Goal: Information Seeking & Learning: Learn about a topic

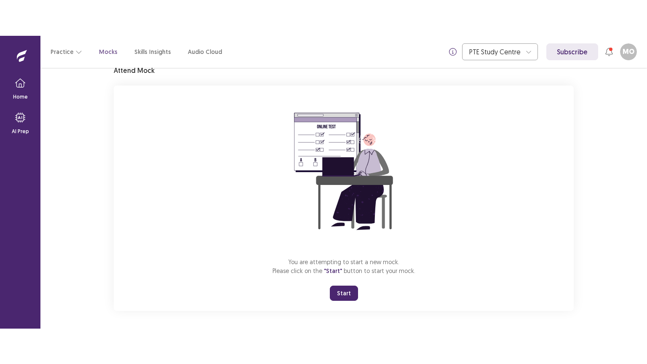
scroll to position [40, 0]
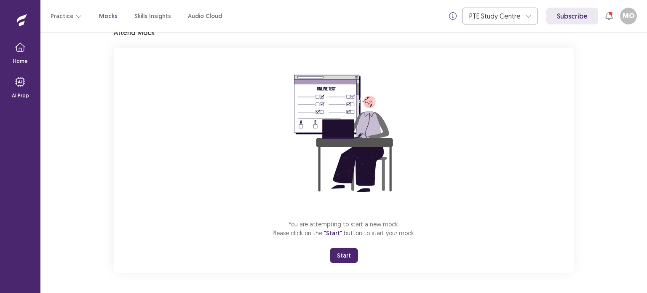
click at [343, 259] on button "Start" at bounding box center [344, 255] width 28 height 15
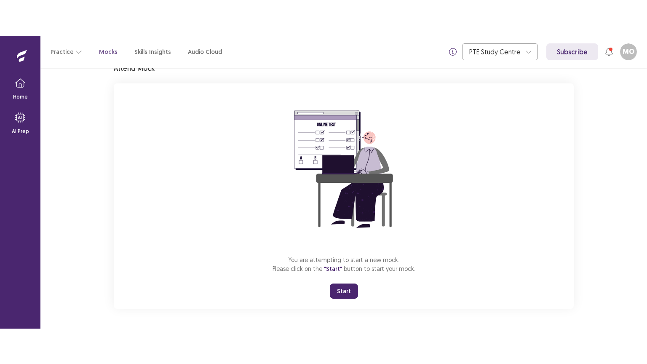
scroll to position [0, 0]
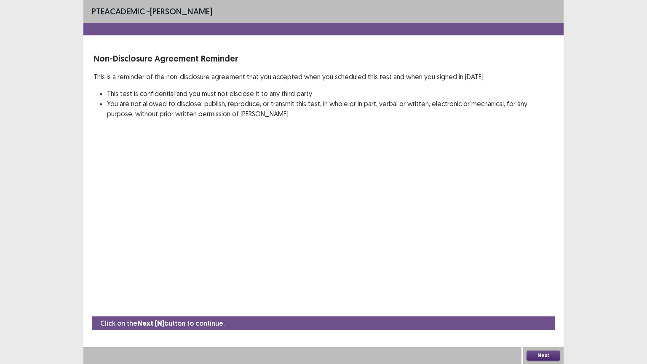
click at [535, 292] on button "Next" at bounding box center [543, 355] width 34 height 10
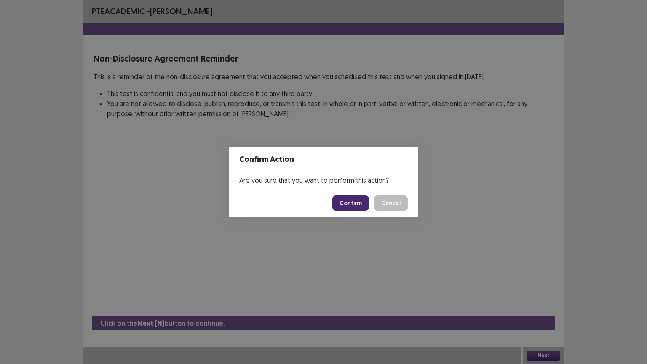
click at [350, 202] on button "Confirm" at bounding box center [350, 202] width 37 height 15
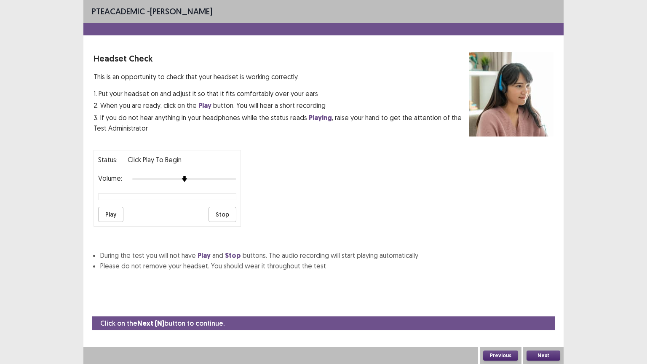
click at [543, 292] on button "Next" at bounding box center [543, 355] width 34 height 10
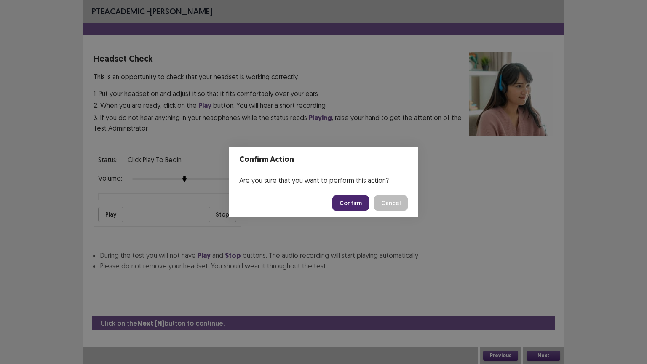
click at [345, 201] on button "Confirm" at bounding box center [350, 202] width 37 height 15
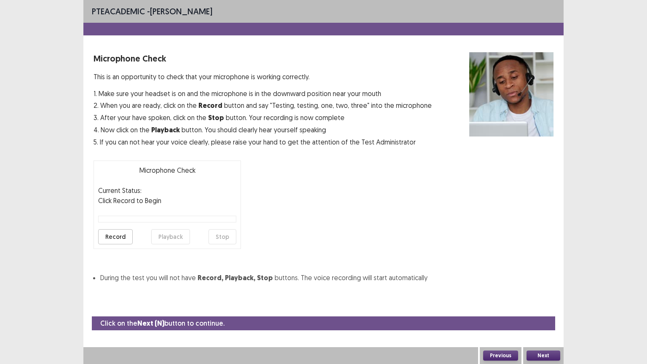
click at [541, 292] on button "Next" at bounding box center [543, 355] width 34 height 10
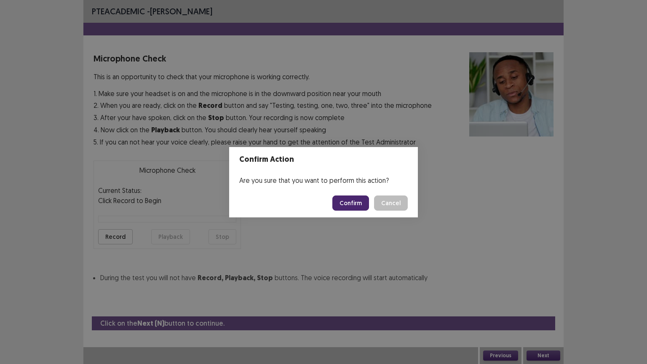
click at [350, 202] on button "Confirm" at bounding box center [350, 202] width 37 height 15
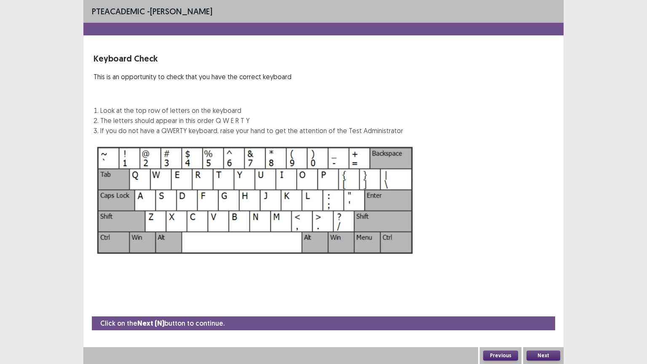
click at [540, 292] on button "Next" at bounding box center [543, 355] width 34 height 10
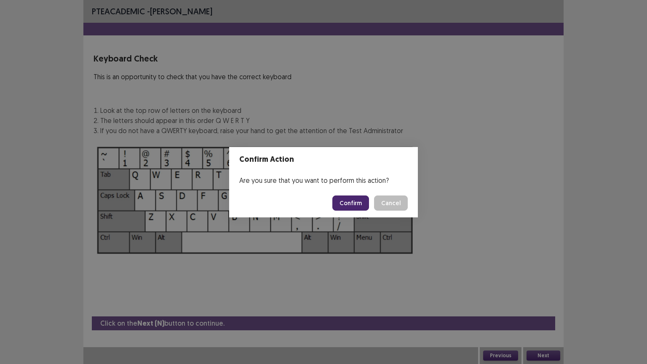
click at [349, 205] on button "Confirm" at bounding box center [350, 202] width 37 height 15
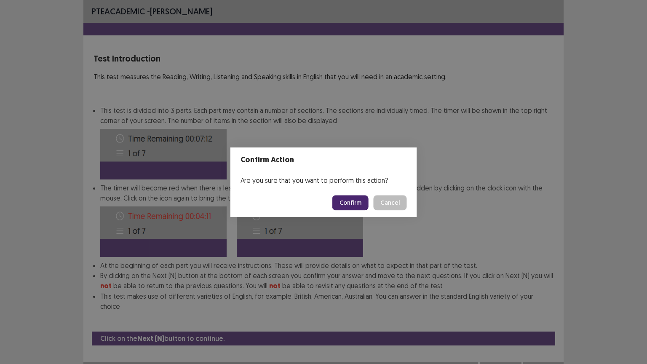
scroll to position [1, 0]
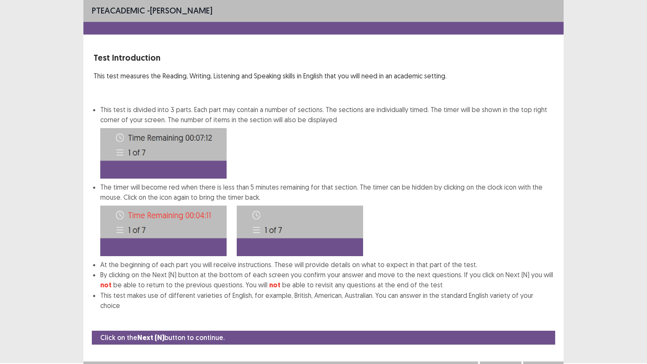
click at [546, 292] on button "Next" at bounding box center [543, 370] width 34 height 10
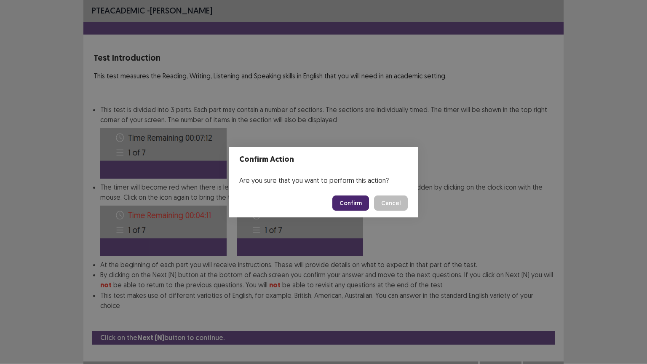
click at [349, 202] on button "Confirm" at bounding box center [350, 202] width 37 height 15
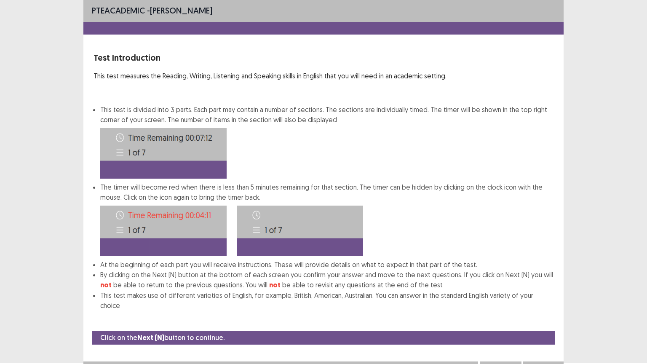
scroll to position [0, 0]
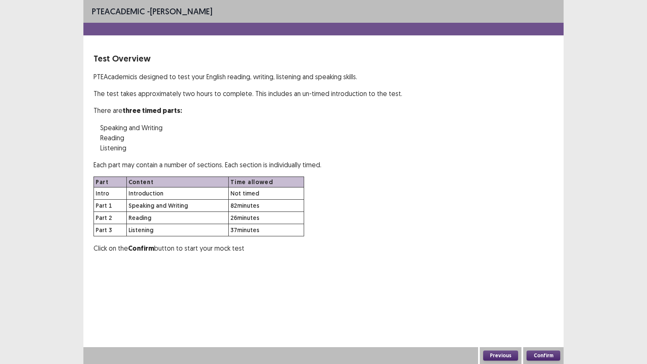
click at [538, 292] on button "Confirm" at bounding box center [543, 355] width 34 height 10
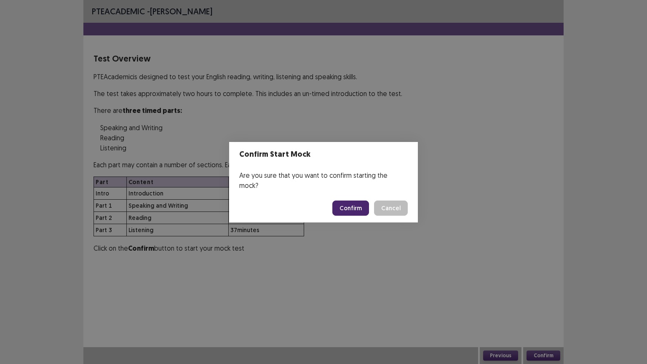
click at [351, 205] on button "Confirm" at bounding box center [350, 207] width 37 height 15
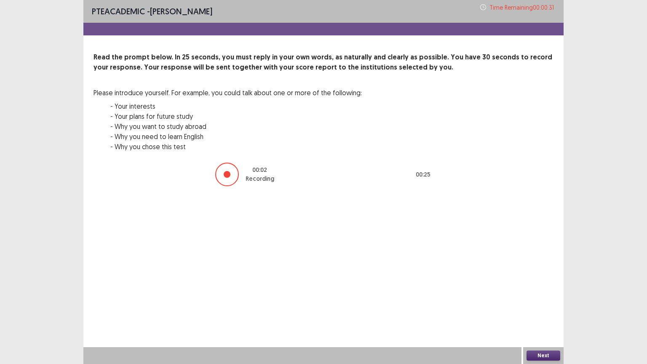
click at [546, 292] on button "Next" at bounding box center [543, 355] width 34 height 10
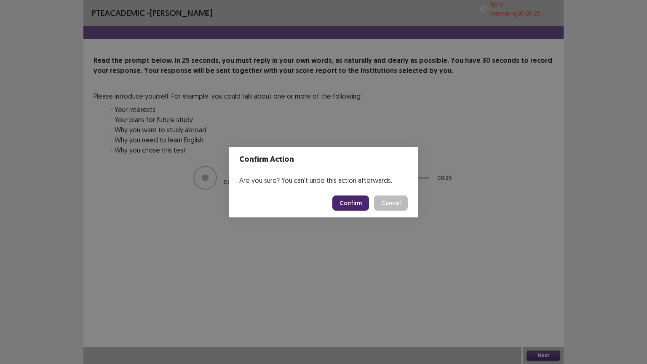
click at [351, 207] on button "Confirm" at bounding box center [350, 202] width 37 height 15
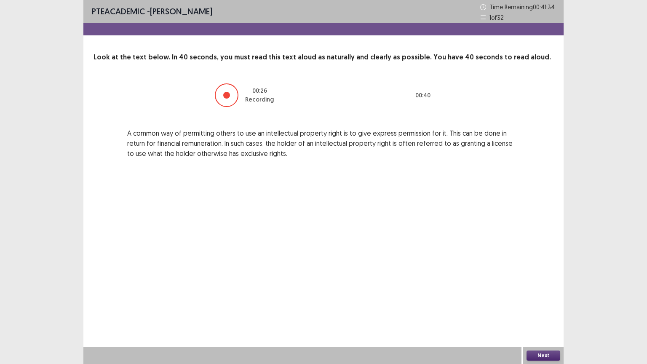
click at [544, 292] on button "Next" at bounding box center [543, 355] width 34 height 10
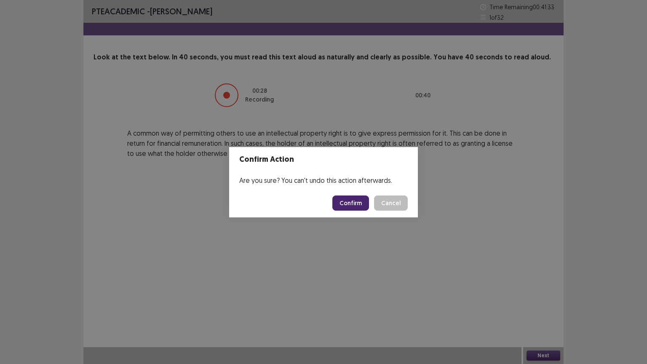
click at [348, 199] on button "Confirm" at bounding box center [350, 202] width 37 height 15
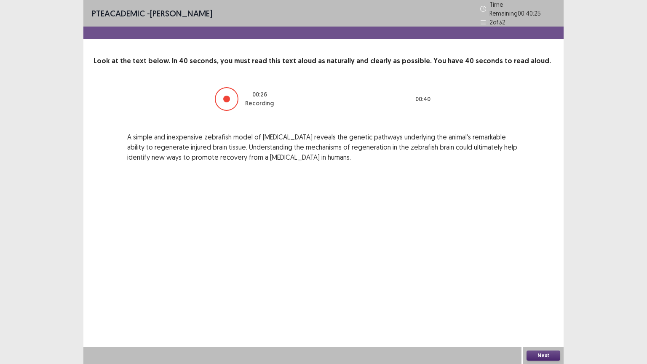
click at [542, 292] on button "Next" at bounding box center [543, 355] width 34 height 10
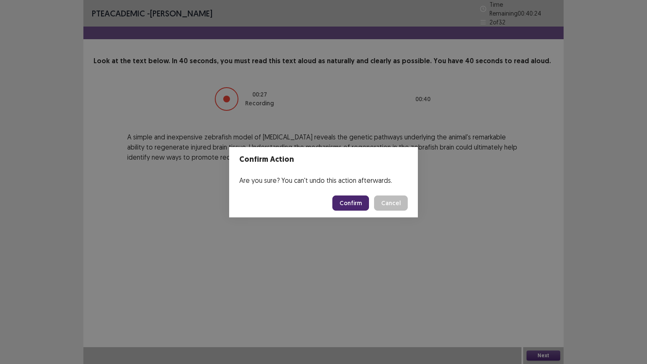
click at [348, 195] on button "Confirm" at bounding box center [350, 202] width 37 height 15
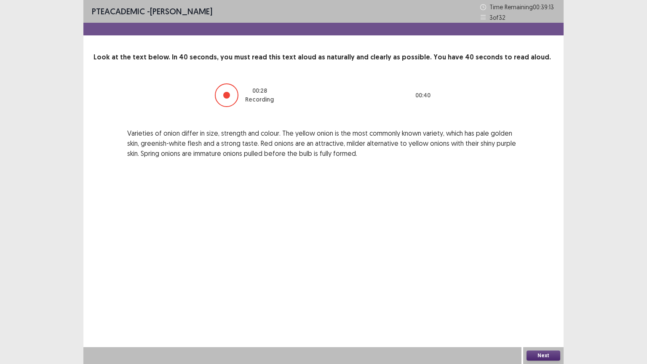
click at [537, 292] on button "Next" at bounding box center [543, 355] width 34 height 10
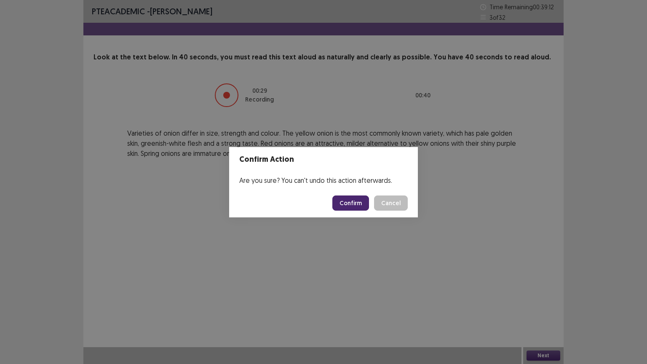
click at [355, 202] on button "Confirm" at bounding box center [350, 202] width 37 height 15
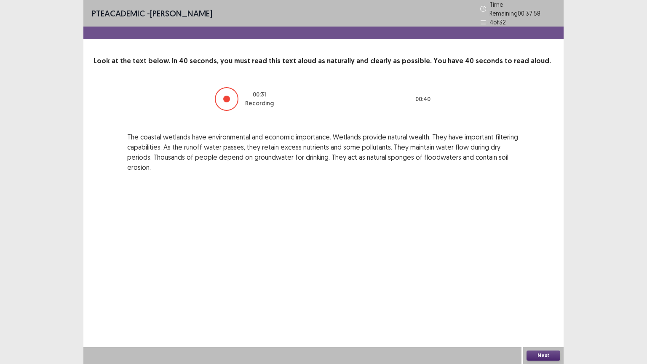
click at [534, 292] on button "Next" at bounding box center [543, 355] width 34 height 10
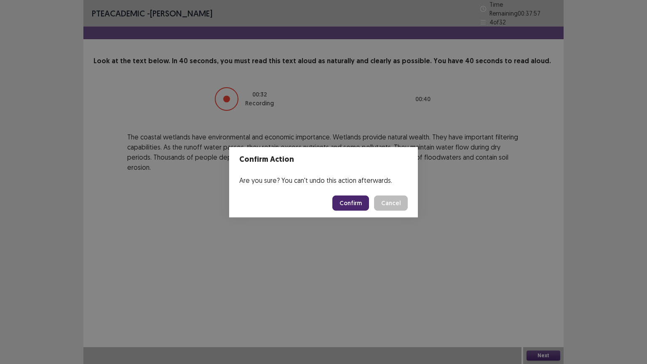
click at [355, 206] on button "Confirm" at bounding box center [350, 202] width 37 height 15
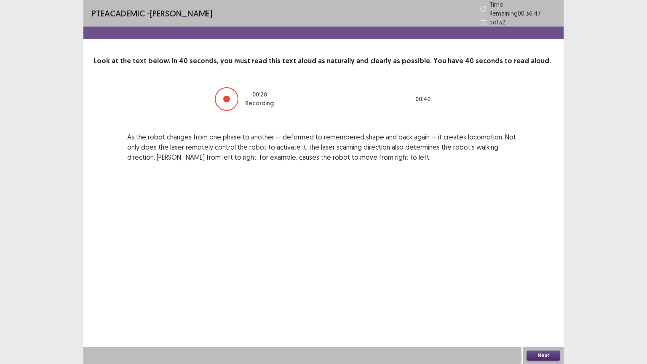
click at [537, 292] on button "Next" at bounding box center [543, 355] width 34 height 10
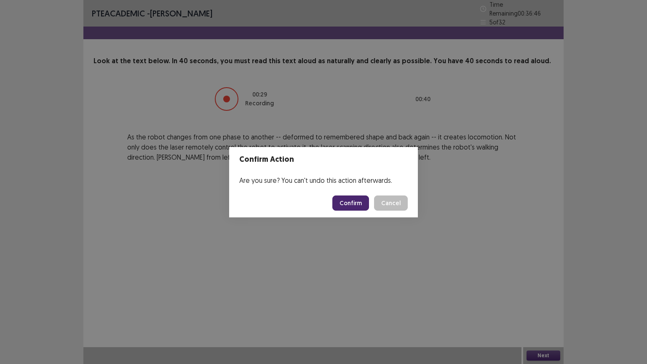
click at [351, 199] on button "Confirm" at bounding box center [350, 202] width 37 height 15
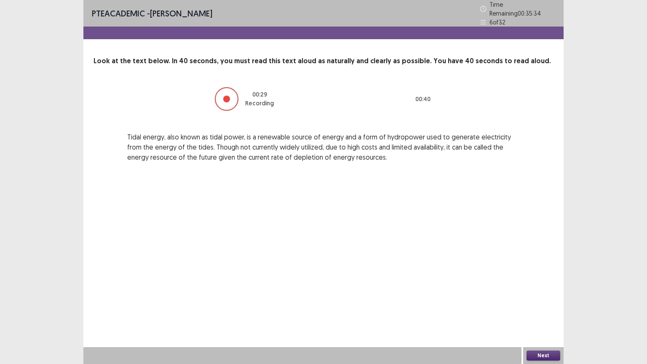
click at [549, 292] on button "Next" at bounding box center [543, 355] width 34 height 10
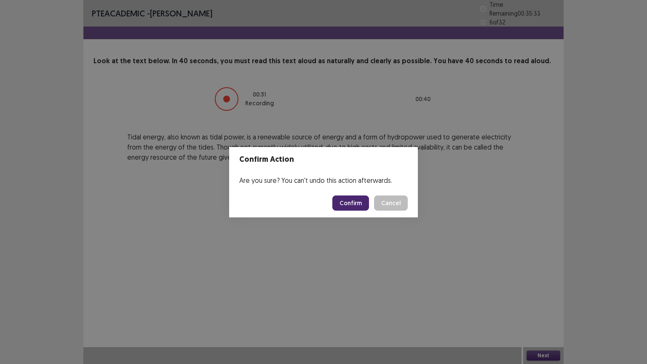
click at [343, 205] on button "Confirm" at bounding box center [350, 202] width 37 height 15
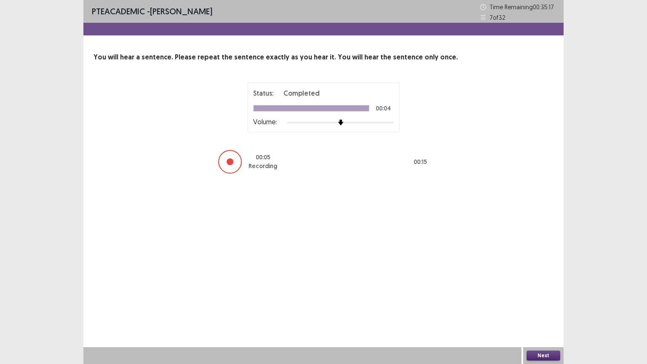
click at [554, 292] on button "Next" at bounding box center [543, 355] width 34 height 10
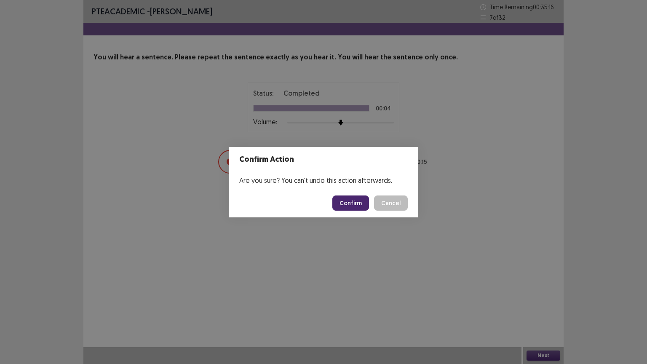
click at [357, 194] on footer "Confirm Cancel" at bounding box center [323, 203] width 189 height 29
click at [354, 197] on button "Confirm" at bounding box center [350, 202] width 37 height 15
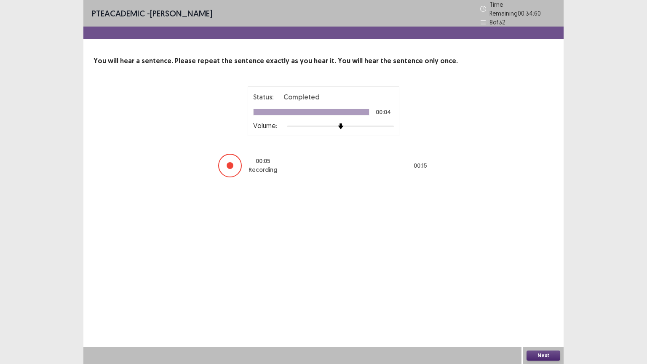
click at [549, 292] on button "Next" at bounding box center [543, 355] width 34 height 10
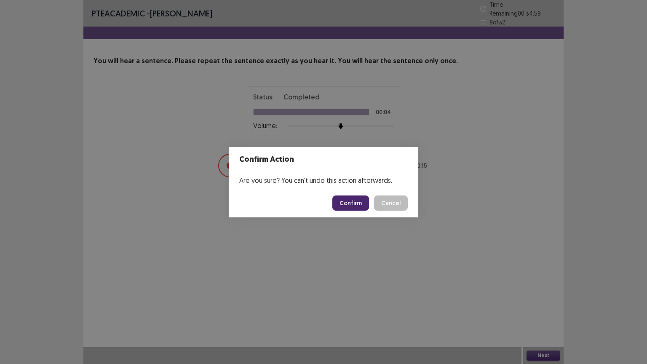
click at [354, 201] on button "Confirm" at bounding box center [350, 202] width 37 height 15
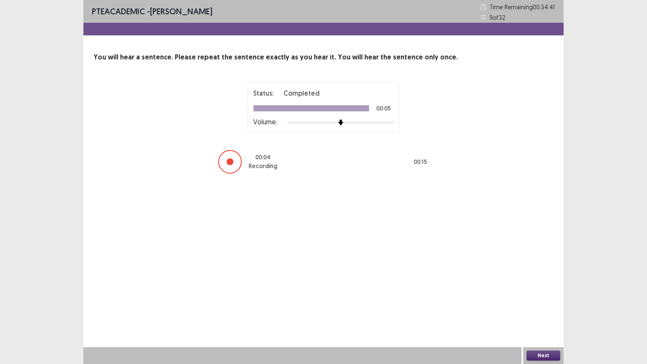
click at [541, 292] on button "Next" at bounding box center [543, 355] width 34 height 10
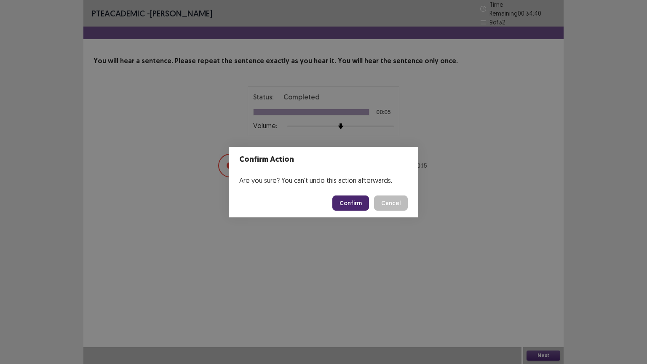
click at [357, 206] on button "Confirm" at bounding box center [350, 202] width 37 height 15
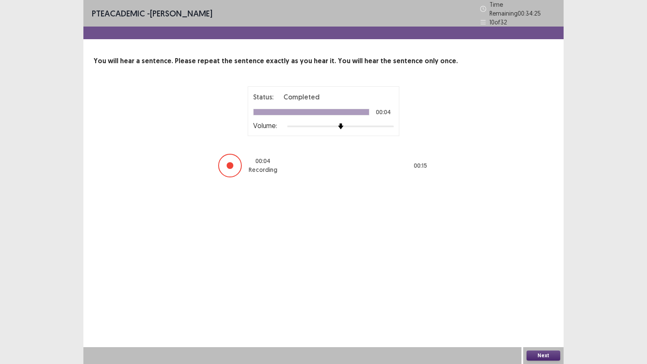
click at [546, 292] on button "Next" at bounding box center [543, 355] width 34 height 10
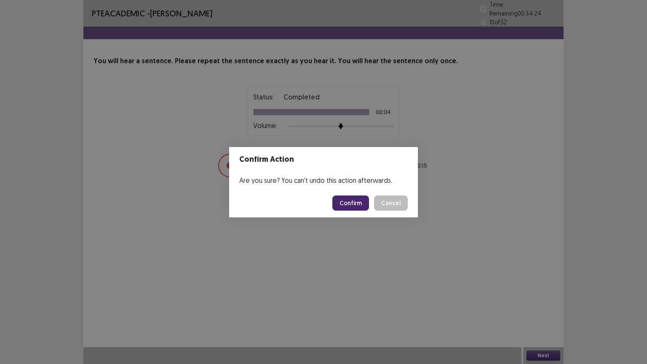
click at [349, 198] on button "Confirm" at bounding box center [350, 202] width 37 height 15
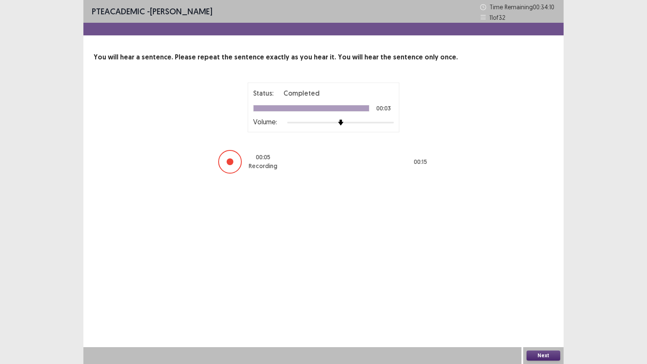
click at [543, 292] on button "Next" at bounding box center [543, 355] width 34 height 10
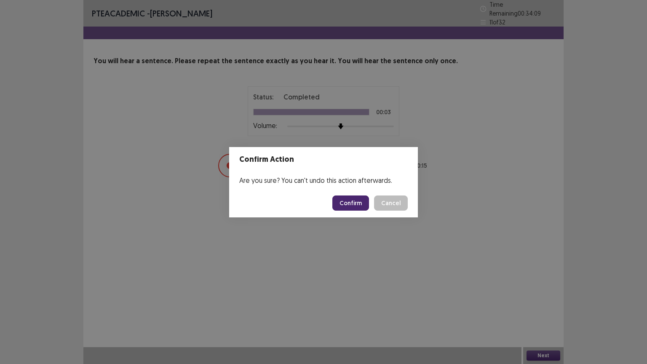
click at [360, 198] on button "Confirm" at bounding box center [350, 202] width 37 height 15
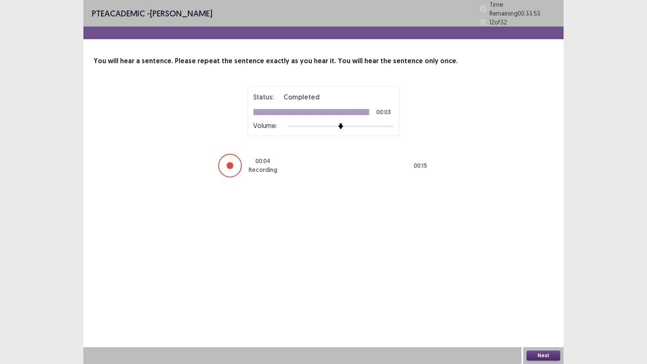
click at [549, 292] on button "Next" at bounding box center [543, 355] width 34 height 10
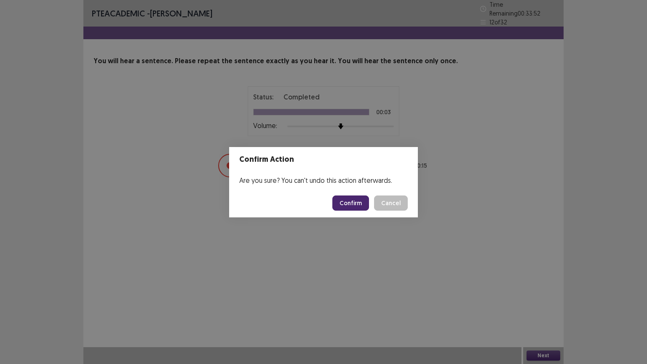
click at [357, 204] on button "Confirm" at bounding box center [350, 202] width 37 height 15
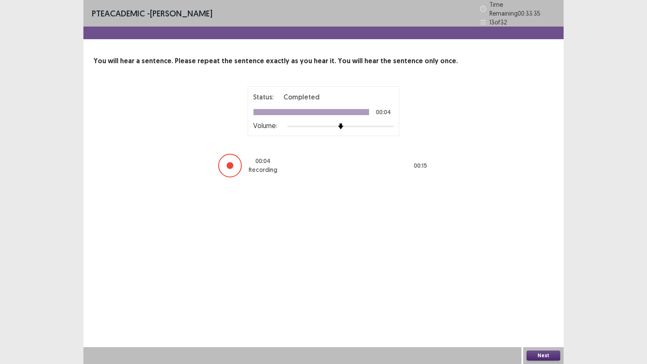
click at [544, 292] on div "Next" at bounding box center [543, 355] width 40 height 17
click at [543, 292] on button "Next" at bounding box center [543, 355] width 34 height 10
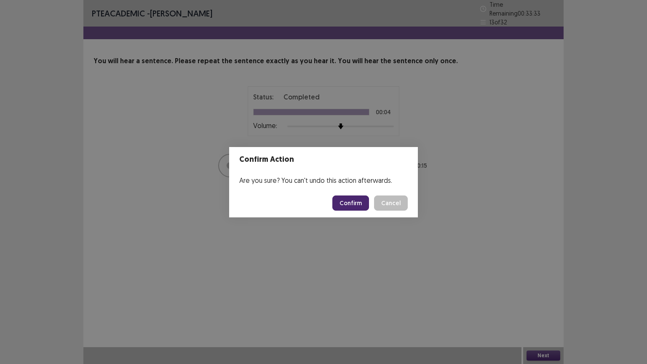
click at [349, 208] on button "Confirm" at bounding box center [350, 202] width 37 height 15
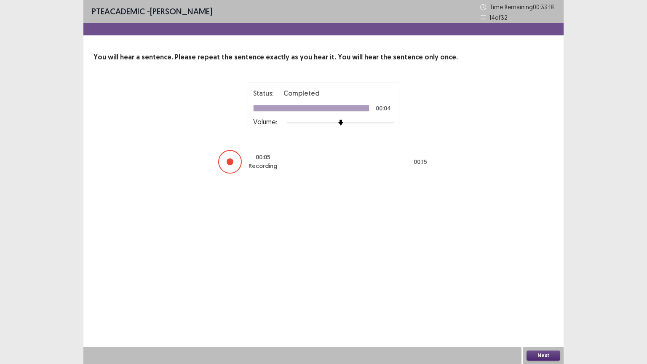
click at [539, 292] on button "Next" at bounding box center [543, 355] width 34 height 10
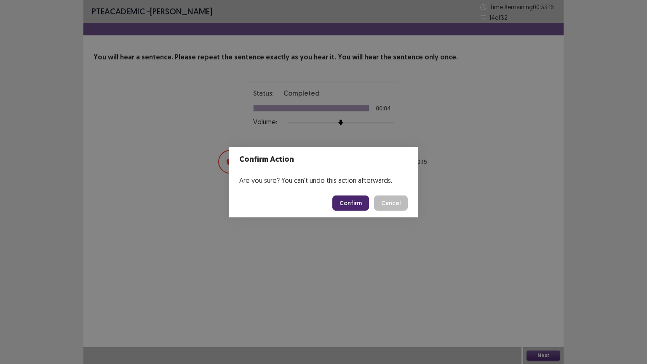
click at [359, 199] on button "Confirm" at bounding box center [350, 202] width 37 height 15
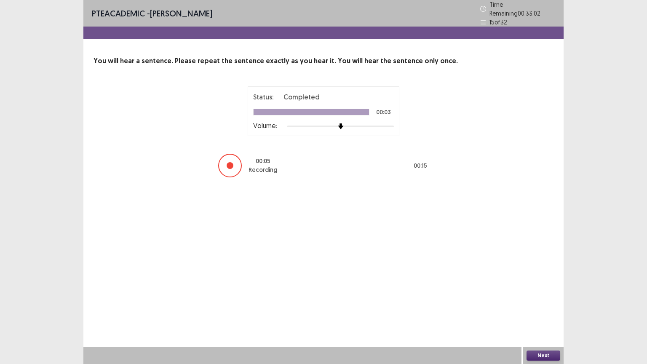
click at [537, 292] on button "Next" at bounding box center [543, 355] width 34 height 10
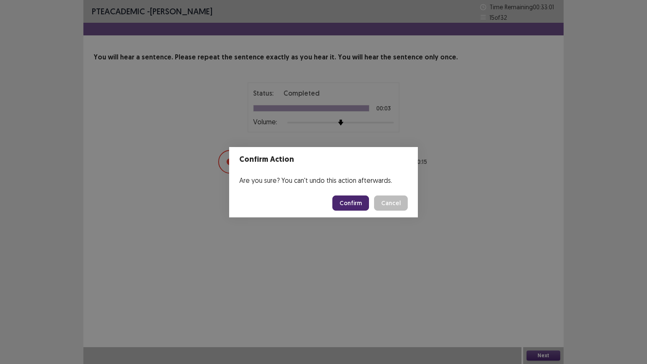
click at [349, 204] on button "Confirm" at bounding box center [350, 202] width 37 height 15
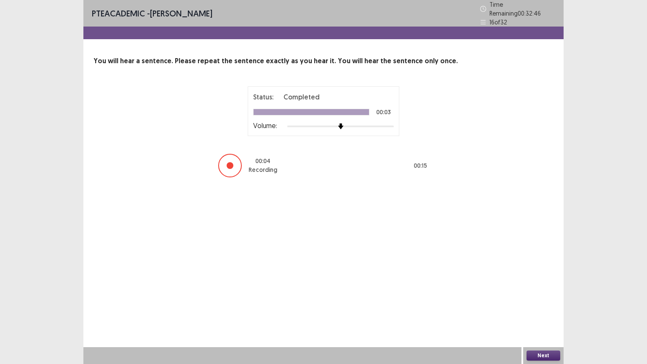
click at [541, 292] on div "Next" at bounding box center [543, 355] width 40 height 17
click at [539, 292] on button "Next" at bounding box center [543, 355] width 34 height 10
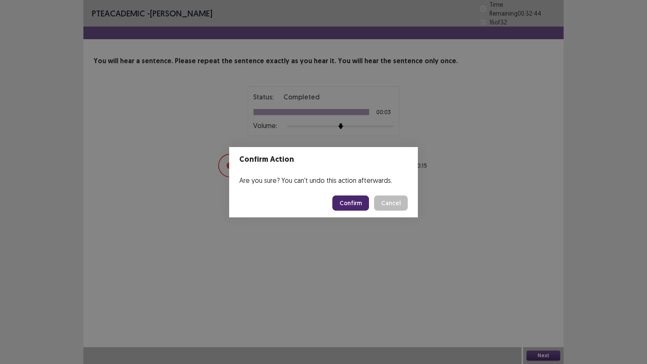
click at [355, 199] on button "Confirm" at bounding box center [350, 202] width 37 height 15
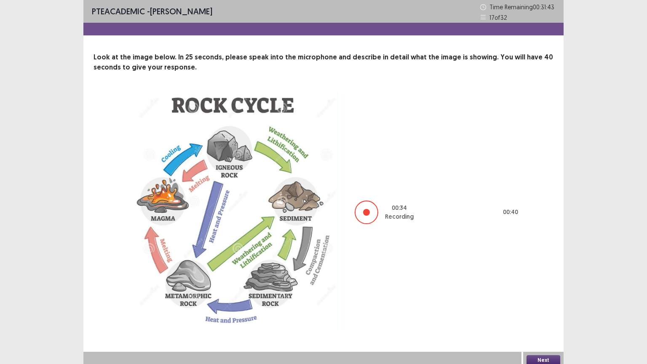
click at [541, 292] on button "Next" at bounding box center [543, 360] width 34 height 10
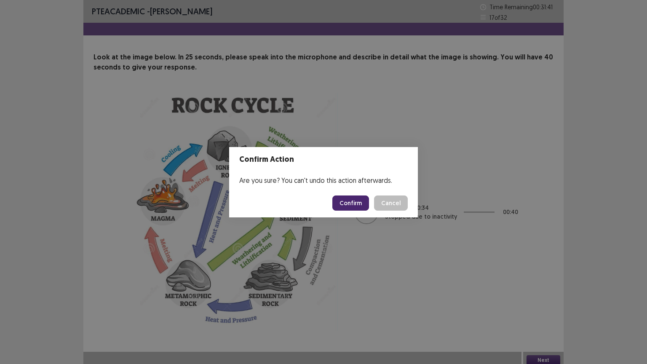
click at [354, 203] on button "Confirm" at bounding box center [350, 202] width 37 height 15
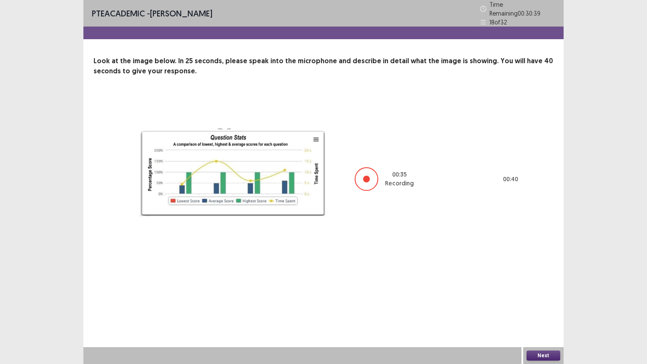
click at [553, 292] on button "Next" at bounding box center [543, 355] width 34 height 10
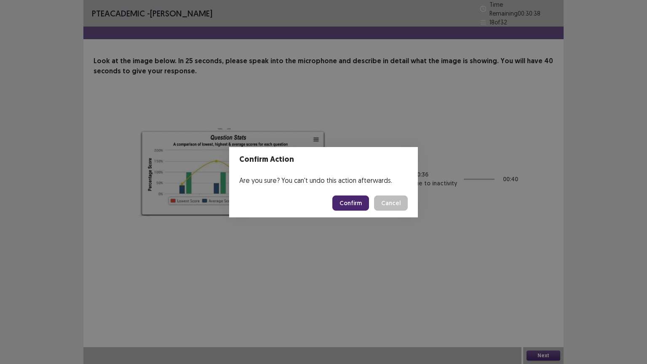
click at [350, 197] on button "Confirm" at bounding box center [350, 202] width 37 height 15
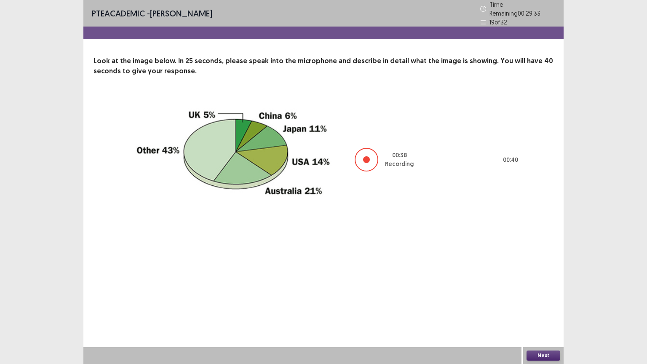
click at [541, 292] on button "Next" at bounding box center [543, 355] width 34 height 10
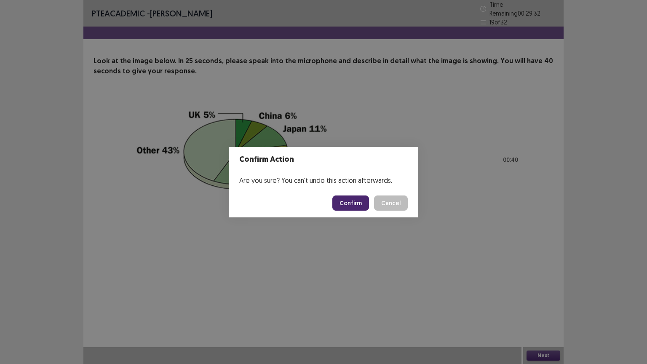
click at [348, 201] on button "Confirm" at bounding box center [350, 202] width 37 height 15
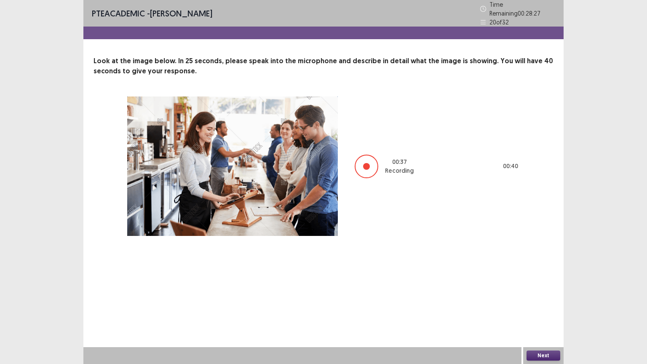
click at [540, 292] on button "Next" at bounding box center [543, 355] width 34 height 10
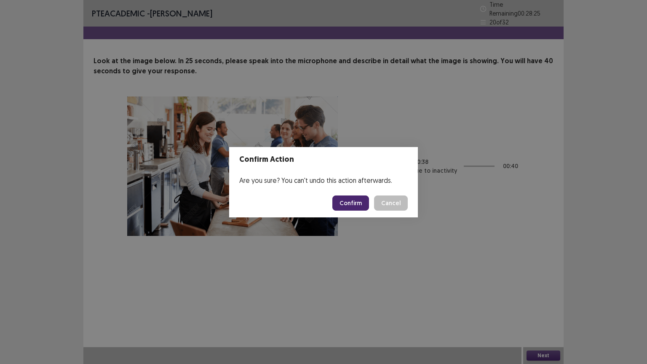
click at [348, 201] on button "Confirm" at bounding box center [350, 202] width 37 height 15
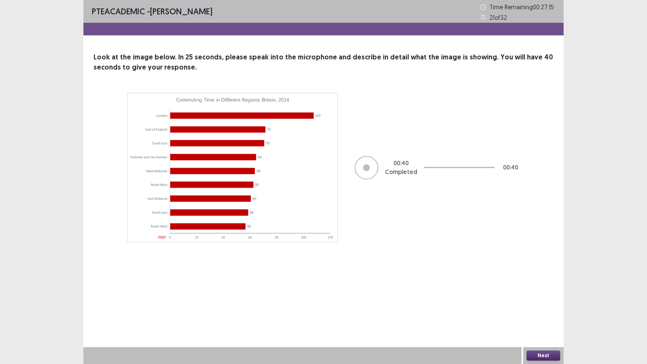
click at [541, 292] on button "Next" at bounding box center [543, 355] width 34 height 10
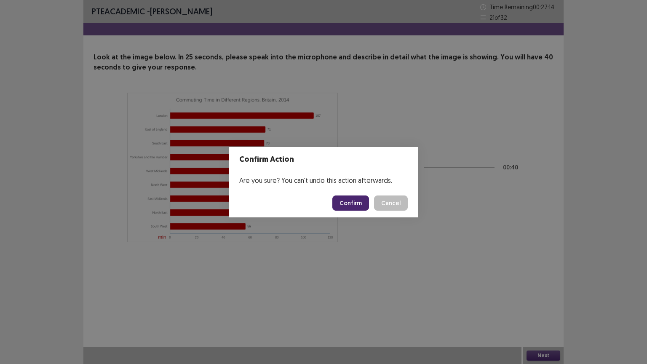
click at [343, 205] on button "Confirm" at bounding box center [350, 202] width 37 height 15
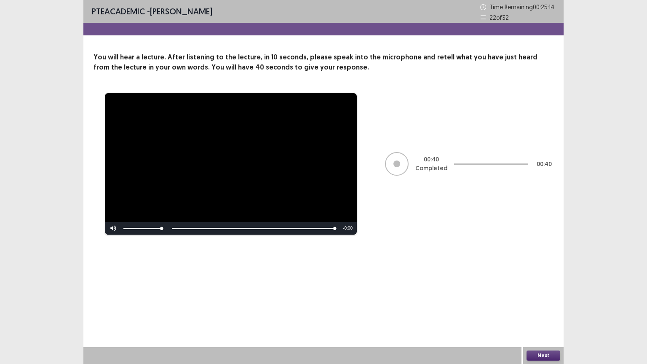
click at [548, 292] on button "Next" at bounding box center [543, 355] width 34 height 10
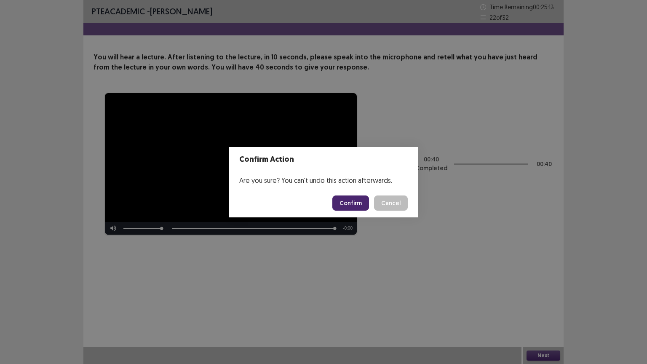
click at [351, 202] on button "Confirm" at bounding box center [350, 202] width 37 height 15
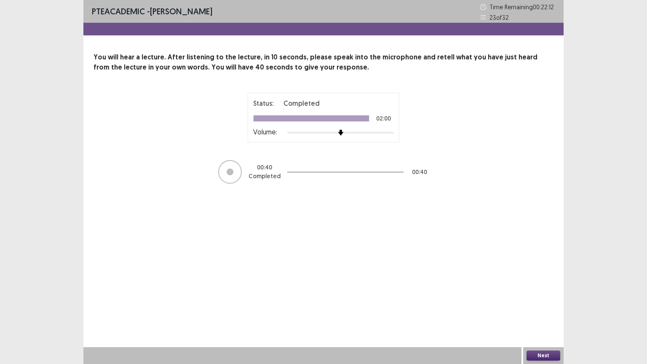
click at [552, 292] on button "Next" at bounding box center [543, 355] width 34 height 10
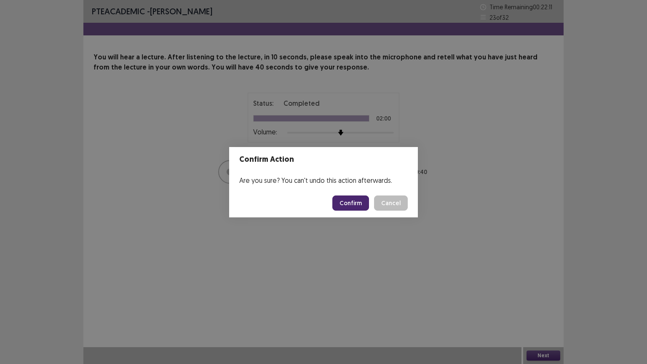
click at [356, 201] on button "Confirm" at bounding box center [350, 202] width 37 height 15
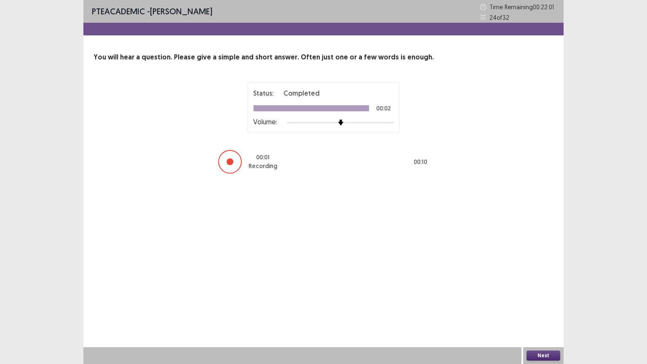
click at [539, 292] on button "Next" at bounding box center [543, 355] width 34 height 10
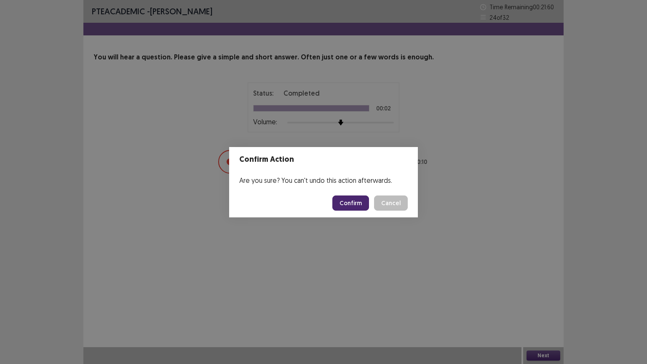
click at [358, 209] on button "Confirm" at bounding box center [350, 202] width 37 height 15
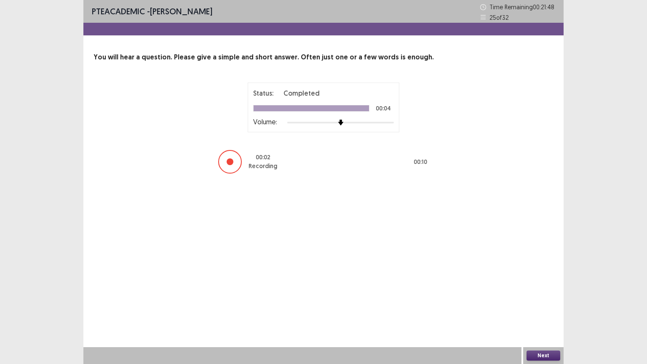
click at [532, 292] on button "Next" at bounding box center [543, 355] width 34 height 10
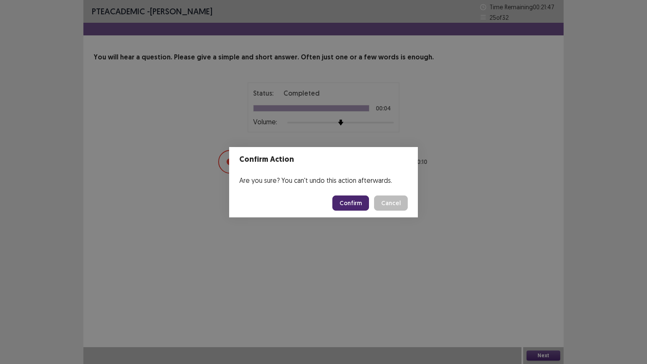
click at [349, 200] on button "Confirm" at bounding box center [350, 202] width 37 height 15
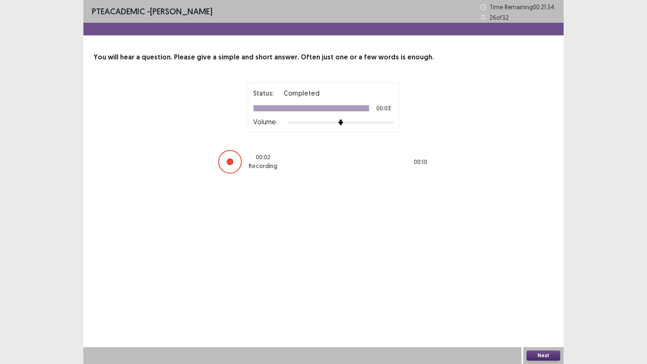
click at [537, 292] on button "Next" at bounding box center [543, 355] width 34 height 10
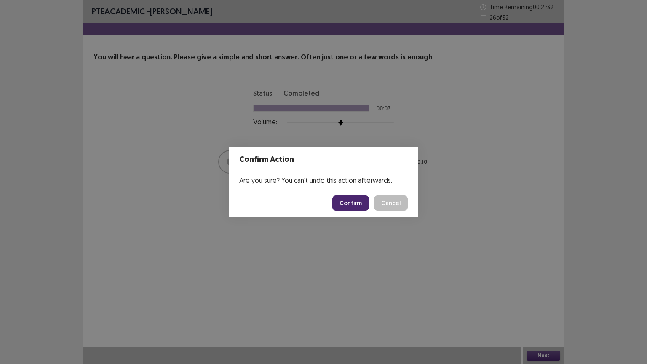
click at [350, 203] on button "Confirm" at bounding box center [350, 202] width 37 height 15
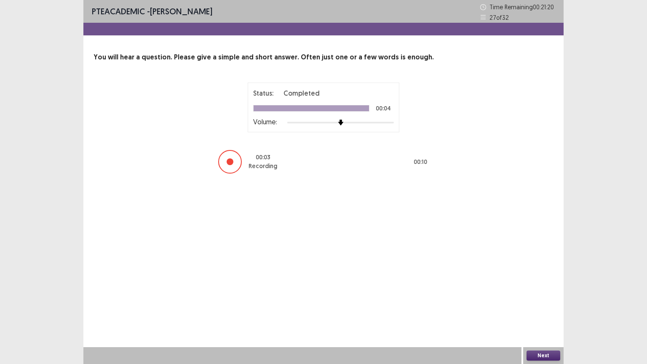
click at [545, 292] on button "Next" at bounding box center [543, 355] width 34 height 10
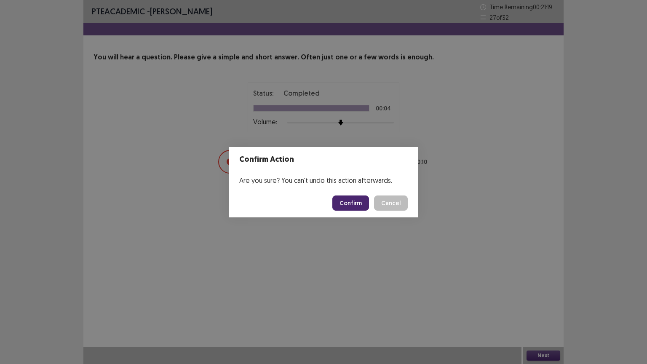
click at [349, 205] on button "Confirm" at bounding box center [350, 202] width 37 height 15
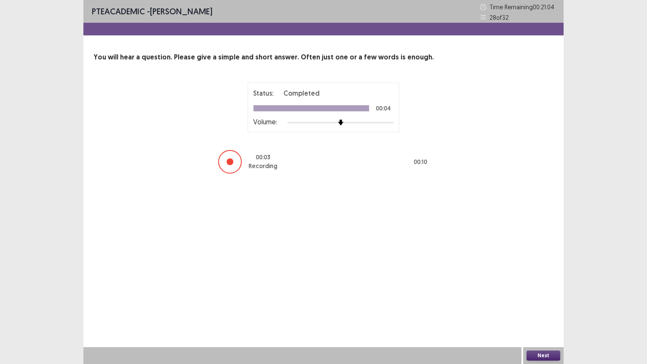
click at [530, 292] on button "Next" at bounding box center [543, 355] width 34 height 10
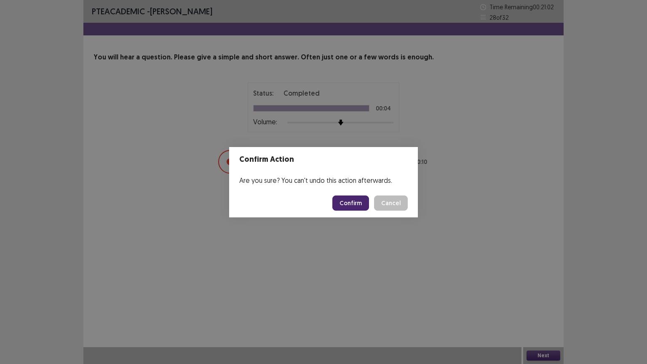
click at [349, 206] on button "Confirm" at bounding box center [350, 202] width 37 height 15
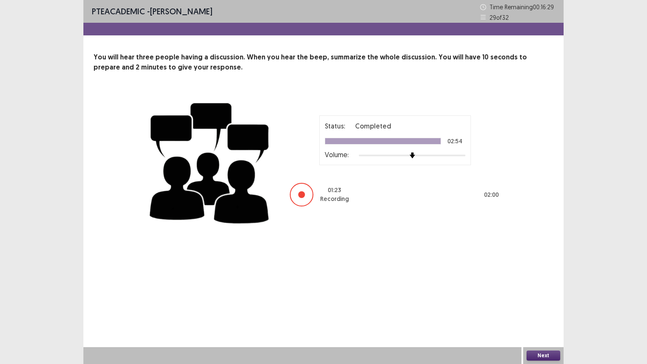
click at [544, 292] on button "Next" at bounding box center [543, 355] width 34 height 10
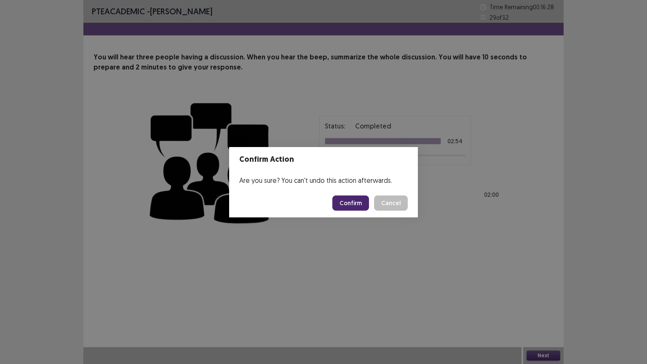
click at [343, 200] on button "Confirm" at bounding box center [350, 202] width 37 height 15
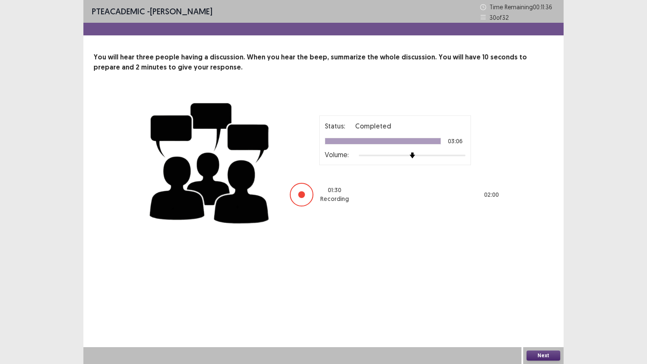
click at [552, 292] on button "Next" at bounding box center [543, 355] width 34 height 10
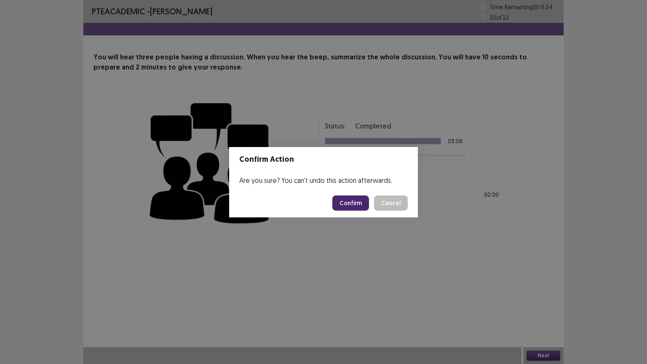
click at [350, 205] on button "Confirm" at bounding box center [350, 202] width 37 height 15
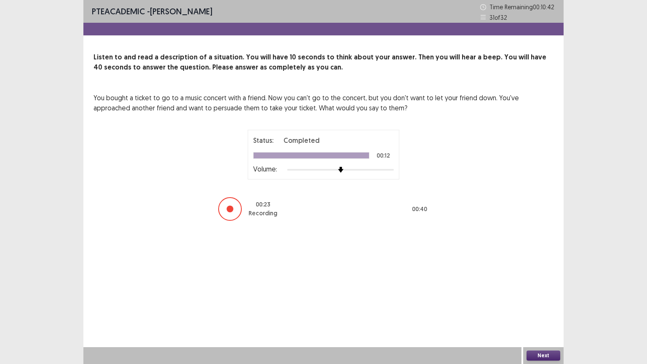
click at [542, 292] on button "Next" at bounding box center [543, 355] width 34 height 10
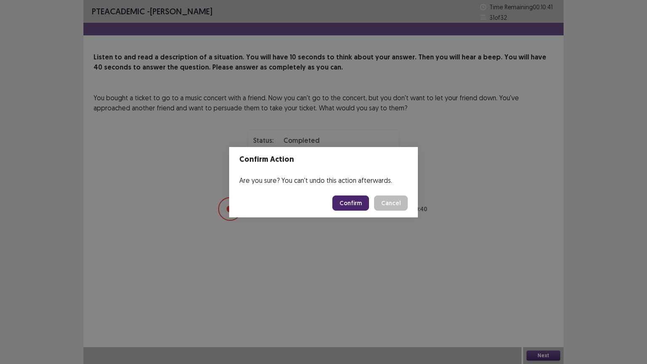
click at [362, 202] on button "Confirm" at bounding box center [350, 202] width 37 height 15
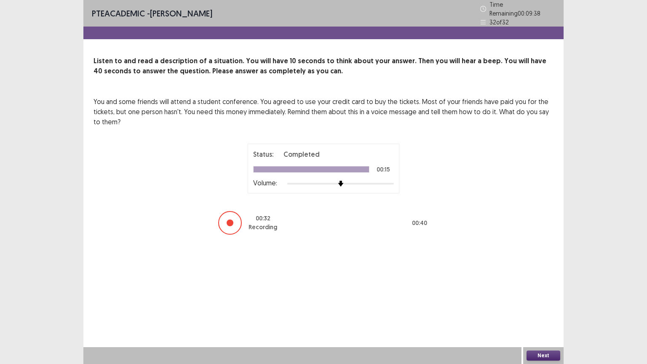
click at [540, 292] on button "Next" at bounding box center [543, 355] width 34 height 10
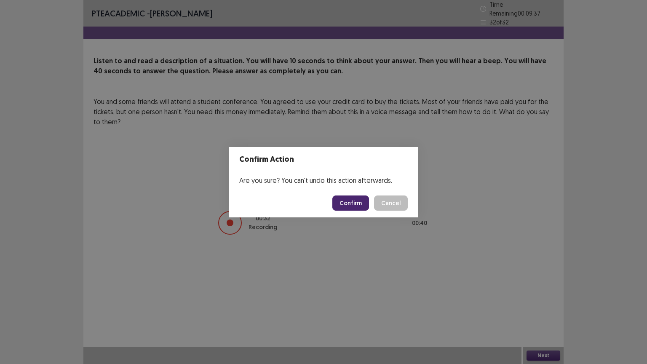
click at [351, 201] on button "Confirm" at bounding box center [350, 202] width 37 height 15
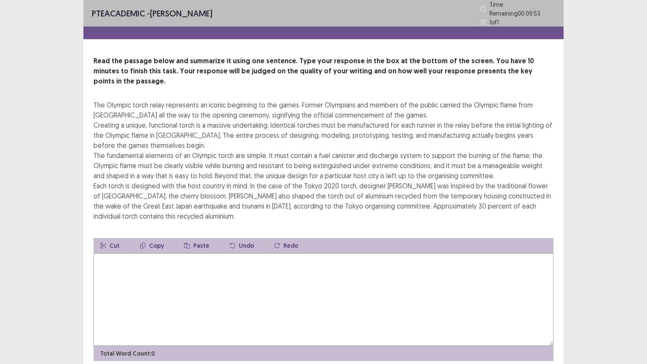
drag, startPoint x: 92, startPoint y: 257, endPoint x: 94, endPoint y: 251, distance: 6.8
click at [94, 252] on div "Read the passage below and summarize it using one sentence. Type your response …" at bounding box center [323, 208] width 480 height 305
click at [107, 253] on textarea at bounding box center [323, 299] width 460 height 93
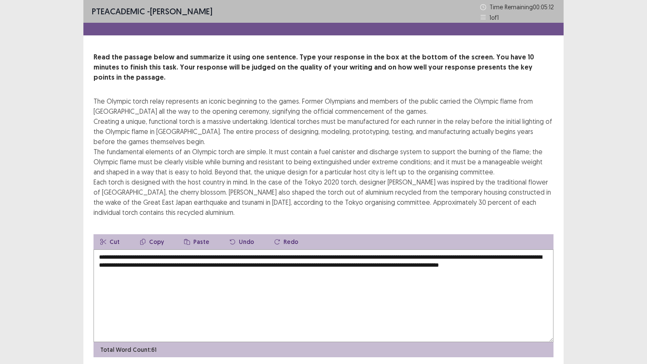
click at [179, 268] on textarea "**********" at bounding box center [323, 295] width 460 height 93
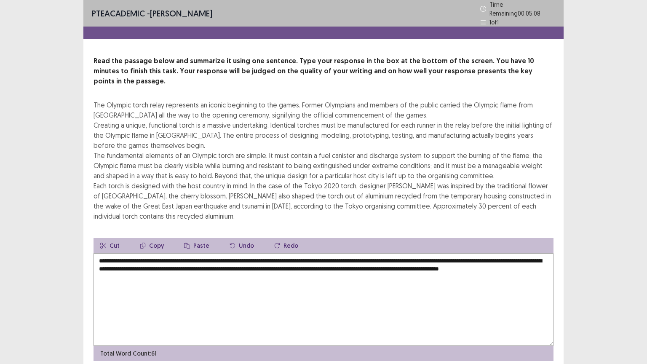
click at [207, 264] on textarea "**********" at bounding box center [323, 299] width 460 height 93
drag, startPoint x: 202, startPoint y: 266, endPoint x: 96, endPoint y: 271, distance: 106.2
click at [96, 271] on textarea "**********" at bounding box center [323, 299] width 460 height 93
drag, startPoint x: 307, startPoint y: 256, endPoint x: 590, endPoint y: 286, distance: 284.5
click at [590, 286] on div "PTE academic - [PERSON_NAME] Time Remaining 00 : 04 : 46 1 of 1 Read the passag…" at bounding box center [323, 199] width 647 height 398
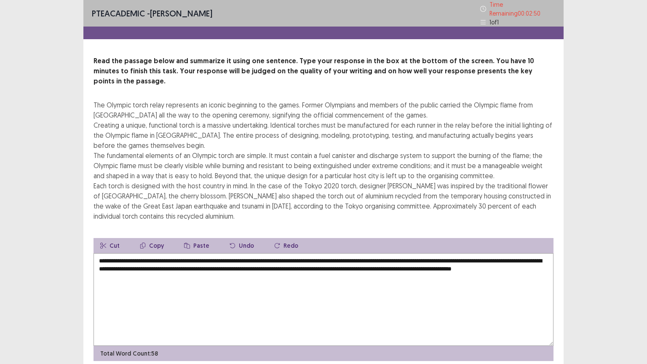
drag, startPoint x: 213, startPoint y: 246, endPoint x: 239, endPoint y: 249, distance: 25.8
click at [239, 253] on textarea "**********" at bounding box center [323, 299] width 460 height 93
click at [248, 277] on textarea "**********" at bounding box center [323, 299] width 460 height 93
drag, startPoint x: 259, startPoint y: 247, endPoint x: 275, endPoint y: 248, distance: 16.0
click at [276, 253] on textarea "**********" at bounding box center [323, 299] width 460 height 93
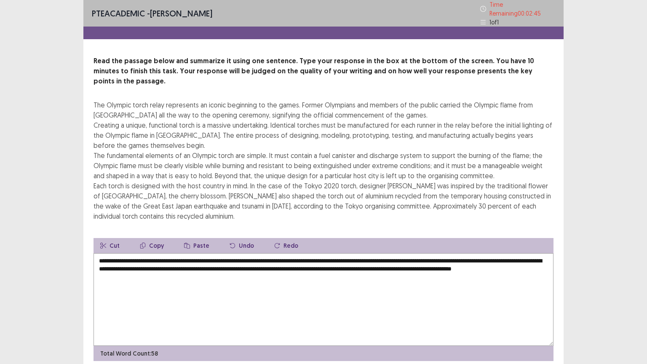
click at [278, 288] on textarea "**********" at bounding box center [323, 299] width 460 height 93
click at [318, 253] on textarea "**********" at bounding box center [323, 299] width 460 height 93
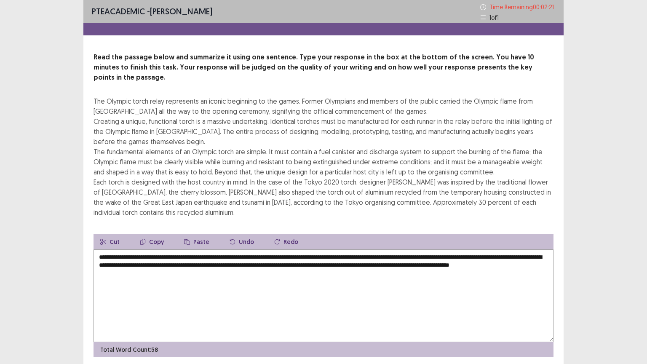
click at [446, 249] on textarea "**********" at bounding box center [323, 295] width 460 height 93
click at [444, 249] on textarea "**********" at bounding box center [323, 295] width 460 height 93
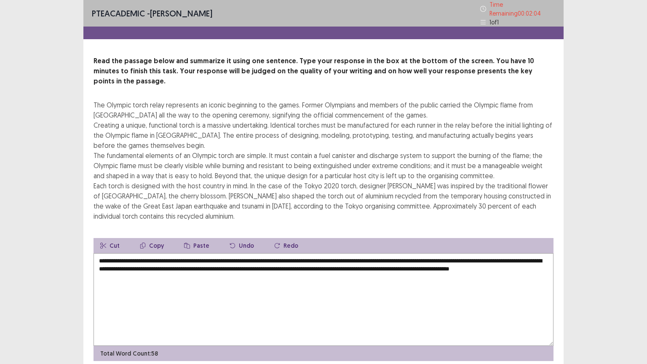
drag, startPoint x: 114, startPoint y: 254, endPoint x: 130, endPoint y: 256, distance: 16.1
click at [130, 256] on textarea "**********" at bounding box center [323, 299] width 460 height 93
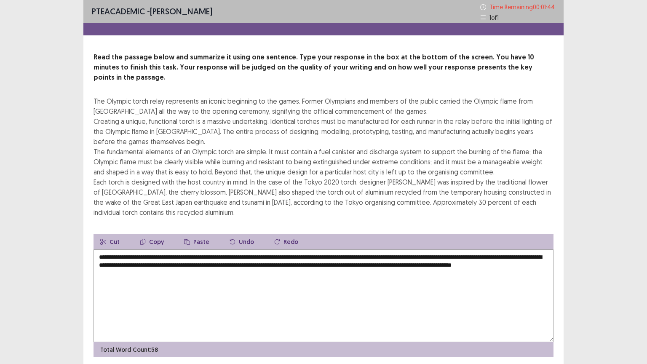
click at [171, 256] on textarea "**********" at bounding box center [323, 295] width 460 height 93
click at [172, 256] on textarea "**********" at bounding box center [323, 295] width 460 height 93
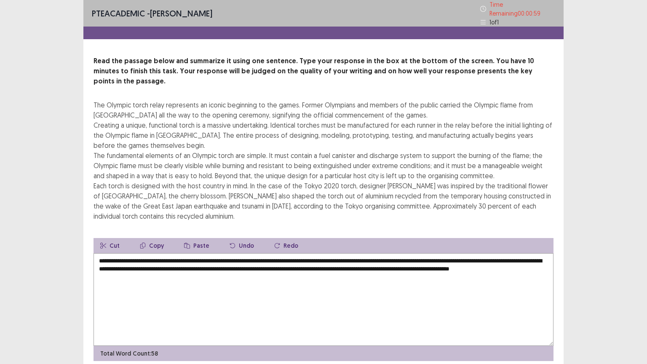
drag, startPoint x: 413, startPoint y: 254, endPoint x: 411, endPoint y: 263, distance: 8.6
click at [413, 257] on textarea "**********" at bounding box center [323, 299] width 460 height 93
click at [410, 260] on textarea "**********" at bounding box center [323, 299] width 460 height 93
click at [418, 260] on textarea "**********" at bounding box center [323, 299] width 460 height 93
click at [414, 256] on textarea "**********" at bounding box center [323, 299] width 460 height 93
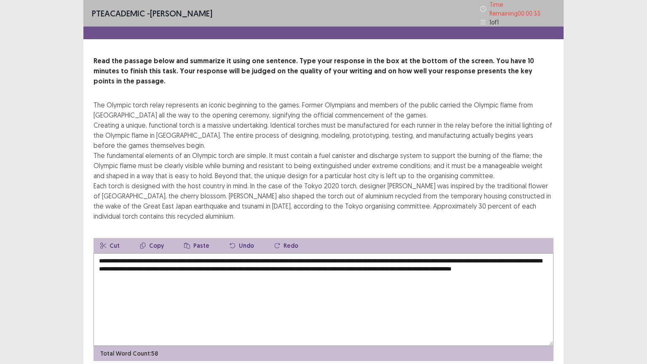
click at [113, 265] on textarea "**********" at bounding box center [323, 299] width 460 height 93
click at [108, 265] on textarea "**********" at bounding box center [323, 299] width 460 height 93
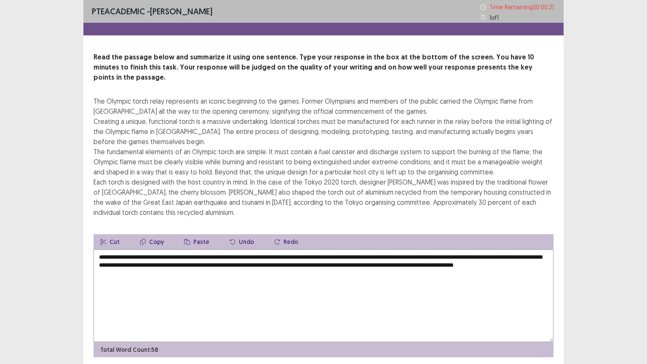
click at [130, 279] on textarea "**********" at bounding box center [323, 295] width 460 height 93
click at [123, 264] on textarea "**********" at bounding box center [323, 295] width 460 height 93
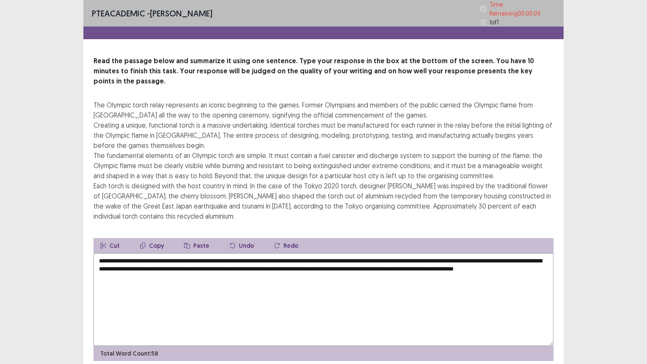
click at [225, 264] on textarea "**********" at bounding box center [323, 299] width 460 height 93
click at [229, 272] on textarea "**********" at bounding box center [323, 299] width 460 height 93
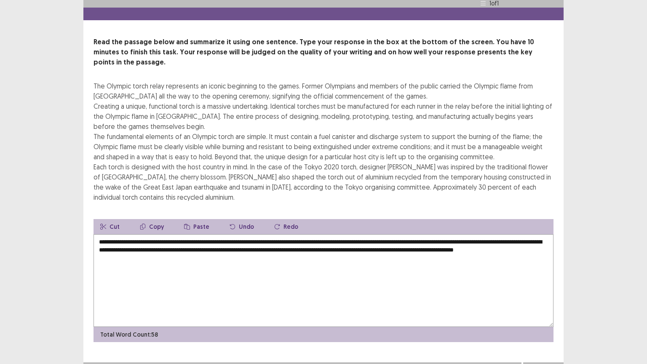
scroll to position [20, 0]
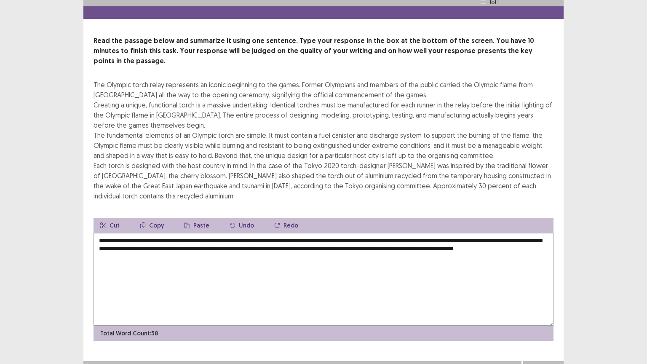
type textarea "**********"
click at [540, 292] on button "Next" at bounding box center [543, 369] width 34 height 10
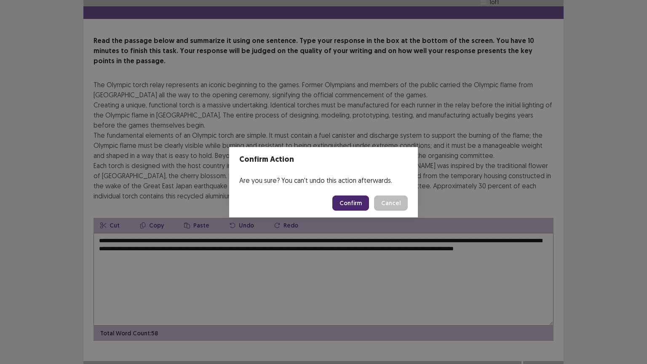
click at [351, 199] on button "Confirm" at bounding box center [350, 202] width 37 height 15
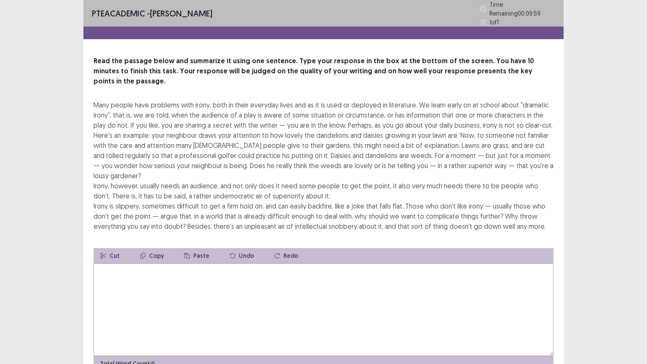
click at [105, 263] on textarea at bounding box center [323, 309] width 460 height 93
click at [220, 158] on div "Many people have problems with irony, both in their everyday lives and as it is…" at bounding box center [323, 165] width 460 height 131
click at [359, 263] on textarea "**********" at bounding box center [323, 309] width 460 height 93
click at [379, 263] on textarea "**********" at bounding box center [323, 309] width 460 height 93
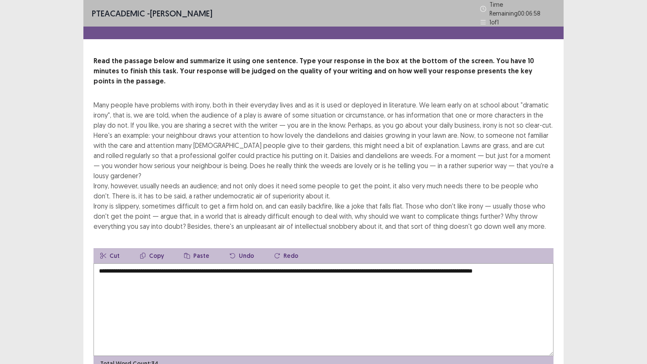
drag, startPoint x: 389, startPoint y: 248, endPoint x: 548, endPoint y: 258, distance: 159.4
click at [552, 263] on textarea "**********" at bounding box center [323, 309] width 460 height 93
click at [387, 263] on textarea "**********" at bounding box center [323, 309] width 460 height 93
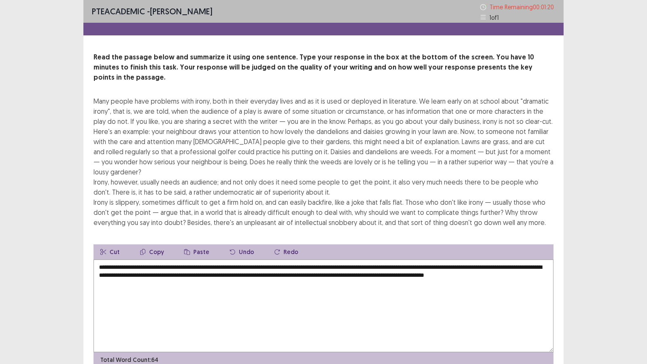
click at [237, 259] on textarea "**********" at bounding box center [323, 305] width 460 height 93
click at [236, 259] on textarea "**********" at bounding box center [323, 305] width 460 height 93
click at [298, 259] on textarea "**********" at bounding box center [323, 305] width 460 height 93
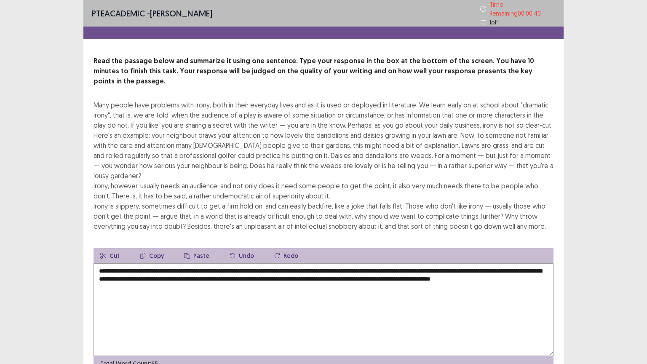
drag, startPoint x: 130, startPoint y: 253, endPoint x: 146, endPoint y: 254, distance: 16.4
click at [146, 263] on textarea "**********" at bounding box center [323, 309] width 460 height 93
click at [143, 263] on textarea "**********" at bounding box center [323, 309] width 460 height 93
drag, startPoint x: 162, startPoint y: 254, endPoint x: 173, endPoint y: 254, distance: 11.8
click at [173, 263] on textarea "**********" at bounding box center [323, 309] width 460 height 93
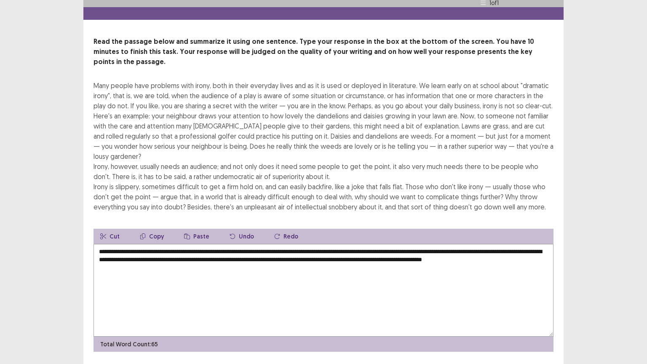
scroll to position [20, 0]
type textarea "**********"
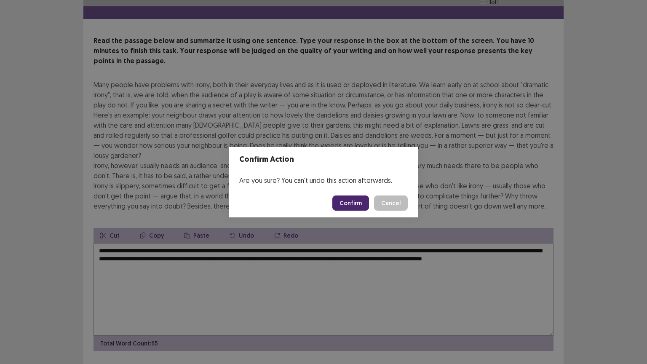
click at [347, 200] on button "Confirm" at bounding box center [350, 202] width 37 height 15
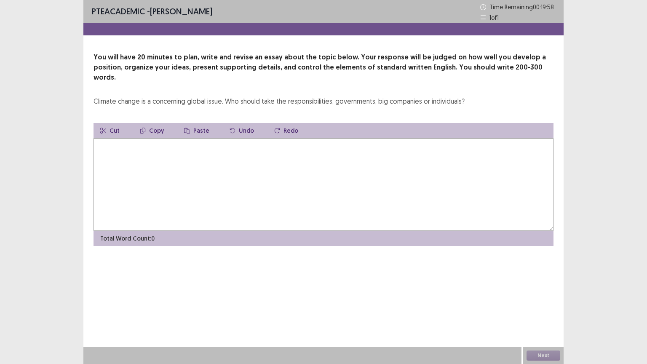
click at [114, 142] on textarea at bounding box center [323, 184] width 460 height 93
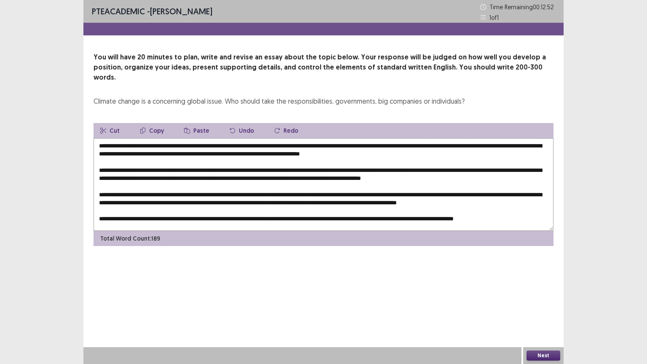
drag, startPoint x: 110, startPoint y: 135, endPoint x: 177, endPoint y: 136, distance: 66.5
click at [177, 138] on textarea at bounding box center [323, 184] width 460 height 93
drag, startPoint x: 357, startPoint y: 143, endPoint x: 372, endPoint y: 144, distance: 14.8
click at [372, 144] on textarea at bounding box center [323, 184] width 460 height 93
click at [357, 143] on textarea at bounding box center [323, 184] width 460 height 93
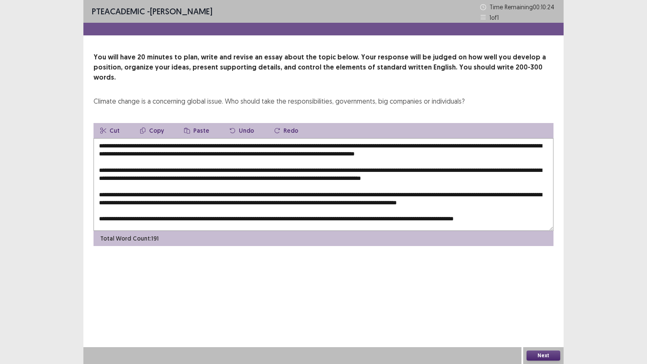
click at [386, 144] on textarea at bounding box center [323, 184] width 460 height 93
click at [381, 143] on textarea at bounding box center [323, 184] width 460 height 93
click at [458, 144] on textarea at bounding box center [323, 184] width 460 height 93
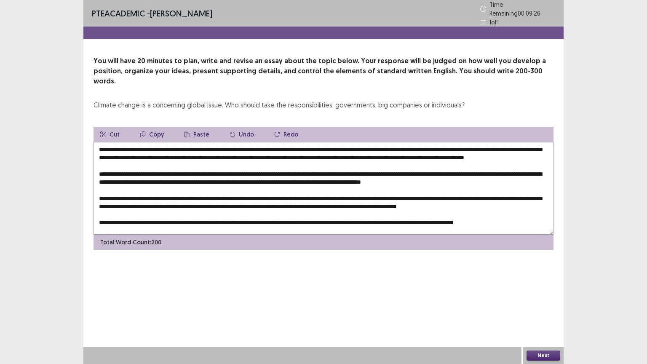
drag, startPoint x: 456, startPoint y: 146, endPoint x: 189, endPoint y: 241, distance: 283.4
click at [185, 241] on div "PTE academic - [PERSON_NAME] Time Remaining 00 : 09 : 26 1 of 1 You will have 2…" at bounding box center [323, 133] width 480 height 266
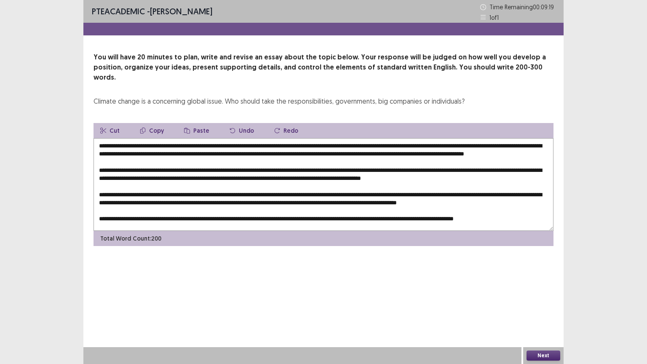
drag, startPoint x: 233, startPoint y: 167, endPoint x: 246, endPoint y: 167, distance: 13.0
click at [246, 167] on textarea at bounding box center [323, 184] width 460 height 93
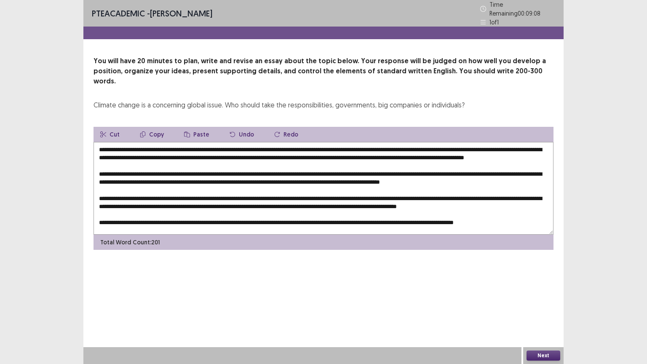
drag, startPoint x: 220, startPoint y: 167, endPoint x: 232, endPoint y: 169, distance: 12.4
click at [232, 169] on textarea at bounding box center [323, 188] width 460 height 93
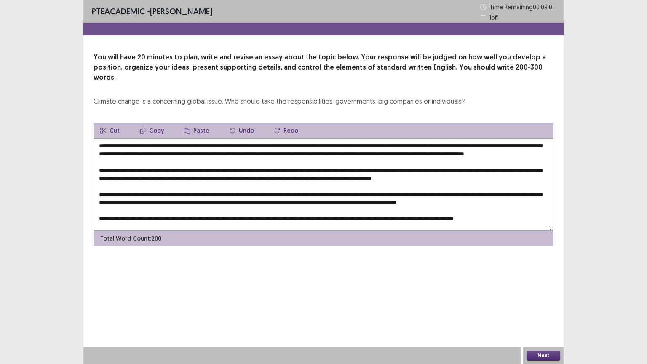
click at [426, 169] on textarea at bounding box center [323, 184] width 460 height 93
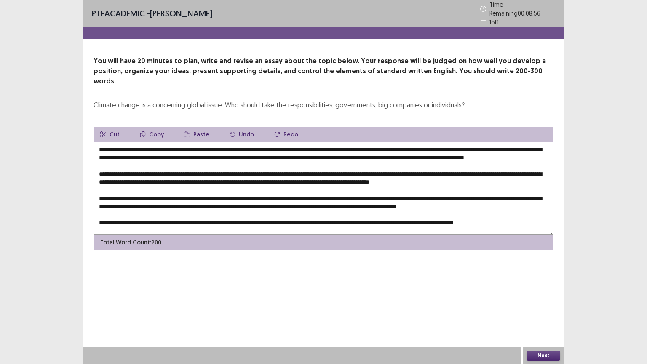
drag, startPoint x: 468, startPoint y: 168, endPoint x: 481, endPoint y: 168, distance: 12.2
click at [481, 168] on textarea at bounding box center [323, 188] width 460 height 93
drag, startPoint x: 359, startPoint y: 144, endPoint x: 433, endPoint y: 143, distance: 74.1
click at [433, 143] on textarea at bounding box center [323, 188] width 460 height 93
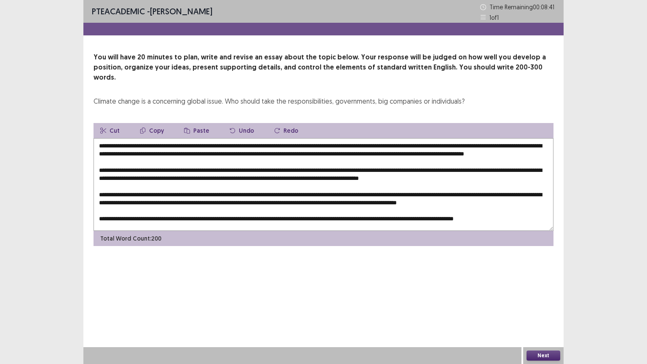
paste textarea "**********"
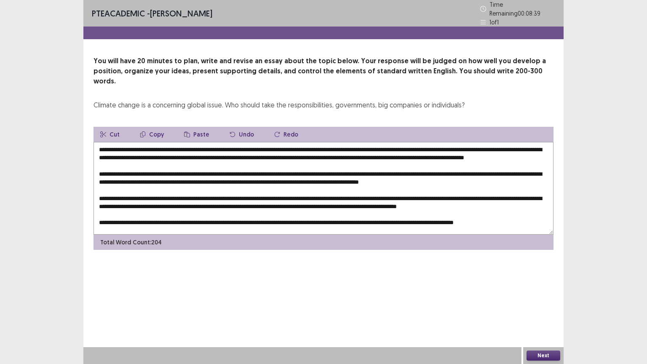
click at [466, 168] on textarea at bounding box center [323, 188] width 460 height 93
click at [492, 170] on textarea at bounding box center [323, 188] width 460 height 93
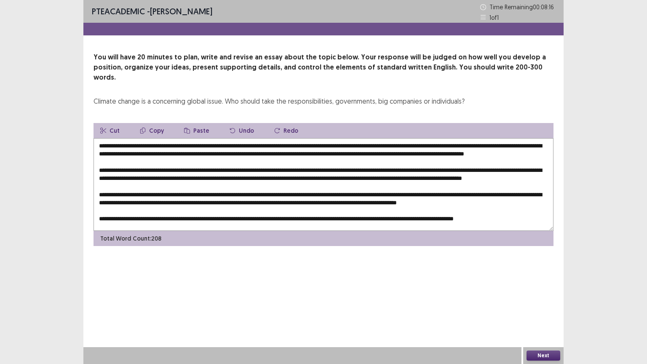
drag, startPoint x: 250, startPoint y: 176, endPoint x: 279, endPoint y: 178, distance: 28.7
click at [279, 178] on textarea at bounding box center [323, 184] width 460 height 93
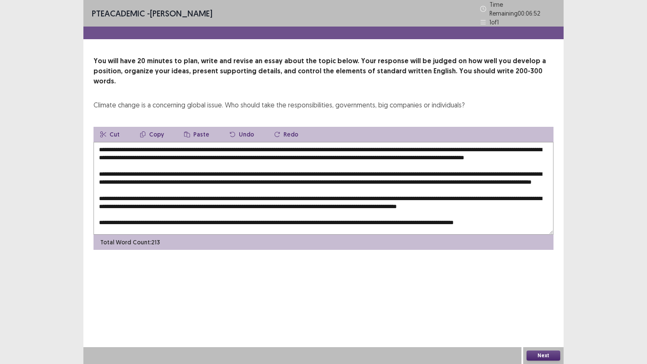
drag, startPoint x: 512, startPoint y: 177, endPoint x: 535, endPoint y: 177, distance: 22.3
click at [535, 177] on textarea at bounding box center [323, 188] width 460 height 93
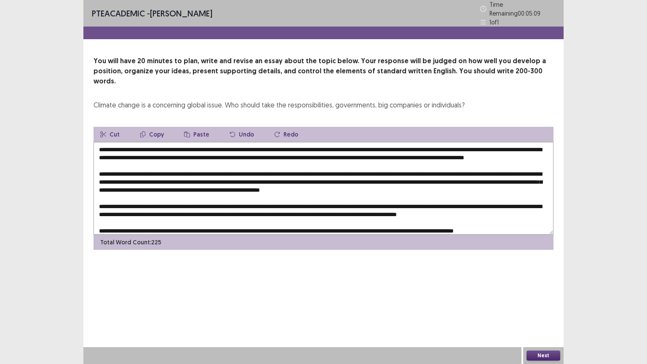
scroll to position [20, 0]
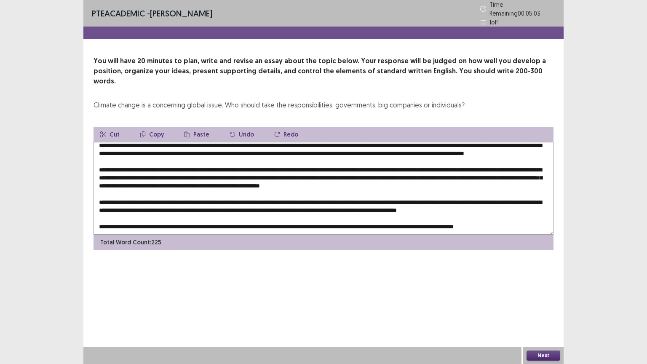
click at [333, 166] on textarea at bounding box center [323, 188] width 460 height 93
click at [333, 165] on textarea at bounding box center [323, 188] width 460 height 93
drag, startPoint x: 424, startPoint y: 165, endPoint x: 438, endPoint y: 165, distance: 13.5
click at [438, 165] on textarea at bounding box center [323, 188] width 460 height 93
drag, startPoint x: 216, startPoint y: 180, endPoint x: 211, endPoint y: 182, distance: 4.9
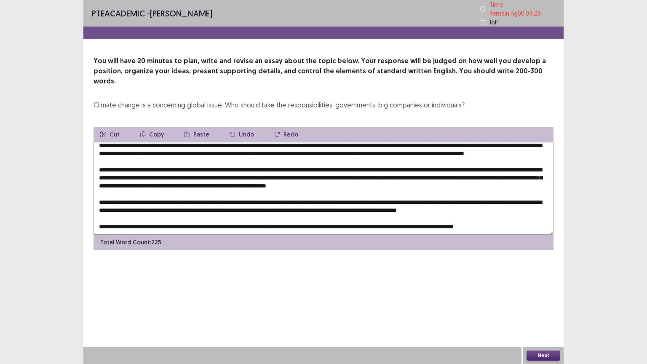
click at [211, 182] on textarea at bounding box center [323, 188] width 460 height 93
drag, startPoint x: 221, startPoint y: 181, endPoint x: 234, endPoint y: 182, distance: 13.5
click at [234, 182] on textarea at bounding box center [323, 188] width 460 height 93
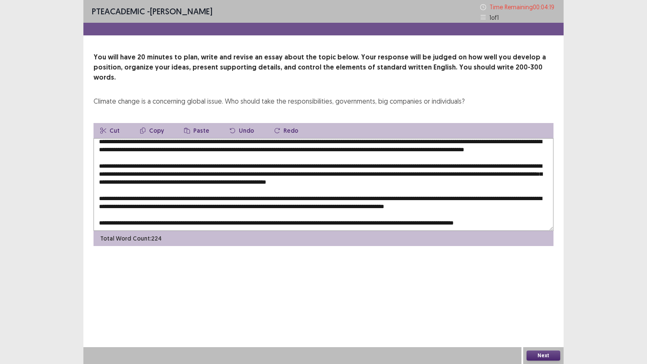
scroll to position [0, 0]
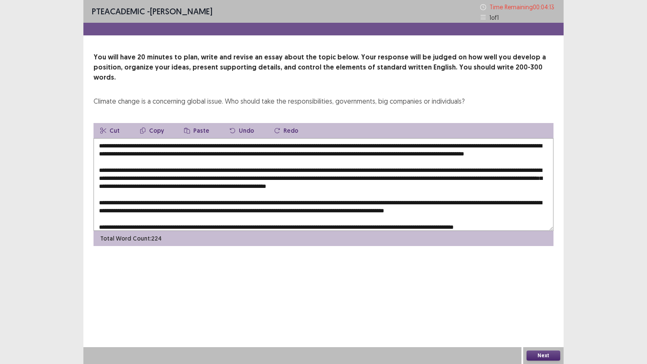
drag, startPoint x: 209, startPoint y: 136, endPoint x: 237, endPoint y: 133, distance: 28.4
click at [240, 138] on textarea at bounding box center [323, 184] width 460 height 93
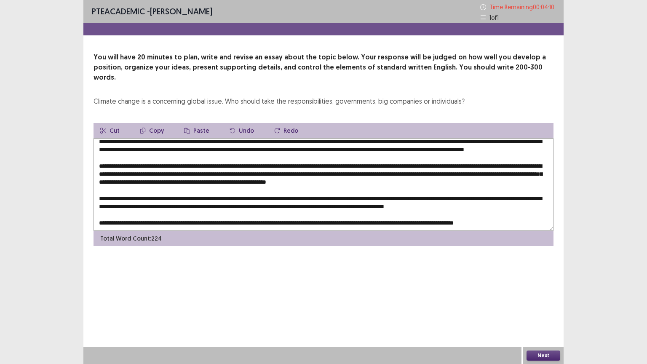
scroll to position [12, 0]
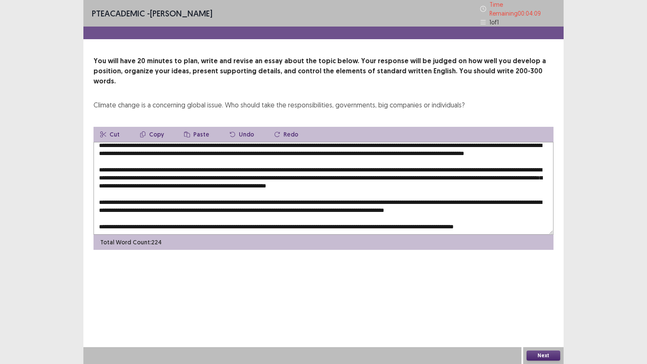
click at [221, 188] on textarea at bounding box center [323, 188] width 460 height 93
paste textarea "**********"
click at [221, 190] on textarea at bounding box center [323, 188] width 460 height 93
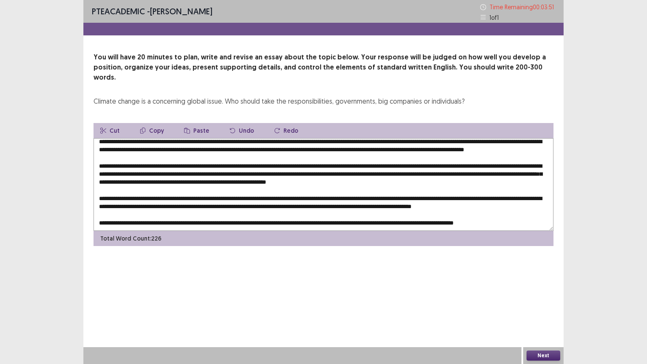
drag, startPoint x: 120, startPoint y: 189, endPoint x: 134, endPoint y: 192, distance: 14.1
click at [134, 192] on textarea at bounding box center [323, 184] width 460 height 93
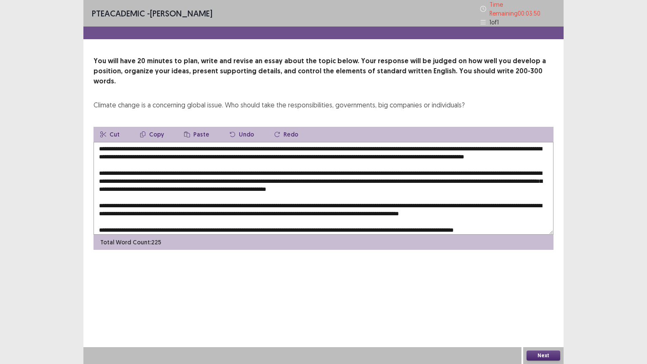
scroll to position [0, 0]
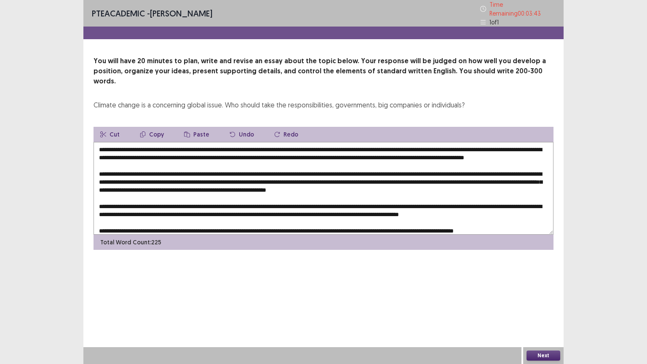
drag, startPoint x: 458, startPoint y: 144, endPoint x: 531, endPoint y: 144, distance: 72.8
click at [531, 144] on textarea at bounding box center [323, 188] width 460 height 93
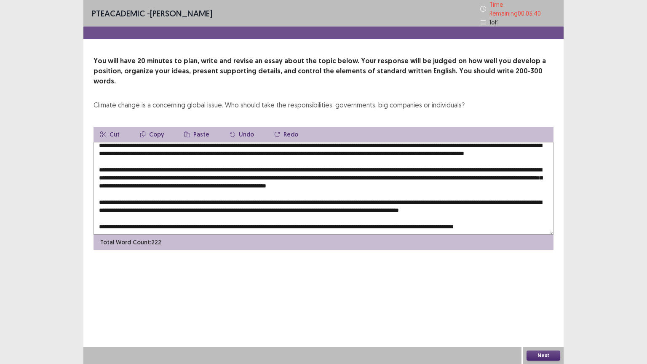
scroll to position [20, 0]
click at [119, 189] on textarea at bounding box center [323, 188] width 460 height 93
drag, startPoint x: 121, startPoint y: 189, endPoint x: 151, endPoint y: 189, distance: 29.9
click at [151, 189] on textarea at bounding box center [323, 188] width 460 height 93
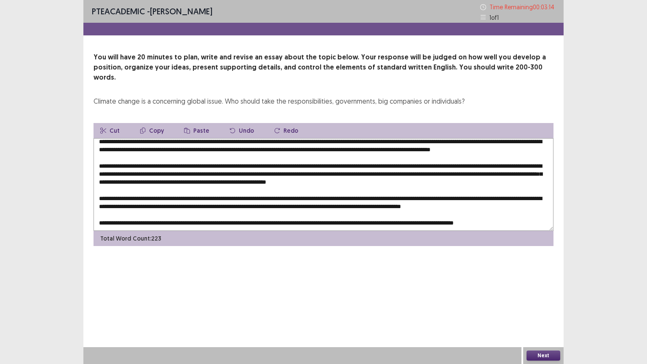
scroll to position [0, 0]
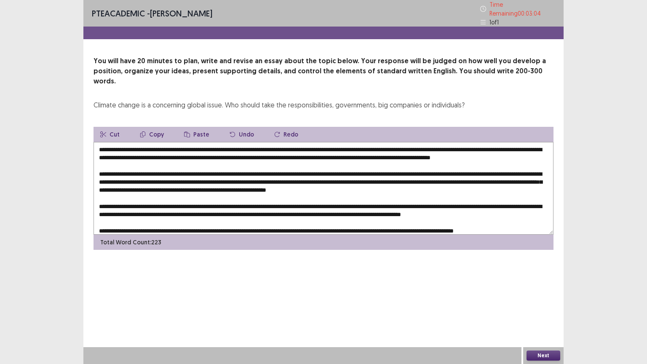
click at [458, 146] on textarea at bounding box center [323, 188] width 460 height 93
drag, startPoint x: 459, startPoint y: 143, endPoint x: 488, endPoint y: 144, distance: 29.5
click at [488, 144] on textarea at bounding box center [323, 188] width 460 height 93
drag, startPoint x: 460, startPoint y: 145, endPoint x: 538, endPoint y: 143, distance: 78.7
click at [538, 143] on textarea at bounding box center [323, 188] width 460 height 93
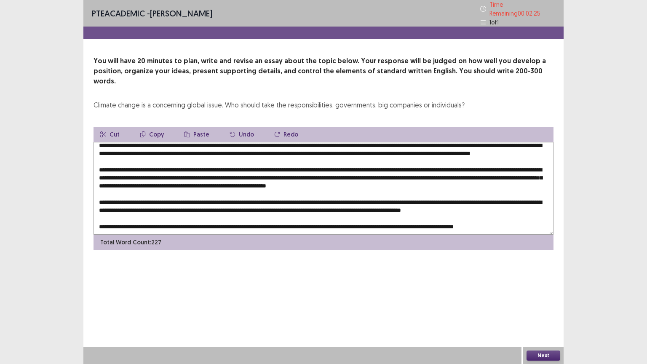
scroll to position [20, 0]
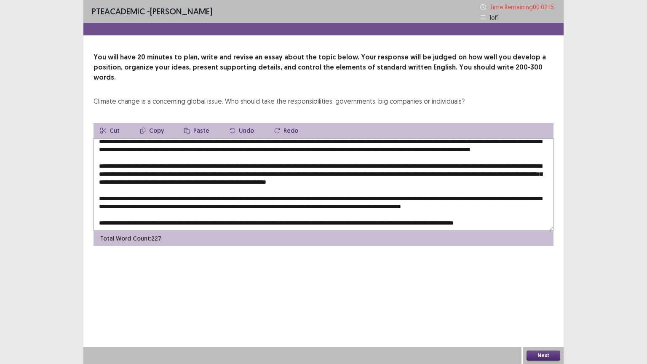
drag, startPoint x: 219, startPoint y: 179, endPoint x: 250, endPoint y: 180, distance: 31.6
click at [250, 180] on textarea at bounding box center [323, 184] width 460 height 93
click at [218, 189] on textarea at bounding box center [323, 184] width 460 height 93
click at [219, 187] on textarea at bounding box center [323, 184] width 460 height 93
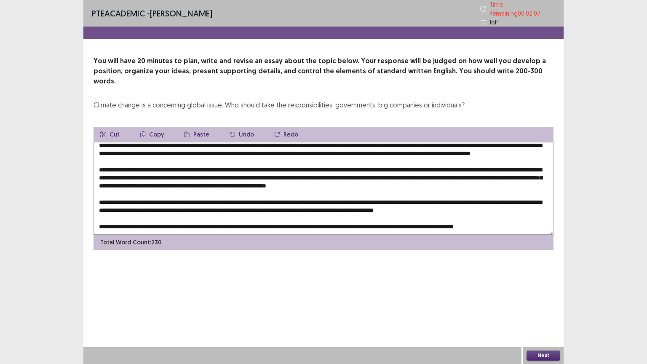
click at [217, 190] on textarea at bounding box center [323, 188] width 460 height 93
click at [226, 205] on textarea at bounding box center [323, 188] width 460 height 93
click at [219, 188] on textarea at bounding box center [323, 188] width 460 height 93
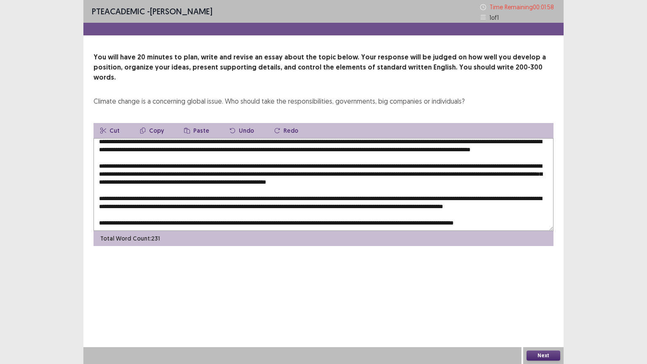
click at [221, 189] on textarea at bounding box center [323, 184] width 460 height 93
drag, startPoint x: 221, startPoint y: 188, endPoint x: 267, endPoint y: 189, distance: 46.3
click at [267, 189] on textarea at bounding box center [323, 184] width 460 height 93
click at [120, 197] on textarea at bounding box center [323, 184] width 460 height 93
click at [118, 197] on textarea at bounding box center [323, 184] width 460 height 93
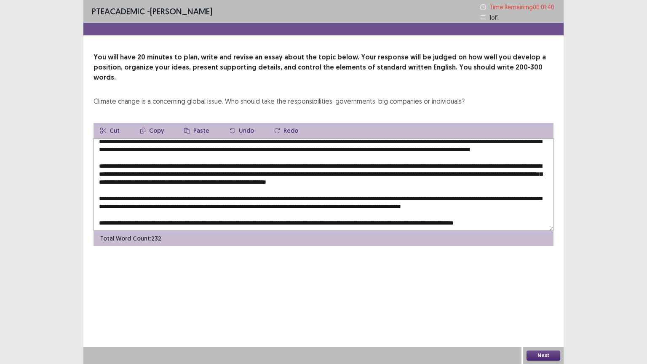
click at [119, 197] on textarea at bounding box center [323, 184] width 460 height 93
drag, startPoint x: 463, startPoint y: 188, endPoint x: 484, endPoint y: 191, distance: 21.3
click at [485, 191] on textarea at bounding box center [323, 184] width 460 height 93
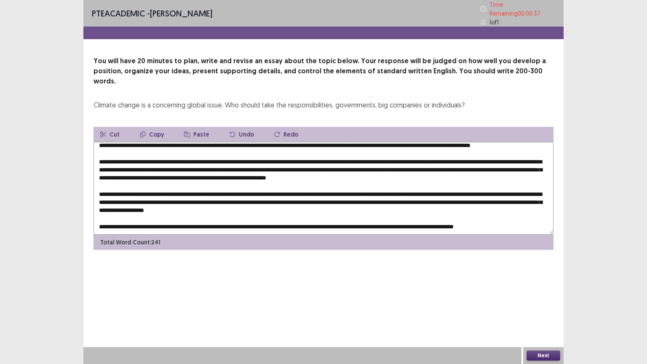
drag, startPoint x: 295, startPoint y: 212, endPoint x: 307, endPoint y: 216, distance: 13.1
click at [307, 216] on textarea at bounding box center [323, 188] width 460 height 93
drag, startPoint x: 452, startPoint y: 213, endPoint x: 471, endPoint y: 215, distance: 19.1
click at [471, 215] on textarea at bounding box center [323, 188] width 460 height 93
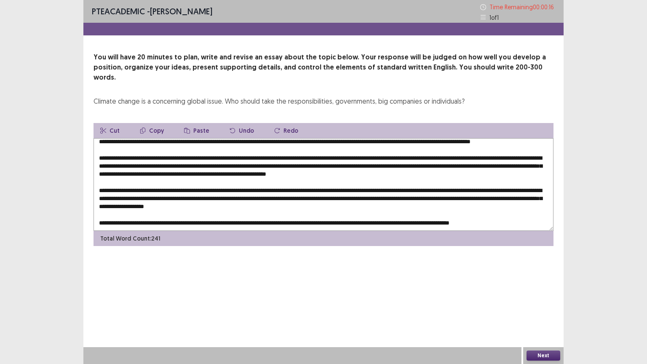
type textarea "**********"
click at [540, 292] on button "Next" at bounding box center [543, 355] width 34 height 10
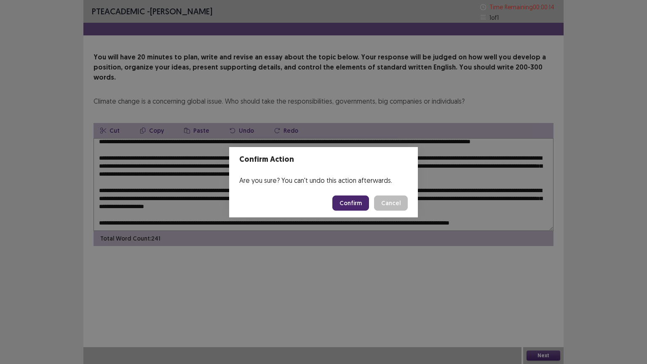
click at [352, 200] on button "Confirm" at bounding box center [350, 202] width 37 height 15
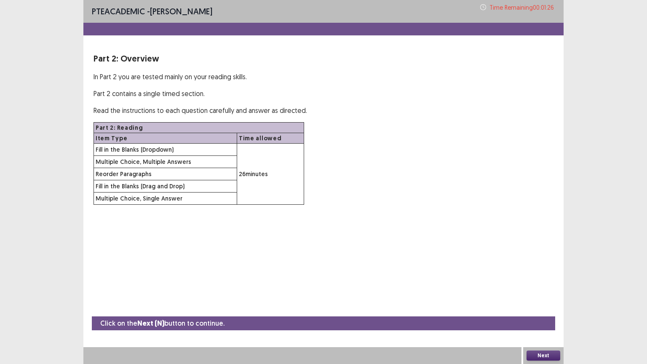
click at [540, 292] on button "Next" at bounding box center [543, 355] width 34 height 10
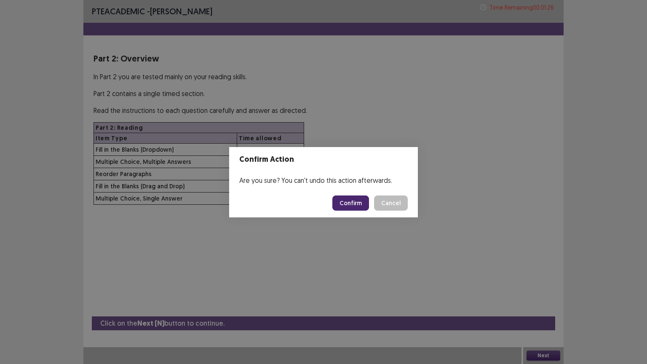
click at [354, 199] on button "Confirm" at bounding box center [350, 202] width 37 height 15
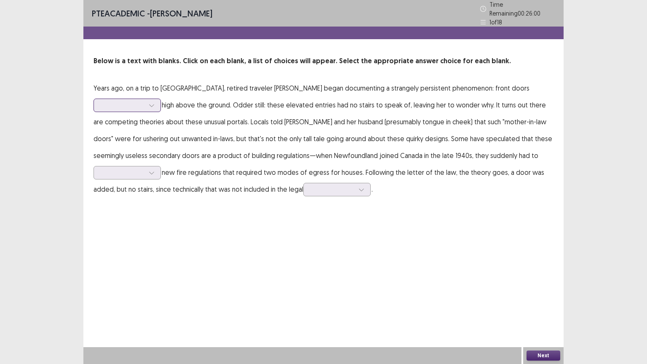
click at [153, 102] on icon at bounding box center [152, 105] width 6 height 6
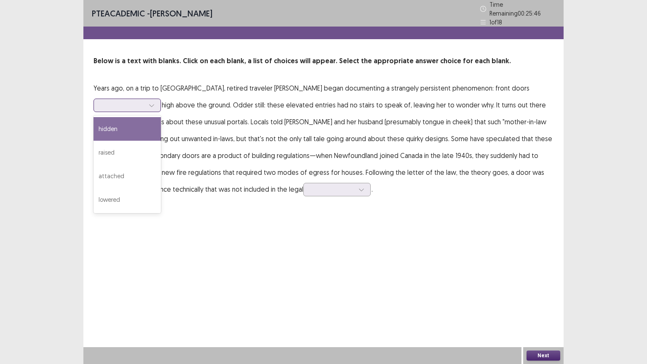
click at [133, 128] on div "hidden" at bounding box center [126, 129] width 67 height 24
click at [151, 102] on icon at bounding box center [152, 105] width 6 height 6
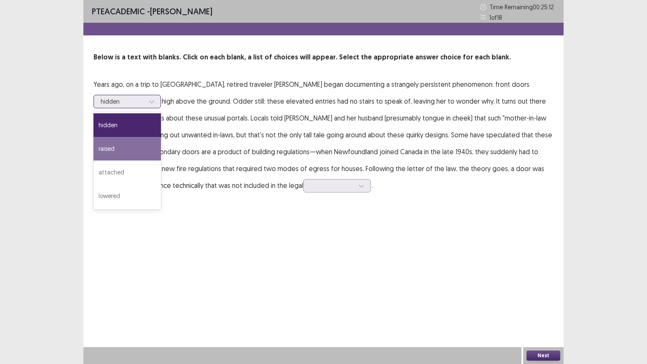
click at [145, 144] on div "raised" at bounding box center [126, 149] width 67 height 24
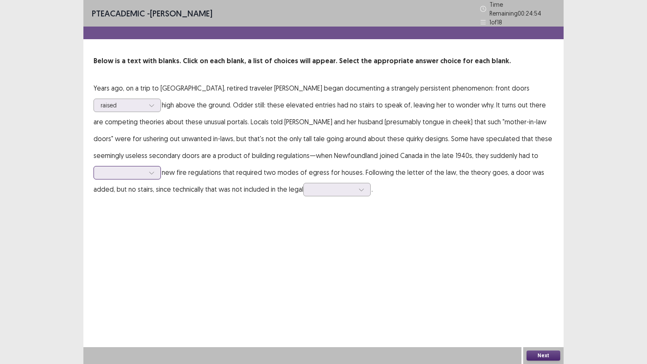
click at [154, 169] on div at bounding box center [151, 172] width 13 height 13
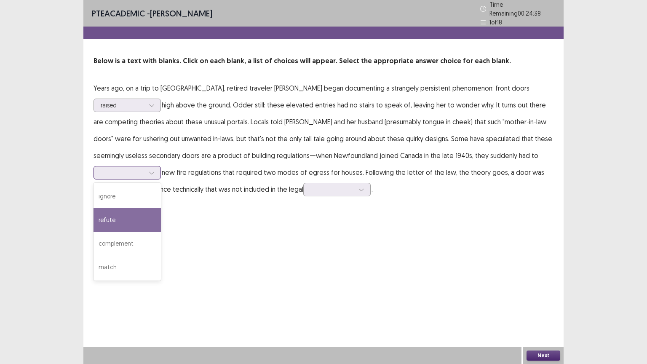
click at [120, 217] on div "refute" at bounding box center [126, 220] width 67 height 24
click at [149, 170] on icon at bounding box center [152, 173] width 6 height 6
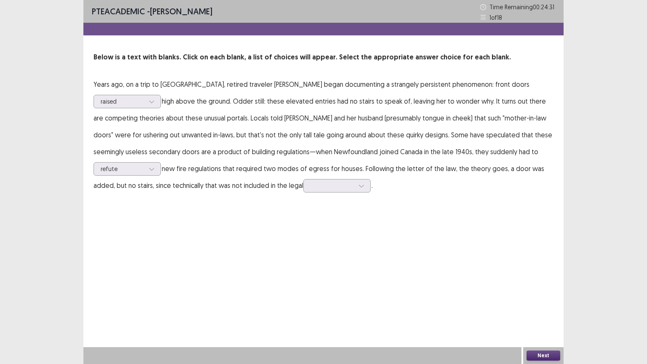
drag, startPoint x: 244, startPoint y: 217, endPoint x: 283, endPoint y: 212, distance: 39.4
click at [244, 217] on div "PTE academic - [PERSON_NAME] Time Remaining 00 : 24 : 31 1 of 18 Below is a tex…" at bounding box center [323, 182] width 480 height 364
click at [363, 186] on icon at bounding box center [361, 186] width 6 height 6
click at [346, 282] on div "requirement" at bounding box center [336, 280] width 67 height 24
click at [535, 292] on button "Next" at bounding box center [543, 355] width 34 height 10
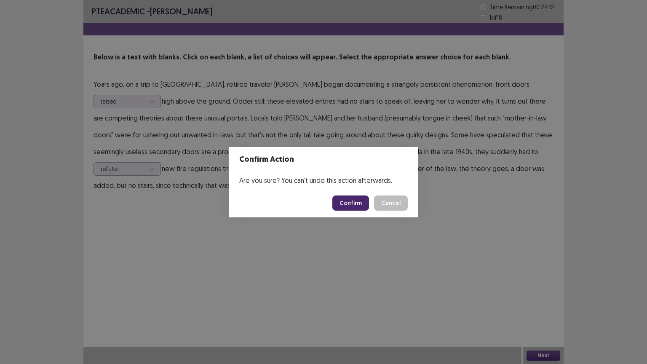
click at [349, 201] on button "Confirm" at bounding box center [350, 202] width 37 height 15
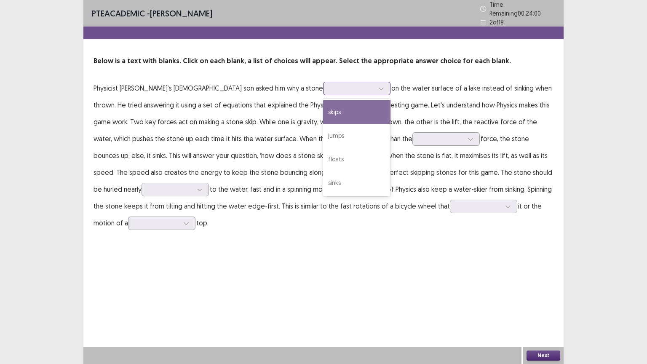
click at [378, 86] on icon at bounding box center [381, 88] width 6 height 6
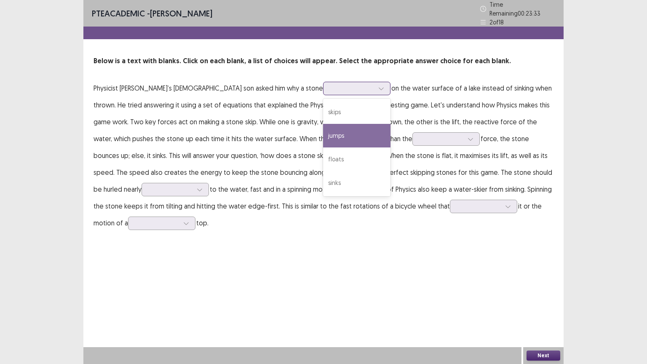
click at [323, 134] on div "jumps" at bounding box center [356, 136] width 67 height 24
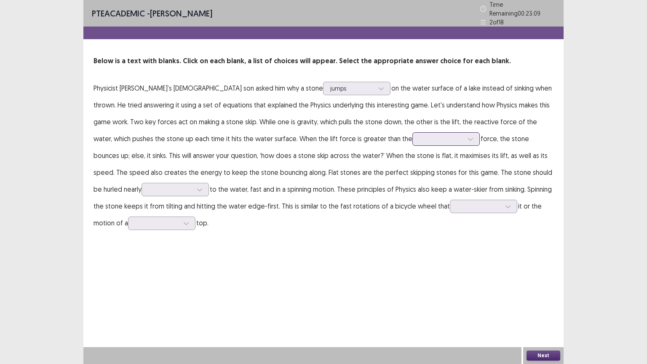
click at [464, 135] on div at bounding box center [470, 139] width 13 height 13
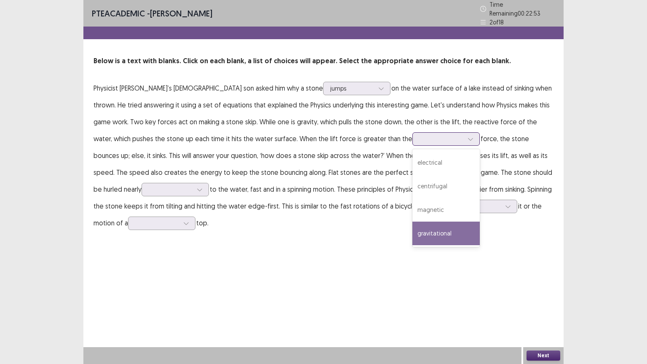
click at [412, 226] on div "gravitational" at bounding box center [445, 233] width 67 height 24
click at [467, 136] on icon at bounding box center [470, 139] width 6 height 6
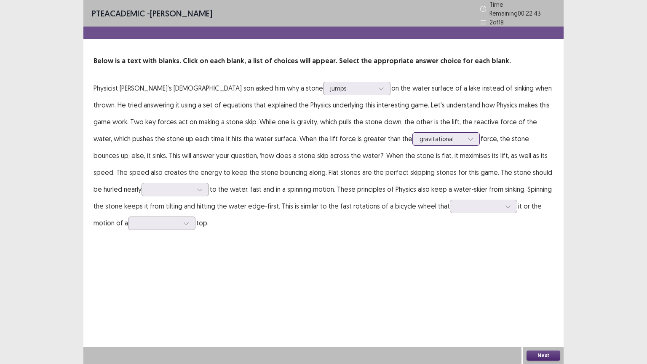
click at [464, 136] on div at bounding box center [470, 139] width 13 height 13
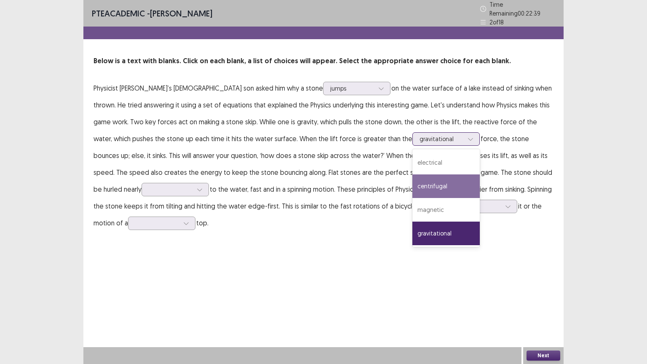
click at [412, 182] on div "centrifugal" at bounding box center [445, 186] width 67 height 24
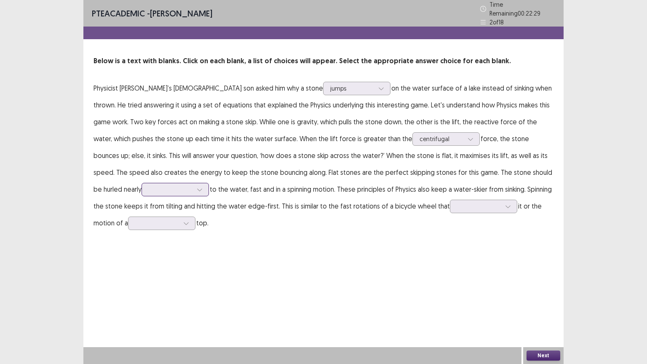
click at [197, 186] on icon at bounding box center [200, 189] width 6 height 6
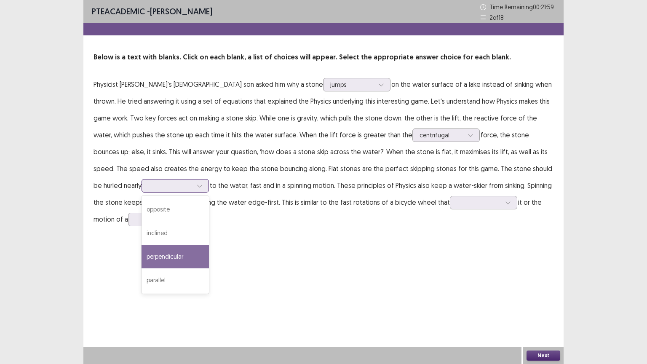
click at [141, 246] on div "perpendicular" at bounding box center [174, 257] width 67 height 24
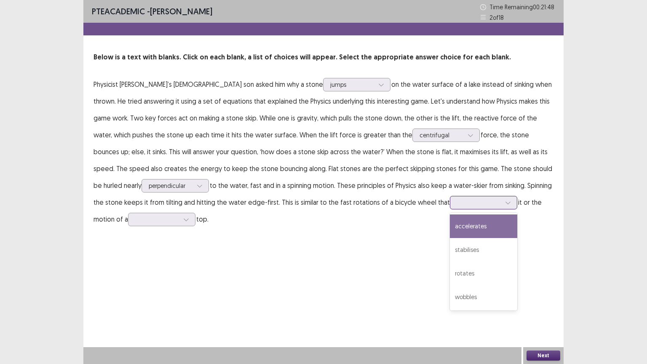
click at [505, 205] on icon at bounding box center [508, 203] width 6 height 6
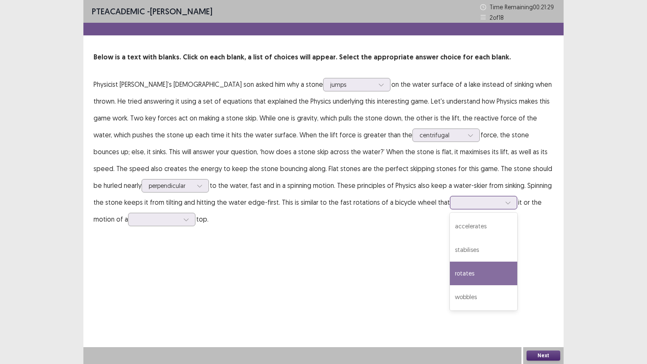
click at [450, 269] on div "rotates" at bounding box center [483, 273] width 67 height 24
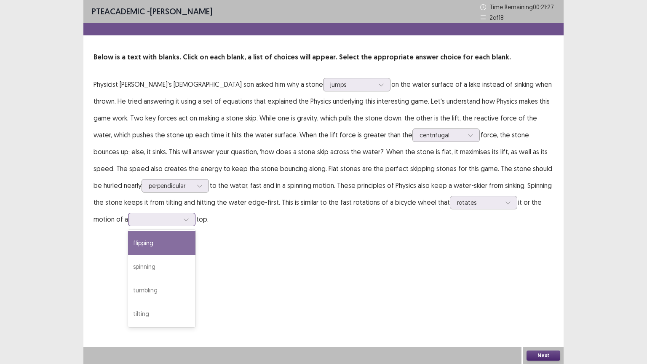
click at [180, 221] on div at bounding box center [186, 219] width 13 height 13
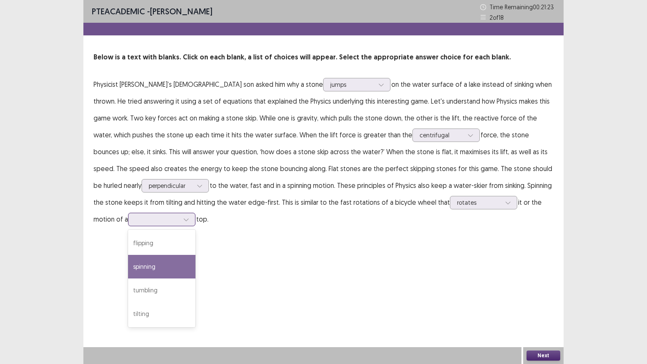
click at [128, 267] on div "spinning" at bounding box center [161, 267] width 67 height 24
click at [546, 292] on button "Next" at bounding box center [543, 355] width 34 height 10
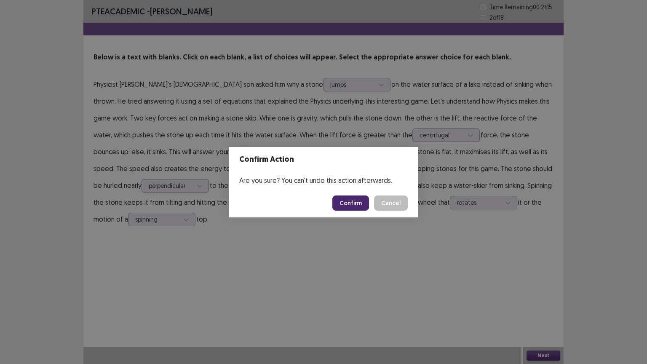
click at [352, 207] on button "Confirm" at bounding box center [350, 202] width 37 height 15
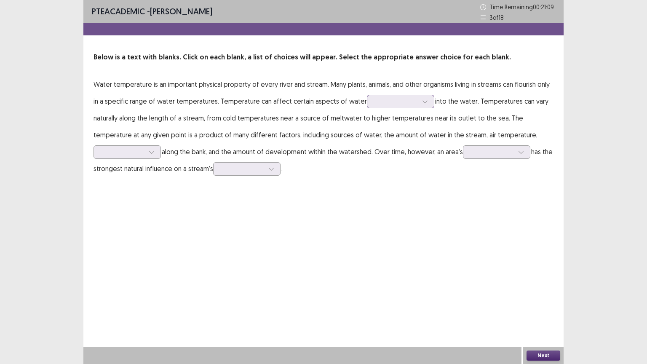
click at [422, 103] on icon at bounding box center [425, 101] width 6 height 6
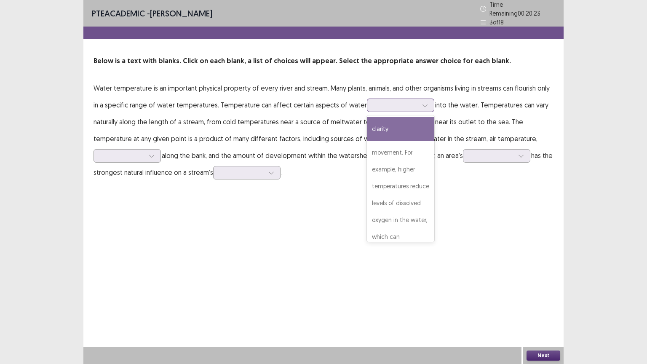
click at [375, 120] on div "clarity" at bounding box center [400, 129] width 67 height 24
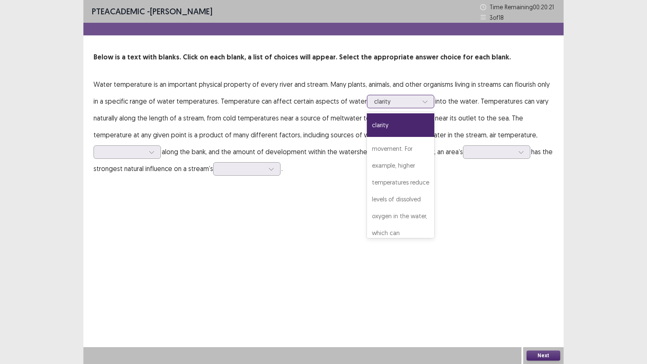
click at [418, 101] on div at bounding box center [424, 101] width 13 height 13
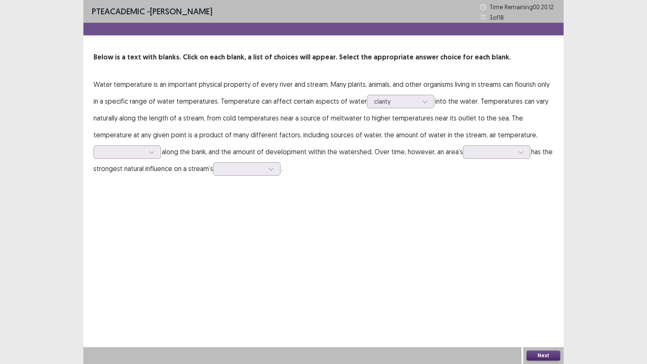
click at [338, 247] on div "PTE academic - [PERSON_NAME] Time Remaining 00 : 20 : 12 3 of 18 Below is a tex…" at bounding box center [323, 182] width 480 height 364
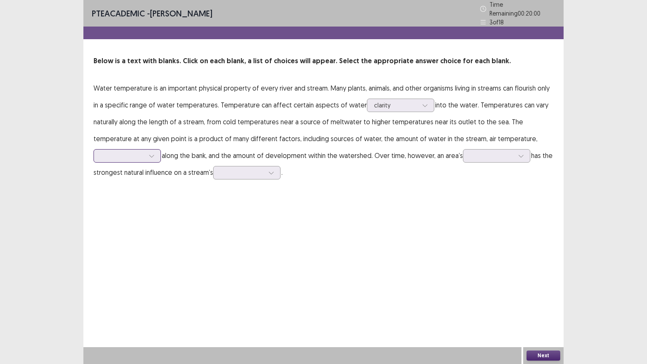
click at [153, 153] on icon at bounding box center [152, 156] width 6 height 6
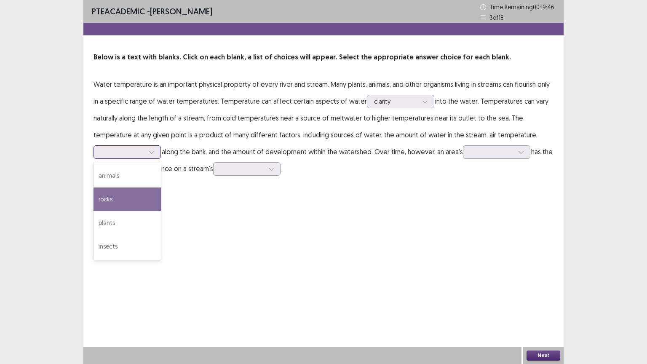
click at [137, 206] on div "rocks" at bounding box center [126, 199] width 67 height 24
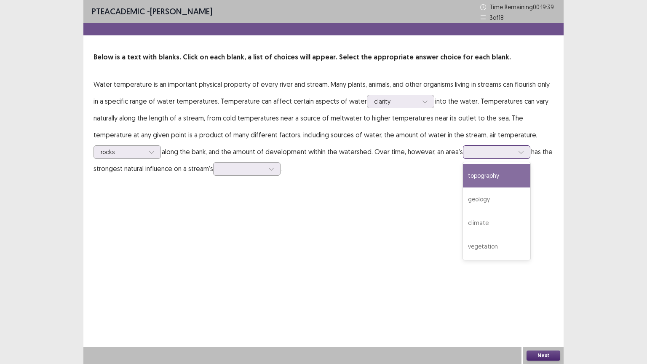
click at [522, 153] on icon at bounding box center [520, 152] width 5 height 3
click at [484, 180] on div "topography" at bounding box center [496, 176] width 67 height 24
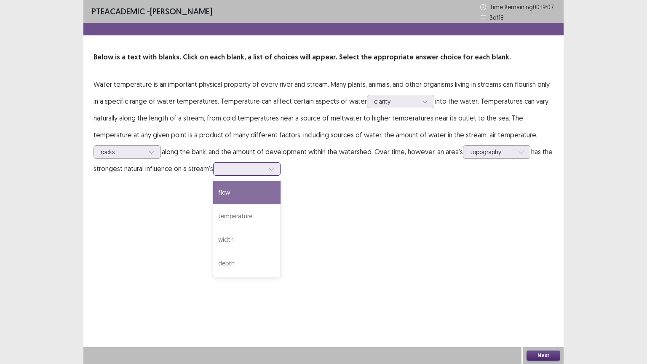
click at [277, 168] on div at bounding box center [271, 168] width 13 height 13
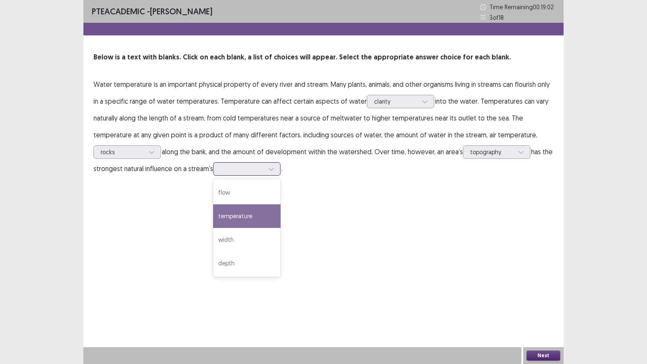
click at [251, 216] on div "temperature" at bounding box center [246, 216] width 67 height 24
click at [539, 292] on button "Next" at bounding box center [543, 355] width 34 height 10
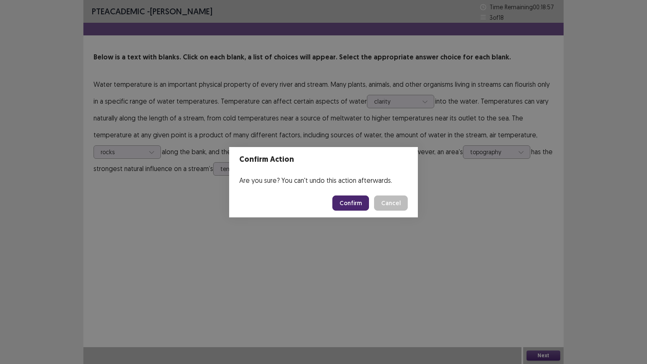
click at [351, 199] on button "Confirm" at bounding box center [350, 202] width 37 height 15
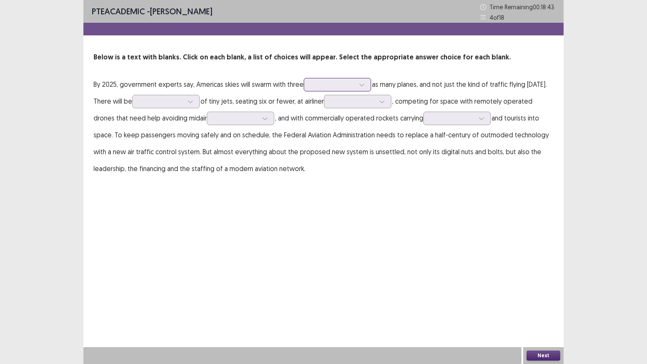
click at [365, 83] on div at bounding box center [361, 84] width 13 height 13
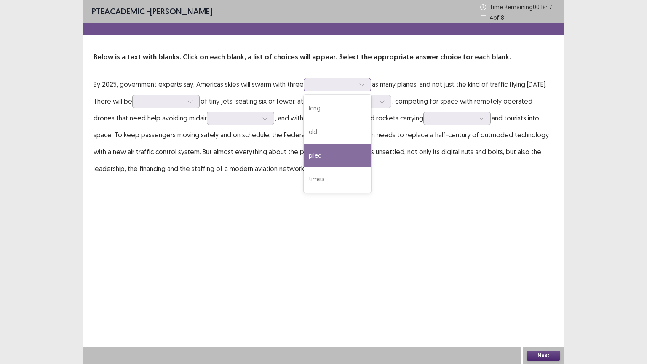
click at [328, 151] on div "piled" at bounding box center [336, 156] width 67 height 24
click at [362, 86] on icon at bounding box center [362, 85] width 6 height 6
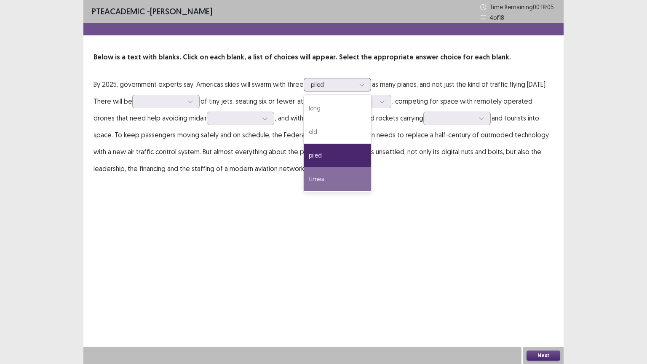
click at [318, 179] on div "times" at bounding box center [336, 179] width 67 height 24
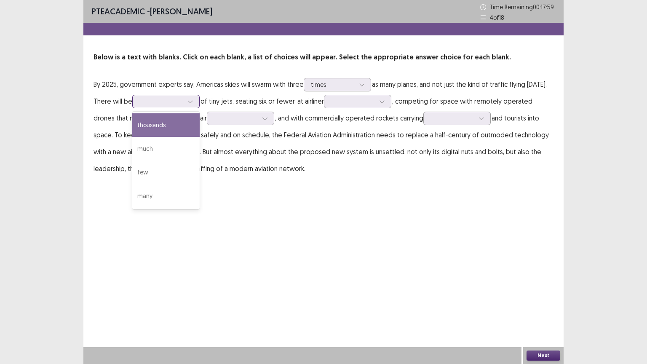
click at [189, 101] on icon at bounding box center [190, 101] width 6 height 6
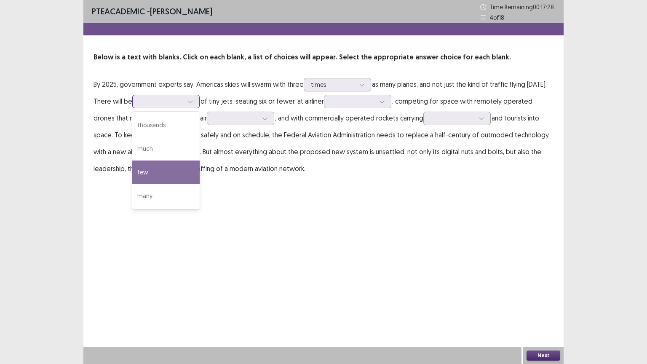
click at [175, 170] on div "few" at bounding box center [165, 172] width 67 height 24
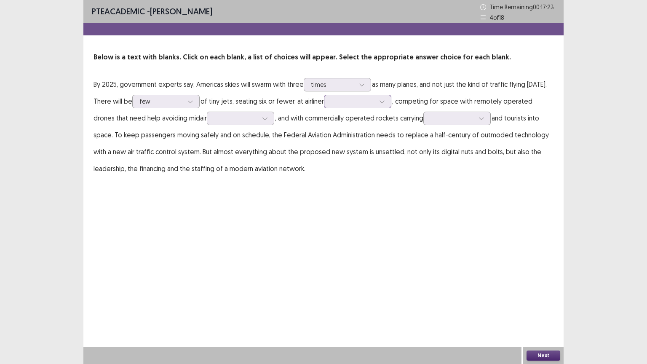
click at [382, 102] on icon at bounding box center [382, 101] width 6 height 6
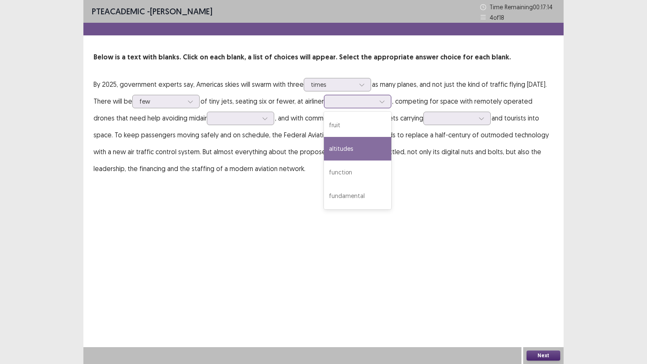
click at [353, 152] on div "altitudes" at bounding box center [357, 149] width 67 height 24
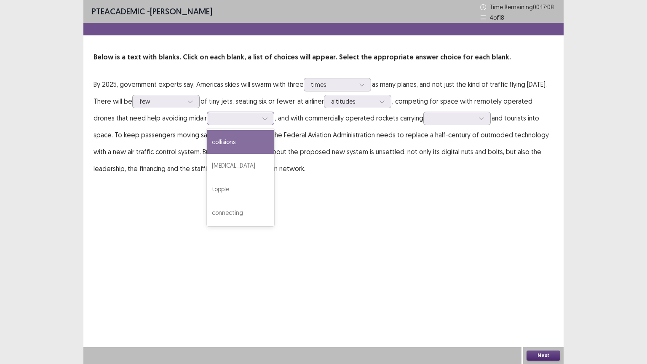
click at [262, 120] on icon at bounding box center [265, 118] width 6 height 6
click at [218, 146] on div "collisions" at bounding box center [240, 142] width 67 height 24
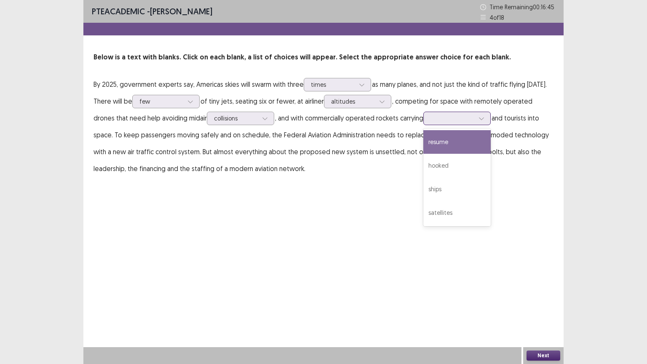
click at [479, 120] on icon at bounding box center [481, 118] width 5 height 3
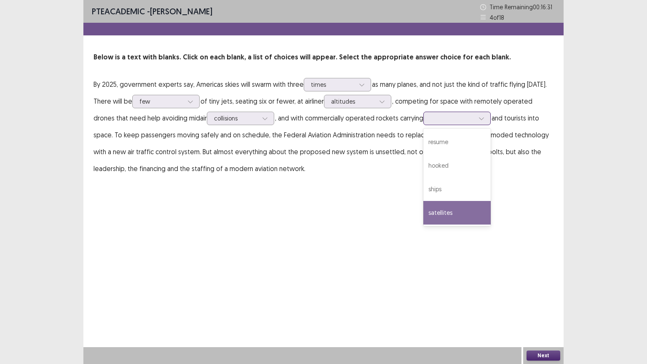
click at [427, 212] on div "satellites" at bounding box center [456, 213] width 67 height 24
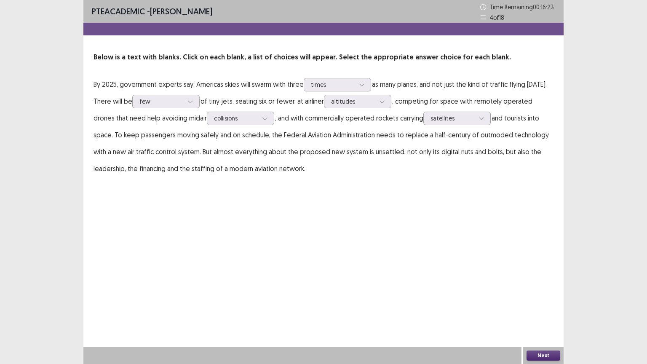
click at [549, 292] on button "Next" at bounding box center [543, 355] width 34 height 10
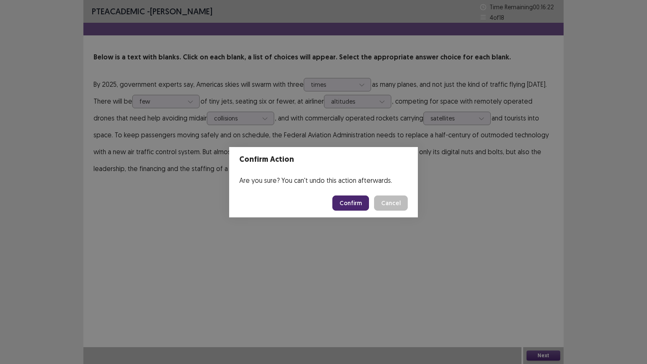
click at [346, 202] on button "Confirm" at bounding box center [350, 202] width 37 height 15
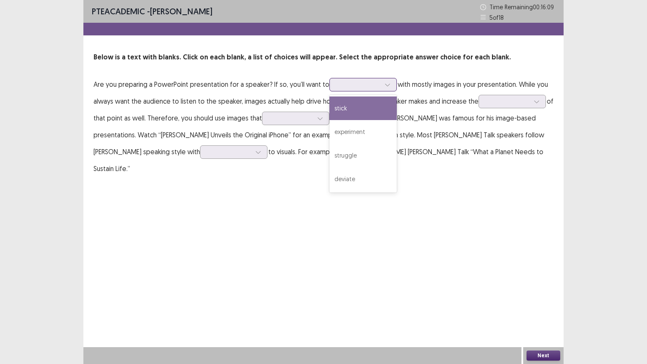
click at [387, 83] on icon at bounding box center [387, 85] width 6 height 6
click at [362, 107] on div "stick" at bounding box center [362, 108] width 67 height 24
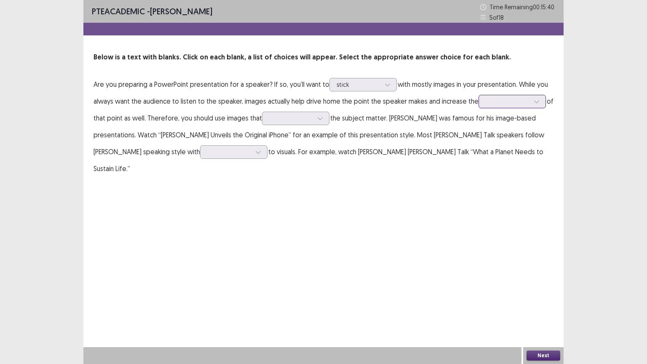
click at [537, 101] on div at bounding box center [536, 101] width 13 height 13
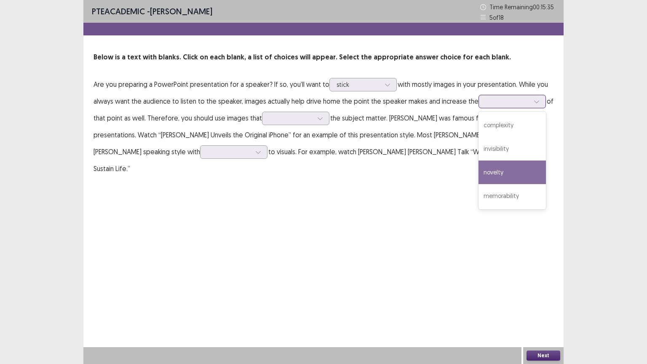
click at [500, 176] on div "novelty" at bounding box center [511, 172] width 67 height 24
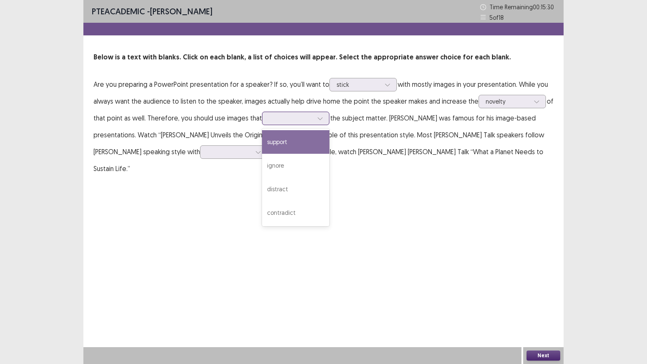
click at [317, 121] on icon at bounding box center [320, 118] width 6 height 6
click at [293, 142] on div "support" at bounding box center [295, 142] width 67 height 24
click at [255, 153] on icon at bounding box center [258, 152] width 6 height 6
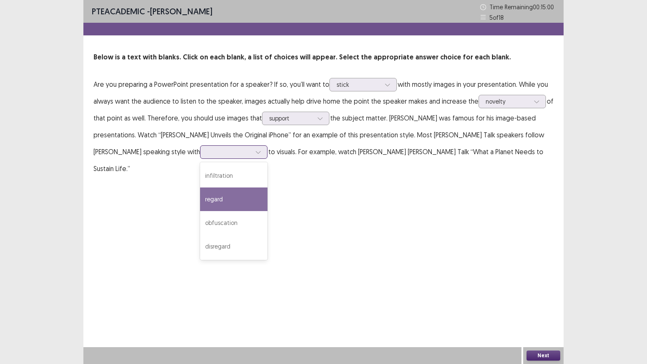
click at [200, 199] on div "regard" at bounding box center [233, 199] width 67 height 24
click at [549, 292] on button "Next" at bounding box center [543, 355] width 34 height 10
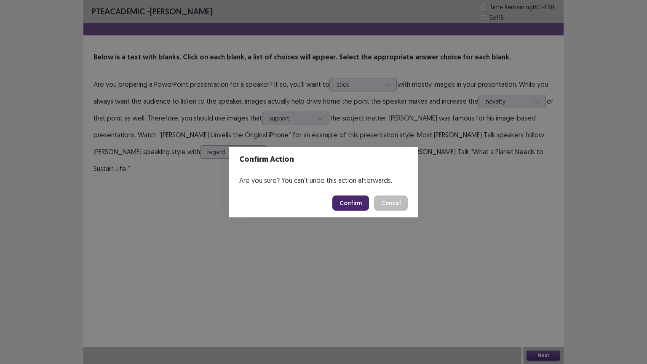
click at [342, 204] on button "Confirm" at bounding box center [350, 202] width 37 height 15
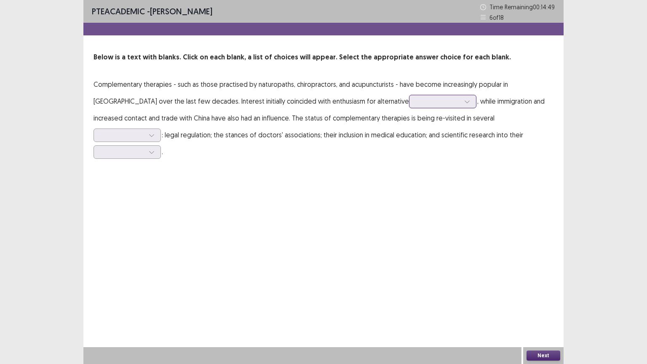
click at [464, 101] on icon at bounding box center [467, 101] width 6 height 6
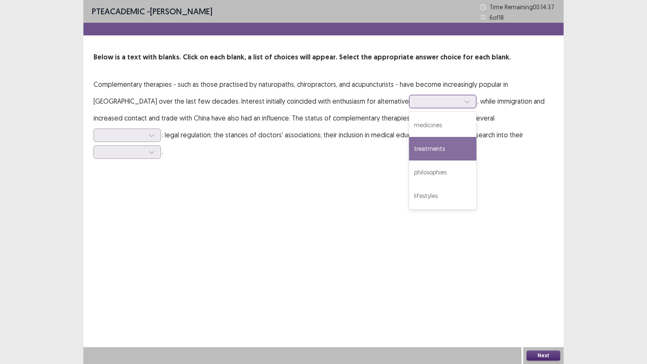
click at [409, 146] on div "treatments" at bounding box center [442, 149] width 67 height 24
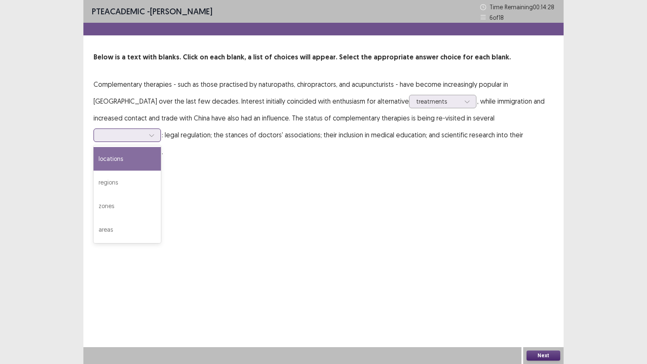
click at [158, 129] on div at bounding box center [151, 135] width 13 height 13
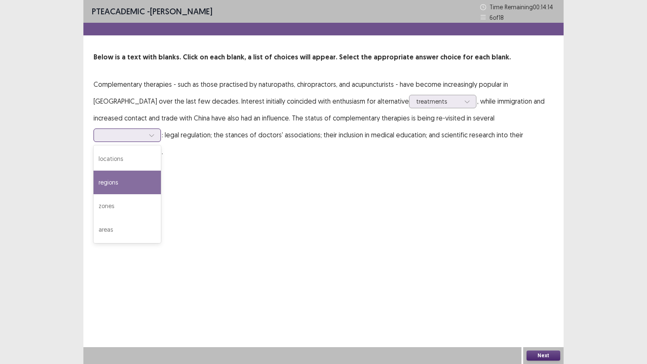
click at [161, 171] on div "regions" at bounding box center [126, 182] width 67 height 24
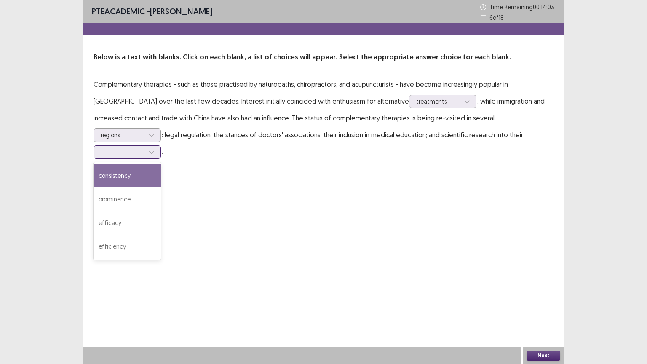
click at [154, 149] on icon at bounding box center [152, 152] width 6 height 6
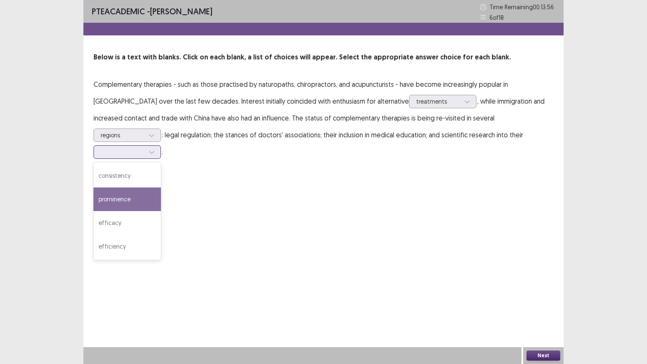
click at [161, 187] on div "prominence" at bounding box center [126, 199] width 67 height 24
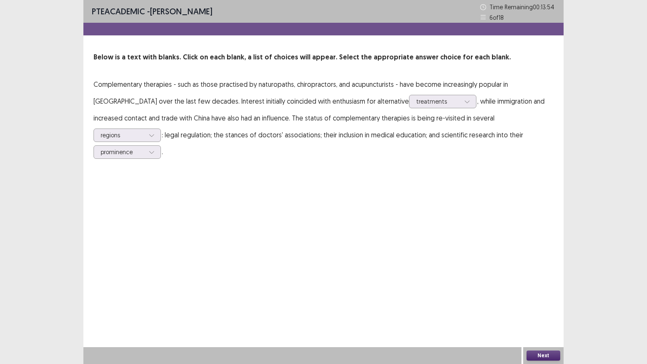
click at [546, 292] on button "Next" at bounding box center [543, 355] width 34 height 10
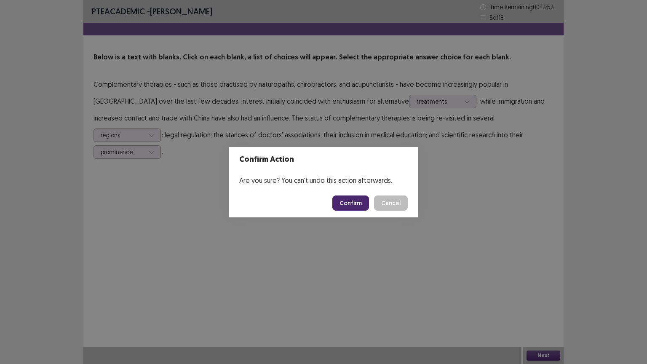
click at [351, 201] on button "Confirm" at bounding box center [350, 202] width 37 height 15
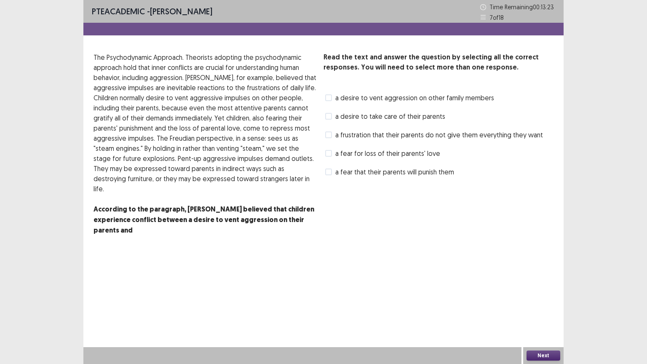
click at [332, 96] on label "a desire to vent aggression on other family members" at bounding box center [409, 98] width 169 height 10
click at [328, 112] on label "a desire to take care of their parents" at bounding box center [385, 116] width 120 height 10
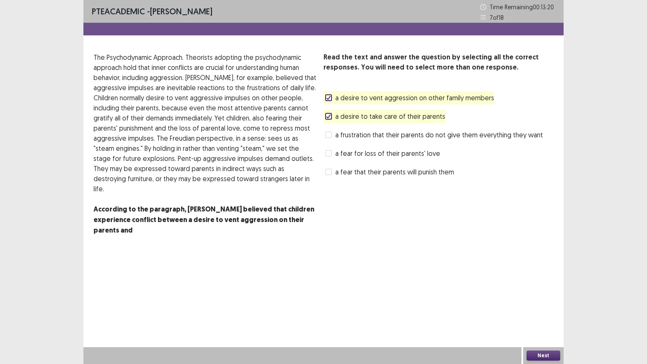
click at [327, 96] on icon at bounding box center [328, 98] width 5 height 4
click at [536, 292] on button "Next" at bounding box center [543, 355] width 34 height 10
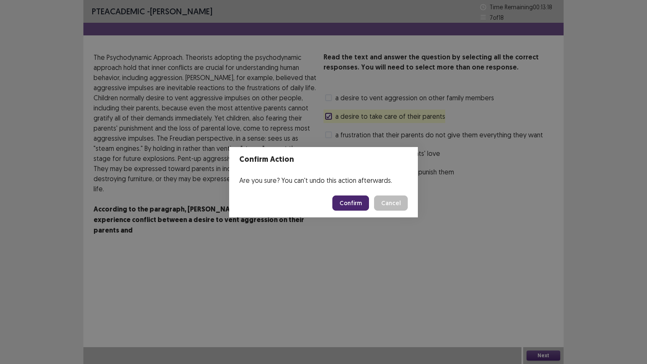
click at [357, 201] on button "Confirm" at bounding box center [350, 202] width 37 height 15
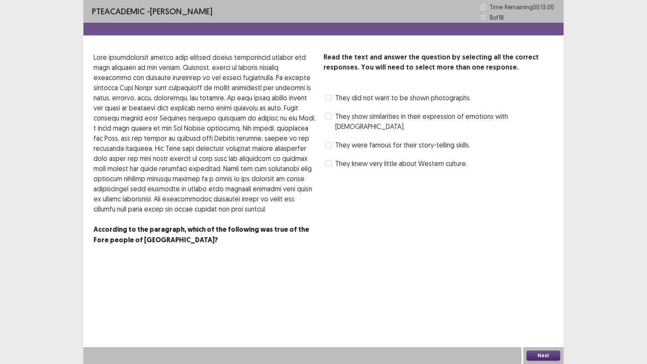
click at [326, 116] on span at bounding box center [328, 116] width 7 height 7
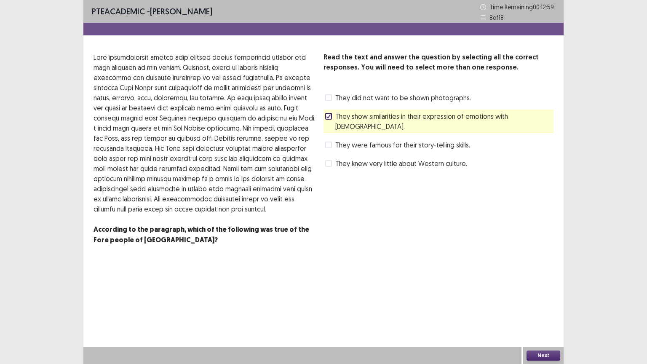
click at [326, 116] on icon at bounding box center [328, 116] width 5 height 4
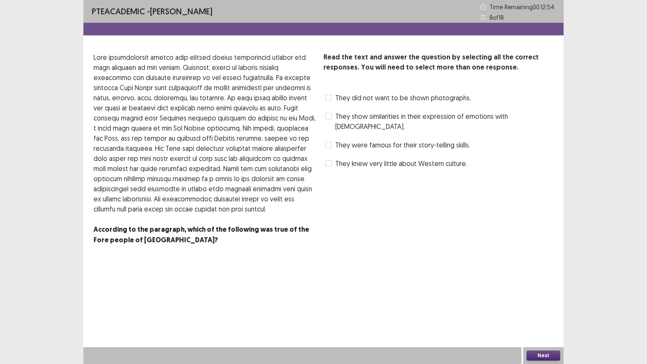
click at [332, 113] on label "They show similarities in their expression of emotions with [DEMOGRAPHIC_DATA]." at bounding box center [439, 121] width 228 height 20
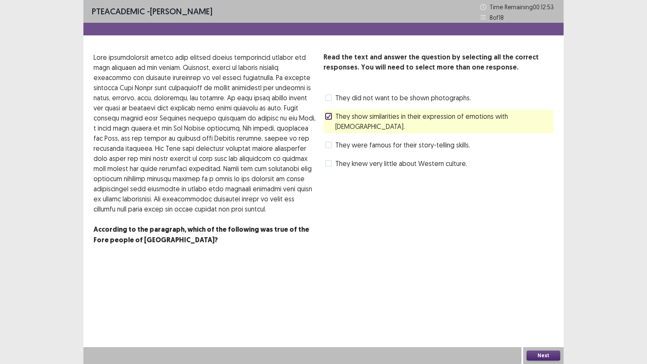
click at [531, 292] on button "Next" at bounding box center [543, 355] width 34 height 10
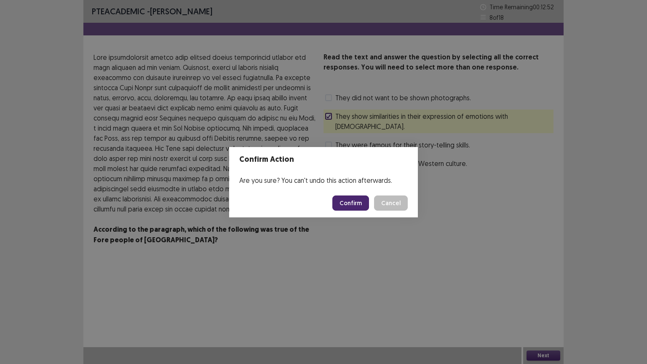
click at [347, 202] on button "Confirm" at bounding box center [350, 202] width 37 height 15
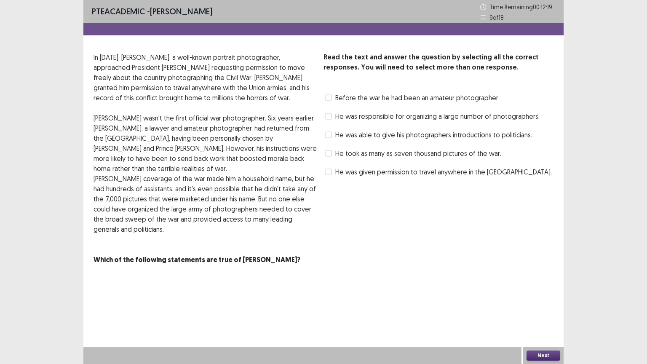
click at [332, 163] on div "Read the text and answer the question by selecting all the correct responses. Y…" at bounding box center [438, 115] width 230 height 126
click at [330, 175] on span at bounding box center [328, 171] width 7 height 7
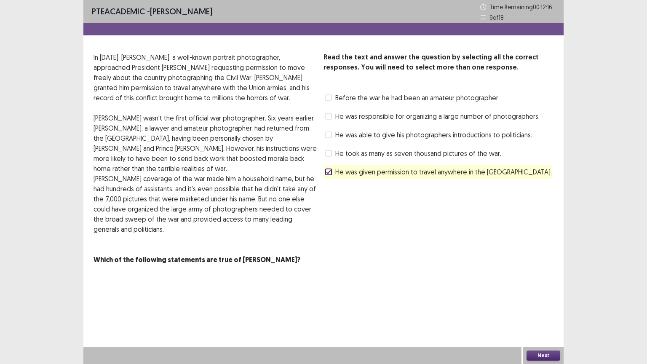
click at [544, 292] on button "Next" at bounding box center [543, 355] width 34 height 10
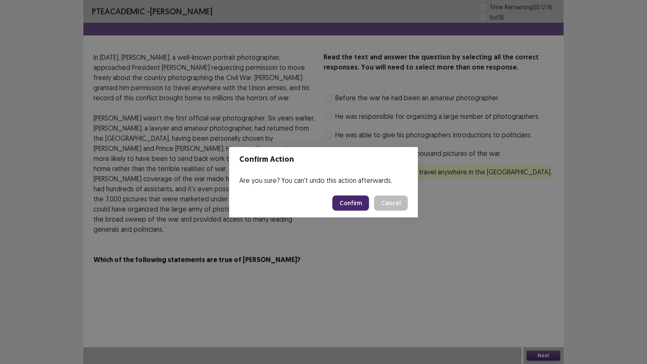
click at [346, 199] on button "Confirm" at bounding box center [350, 202] width 37 height 15
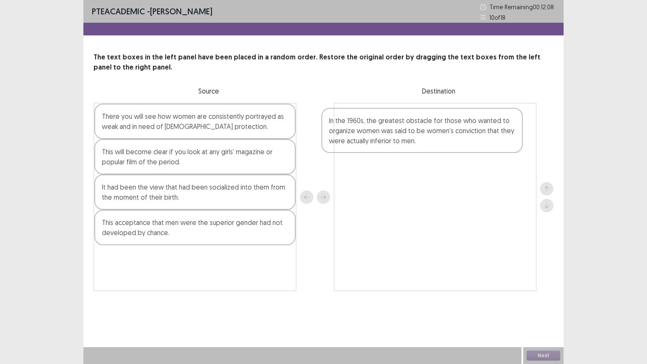
drag, startPoint x: 172, startPoint y: 122, endPoint x: 412, endPoint y: 128, distance: 240.4
click at [412, 128] on div "In the 1960s, the greatest obstacle for those who wanted to organize women was …" at bounding box center [323, 197] width 460 height 188
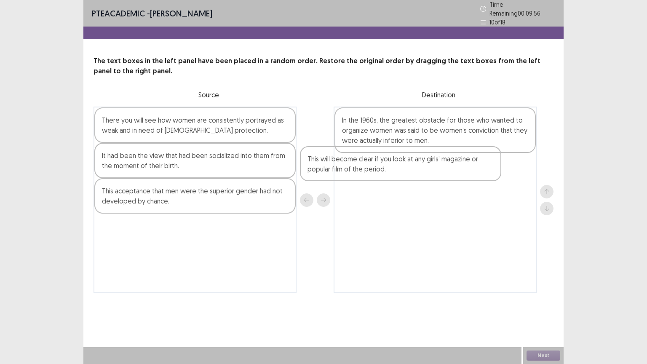
drag, startPoint x: 170, startPoint y: 163, endPoint x: 347, endPoint y: 173, distance: 177.5
click at [388, 171] on div "There you will see how women are consistently portrayed as weak and in need of …" at bounding box center [323, 199] width 460 height 186
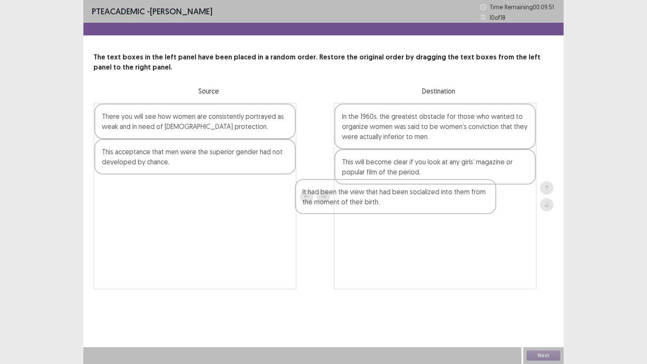
drag, startPoint x: 178, startPoint y: 168, endPoint x: 385, endPoint y: 210, distance: 210.6
click at [384, 210] on div "There you will see how women are consistently portrayed as weak and in need of …" at bounding box center [323, 196] width 460 height 186
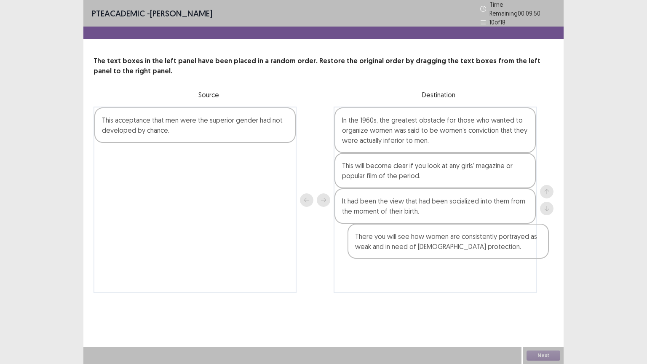
drag, startPoint x: 133, startPoint y: 105, endPoint x: 367, endPoint y: 213, distance: 258.4
click at [382, 223] on div "There you will see how women are consistently portrayed as weak and in need of …" at bounding box center [323, 199] width 460 height 186
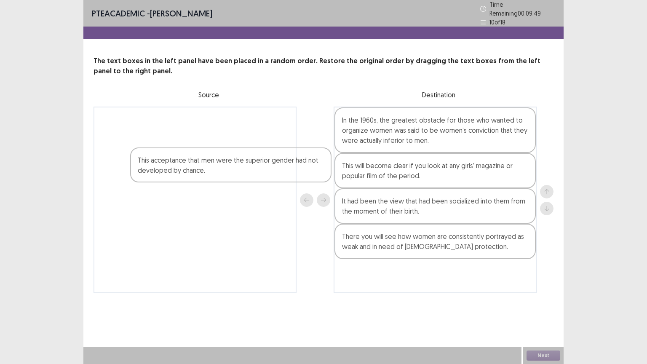
drag, startPoint x: 194, startPoint y: 144, endPoint x: 417, endPoint y: 269, distance: 255.0
click at [411, 270] on div "This acceptance that men were the superior gender had not developed by chance. …" at bounding box center [323, 199] width 460 height 186
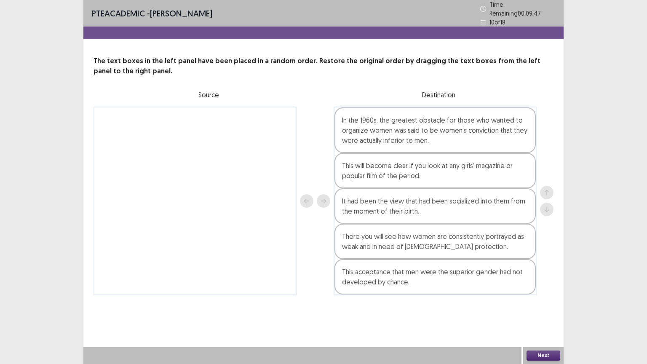
click at [541, 292] on button "Next" at bounding box center [543, 355] width 34 height 10
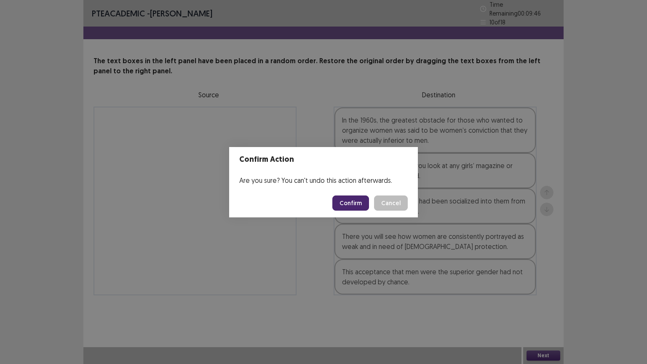
click at [354, 202] on button "Confirm" at bounding box center [350, 202] width 37 height 15
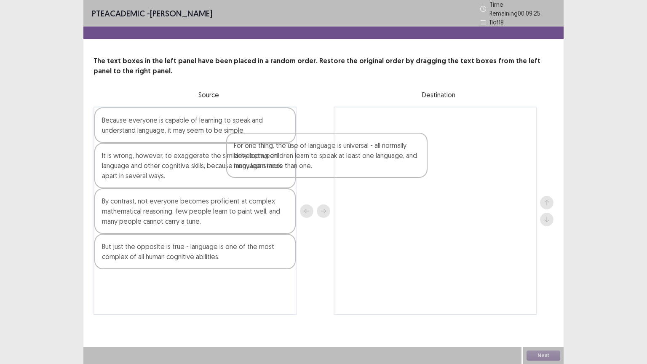
drag, startPoint x: 160, startPoint y: 160, endPoint x: 384, endPoint y: 117, distance: 228.0
click at [385, 121] on div "Because everyone is capable of learning to speak and understand language, it ma…" at bounding box center [323, 210] width 460 height 208
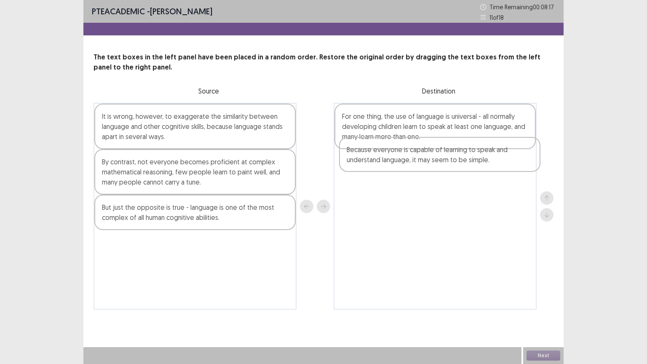
drag, startPoint x: 198, startPoint y: 130, endPoint x: 446, endPoint y: 165, distance: 250.4
click at [447, 164] on div "Because everyone is capable of learning to speak and understand language, it ma…" at bounding box center [323, 206] width 460 height 207
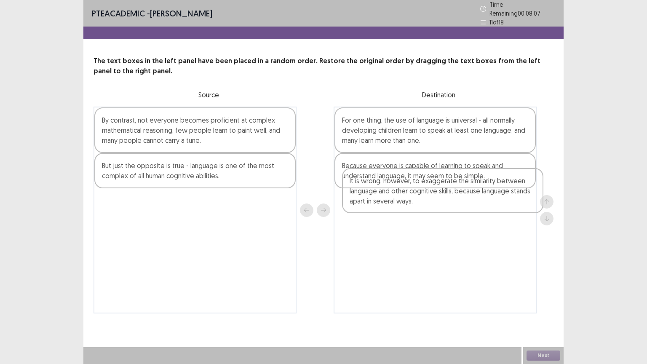
drag, startPoint x: 198, startPoint y: 138, endPoint x: 399, endPoint y: 202, distance: 210.7
click at [415, 198] on div "It is wrong, however, to exaggerate the similarity between language and other c…" at bounding box center [323, 209] width 460 height 207
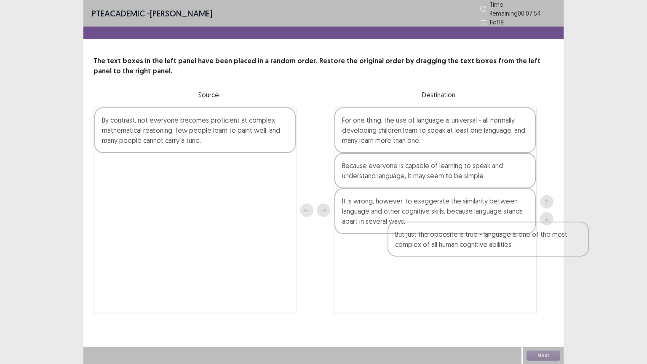
drag, startPoint x: 150, startPoint y: 159, endPoint x: 446, endPoint y: 234, distance: 305.2
click at [446, 234] on div "By contrast, not everyone becomes proficient at complex mathematical reasoning,…" at bounding box center [323, 209] width 460 height 207
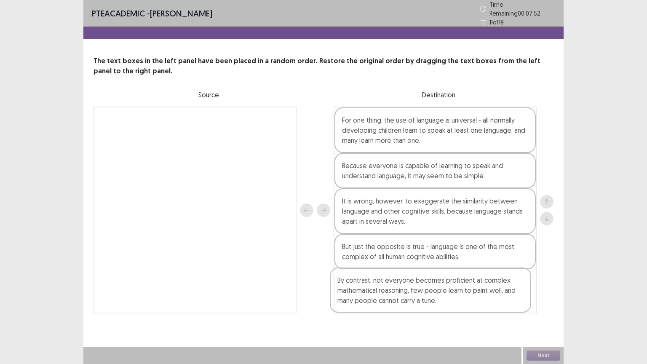
drag, startPoint x: 226, startPoint y: 162, endPoint x: 435, endPoint y: 284, distance: 242.1
click at [436, 286] on div "By contrast, not everyone becomes proficient at complex mathematical reasoning,…" at bounding box center [323, 209] width 460 height 207
click at [532, 292] on button "Next" at bounding box center [543, 355] width 34 height 10
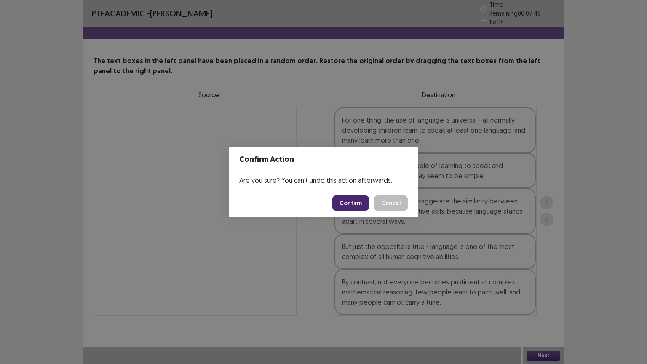
click at [349, 202] on button "Confirm" at bounding box center [350, 202] width 37 height 15
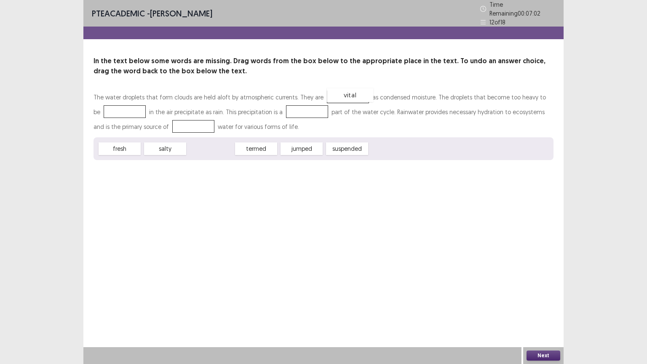
drag, startPoint x: 213, startPoint y: 147, endPoint x: 350, endPoint y: 89, distance: 148.2
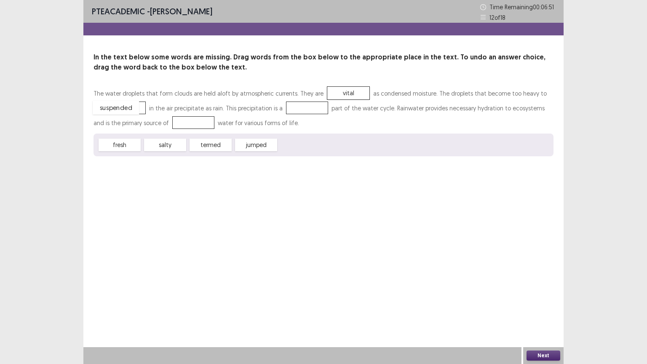
drag, startPoint x: 298, startPoint y: 148, endPoint x: 111, endPoint y: 111, distance: 191.0
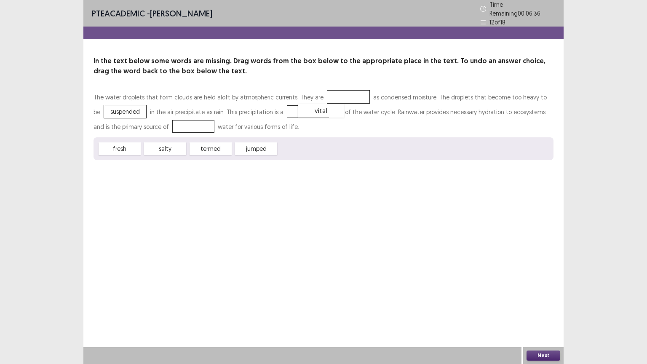
drag, startPoint x: 333, startPoint y: 93, endPoint x: 285, endPoint y: 114, distance: 52.4
drag, startPoint x: 131, startPoint y: 143, endPoint x: 344, endPoint y: 93, distance: 218.7
drag, startPoint x: 167, startPoint y: 148, endPoint x: 170, endPoint y: 121, distance: 27.1
click at [532, 292] on button "Next" at bounding box center [543, 355] width 34 height 10
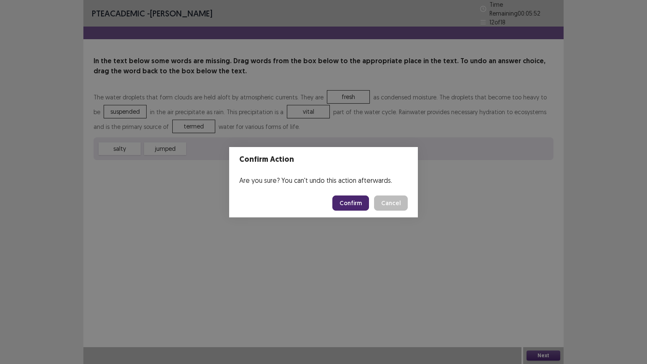
click at [347, 201] on button "Confirm" at bounding box center [350, 202] width 37 height 15
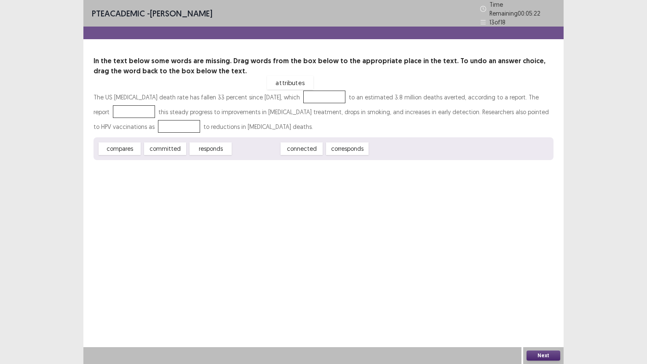
drag, startPoint x: 255, startPoint y: 145, endPoint x: 283, endPoint y: 96, distance: 55.8
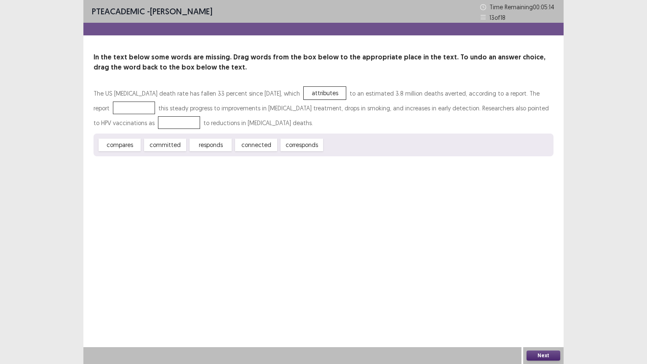
drag, startPoint x: 123, startPoint y: 149, endPoint x: 119, endPoint y: 131, distance: 18.2
click at [121, 120] on div "The US [MEDICAL_DATA] death rate has fallen 33 percent since [DATE], which attr…" at bounding box center [323, 121] width 460 height 70
drag, startPoint x: 121, startPoint y: 148, endPoint x: 123, endPoint y: 113, distance: 35.4
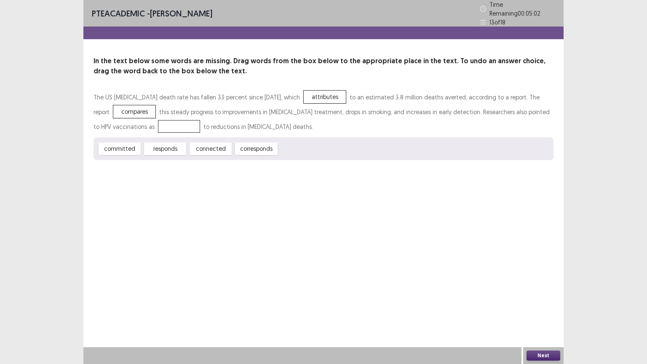
drag, startPoint x: 263, startPoint y: 146, endPoint x: 136, endPoint y: 109, distance: 132.0
click at [136, 109] on div "The US [MEDICAL_DATA] death rate has fallen 33 percent since [DATE], which attr…" at bounding box center [323, 125] width 460 height 70
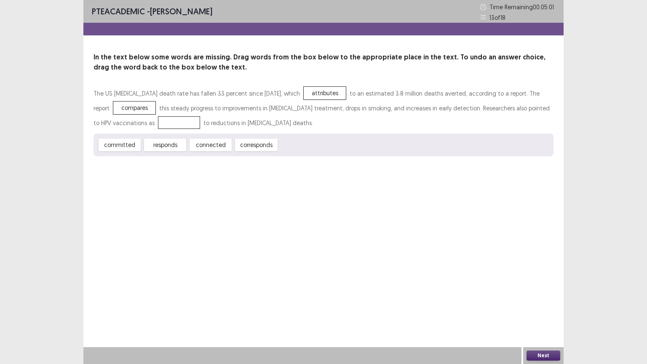
drag, startPoint x: 254, startPoint y: 145, endPoint x: 176, endPoint y: 108, distance: 86.6
click at [176, 108] on div "The US [MEDICAL_DATA] death rate has fallen 33 percent since [DATE], which attr…" at bounding box center [323, 121] width 460 height 70
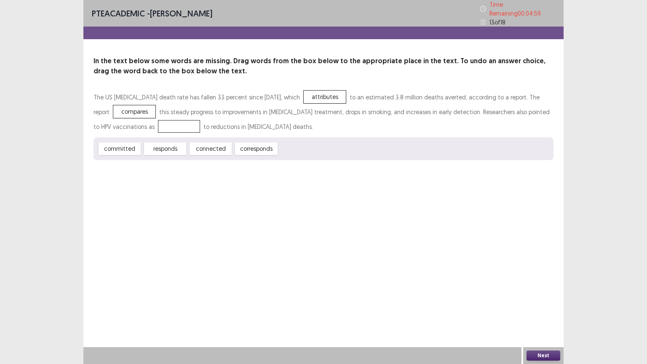
drag, startPoint x: 149, startPoint y: 122, endPoint x: 186, endPoint y: 140, distance: 41.2
click at [186, 140] on div "The US [MEDICAL_DATA] death rate has fallen 33 percent since [DATE], which attr…" at bounding box center [323, 125] width 460 height 70
drag, startPoint x: 160, startPoint y: 124, endPoint x: 219, endPoint y: 145, distance: 62.6
click at [209, 150] on div "The US [MEDICAL_DATA] death rate has fallen 33 percent since [DATE], which attr…" at bounding box center [323, 125] width 460 height 70
drag, startPoint x: 250, startPoint y: 145, endPoint x: 157, endPoint y: 114, distance: 98.1
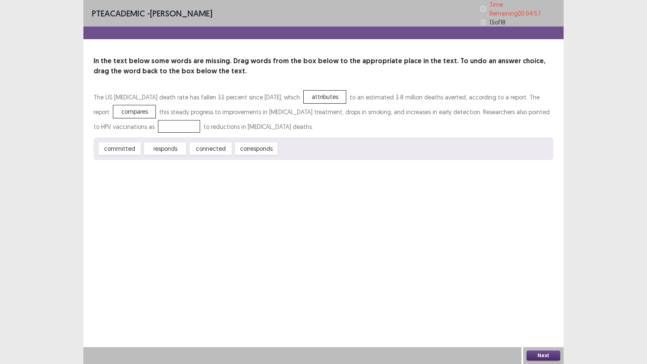
click at [157, 114] on div "The US [MEDICAL_DATA] death rate has fallen 33 percent since [DATE], which attr…" at bounding box center [323, 125] width 460 height 70
drag, startPoint x: 168, startPoint y: 145, endPoint x: 121, endPoint y: 126, distance: 50.4
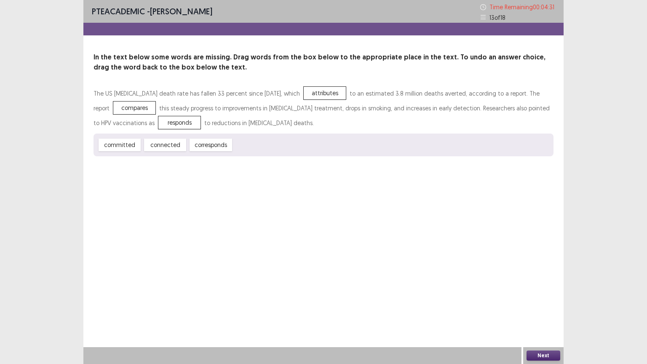
click at [543, 292] on button "Next" at bounding box center [543, 355] width 34 height 10
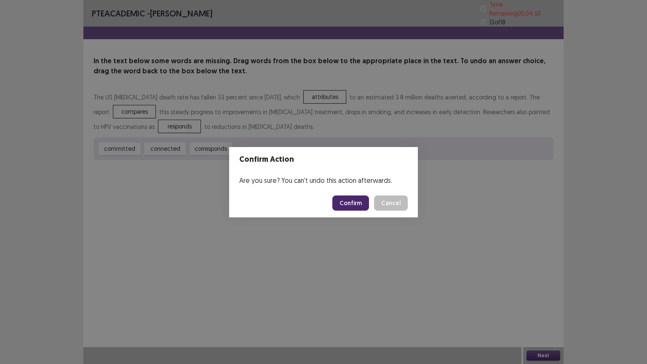
click at [349, 207] on button "Confirm" at bounding box center [350, 202] width 37 height 15
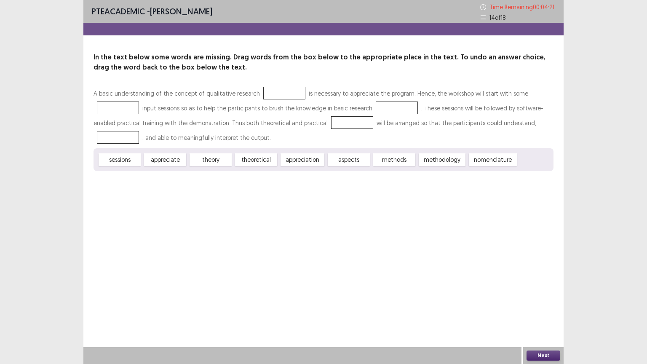
drag, startPoint x: 213, startPoint y: 162, endPoint x: 245, endPoint y: 118, distance: 54.8
click at [245, 118] on div "A basic understanding of the concept of qualitative research is necessary to ap…" at bounding box center [323, 128] width 460 height 85
drag, startPoint x: 213, startPoint y: 152, endPoint x: 245, endPoint y: 122, distance: 43.8
click at [245, 114] on div "A basic understanding of the concept of qualitative research is necessary to ap…" at bounding box center [323, 128] width 460 height 85
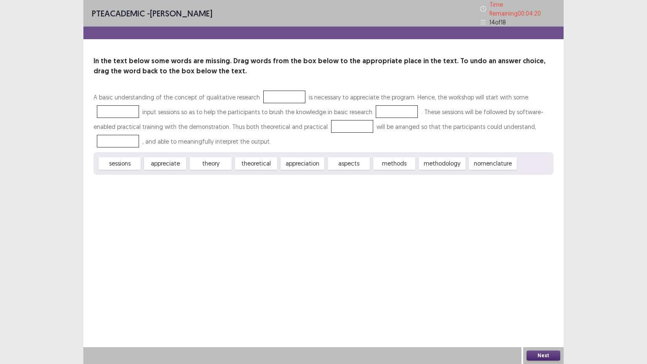
drag, startPoint x: 223, startPoint y: 156, endPoint x: 259, endPoint y: 134, distance: 42.3
click at [259, 134] on div "A basic understanding of the concept of qualitative research is necessary to ap…" at bounding box center [323, 132] width 460 height 85
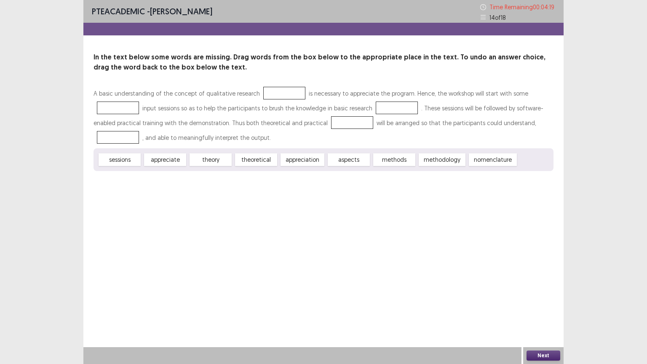
drag, startPoint x: 211, startPoint y: 158, endPoint x: 255, endPoint y: 146, distance: 45.2
click at [255, 146] on div "A basic understanding of the concept of qualitative research is necessary to ap…" at bounding box center [323, 128] width 460 height 85
drag, startPoint x: 256, startPoint y: 141, endPoint x: 256, endPoint y: 120, distance: 20.6
click at [256, 120] on div "A basic understanding of the concept of qualitative research is necessary to ap…" at bounding box center [323, 128] width 460 height 85
drag, startPoint x: 286, startPoint y: 163, endPoint x: 240, endPoint y: 190, distance: 53.9
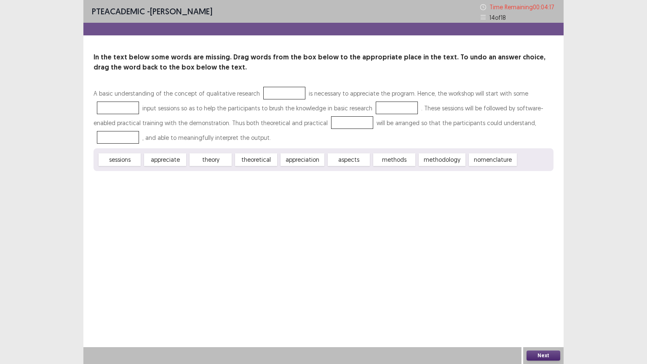
click at [240, 194] on div "PTE academic - [PERSON_NAME] Time Remaining 00 : 04 : 17 14 of 18 In the text b…" at bounding box center [323, 182] width 480 height 364
drag, startPoint x: 207, startPoint y: 163, endPoint x: 170, endPoint y: 155, distance: 38.0
click at [214, 151] on div "sessions appreciate theory theoretical appreciation aspects methods methodology…" at bounding box center [323, 159] width 460 height 23
drag, startPoint x: 187, startPoint y: 157, endPoint x: 160, endPoint y: 138, distance: 33.0
click at [269, 138] on div "A basic understanding of the concept of qualitative research is necessary to ap…" at bounding box center [323, 128] width 460 height 85
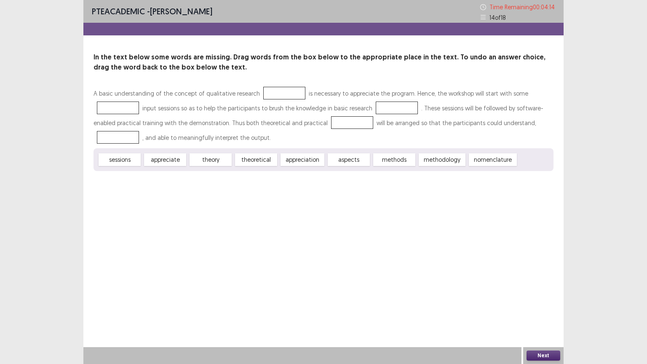
drag, startPoint x: 122, startPoint y: 157, endPoint x: 232, endPoint y: 121, distance: 115.7
click at [159, 144] on div "A basic understanding of the concept of qualitative research is necessary to ap…" at bounding box center [323, 128] width 460 height 85
click at [421, 292] on div "PTE academic - [PERSON_NAME] Time Remaining 00 : 04 : 12 14 of 18 In the text b…" at bounding box center [323, 182] width 480 height 364
drag, startPoint x: 350, startPoint y: 159, endPoint x: 322, endPoint y: 118, distance: 49.0
click at [335, 130] on div "A basic understanding of the concept of qualitative research is necessary to ap…" at bounding box center [323, 128] width 460 height 85
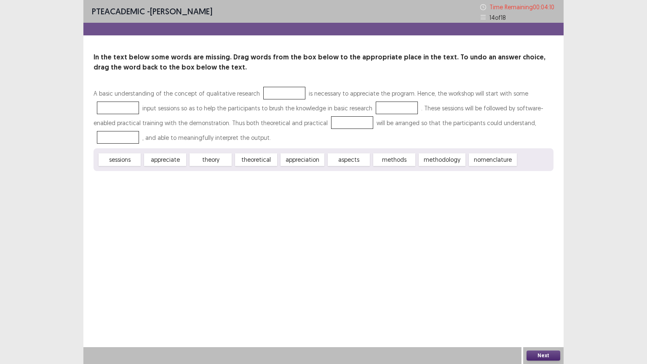
drag, startPoint x: 234, startPoint y: 162, endPoint x: 274, endPoint y: 158, distance: 40.1
click at [260, 139] on div "A basic understanding of the concept of qualitative research is necessary to ap…" at bounding box center [323, 128] width 460 height 85
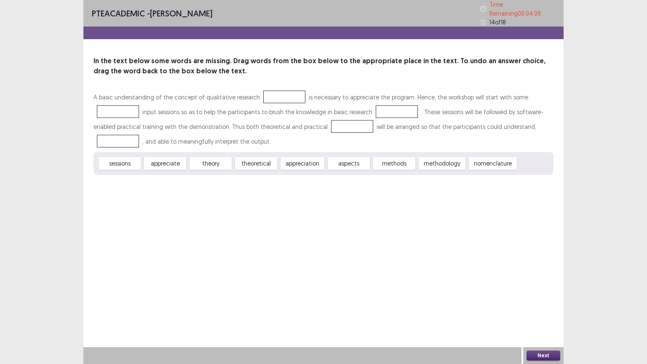
drag, startPoint x: 402, startPoint y: 157, endPoint x: 396, endPoint y: 158, distance: 5.7
click at [398, 159] on div "methods" at bounding box center [394, 163] width 42 height 13
click at [396, 158] on div "methods" at bounding box center [394, 163] width 42 height 13
click at [300, 161] on div "appreciation" at bounding box center [302, 163] width 44 height 13
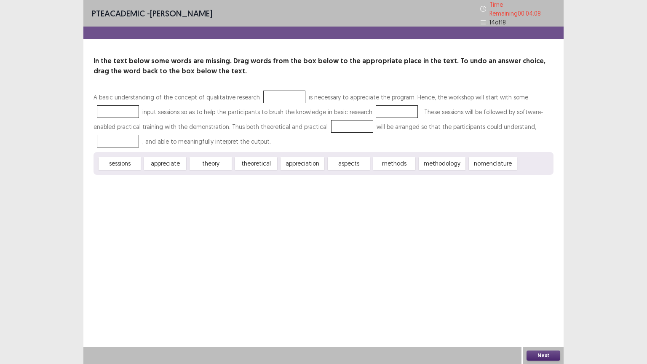
click at [298, 158] on div "appreciation" at bounding box center [302, 163] width 44 height 13
click at [234, 197] on div "PTE academic - [PERSON_NAME] Time Remaining 00 : 04 : 05 14 of 18 In the text b…" at bounding box center [323, 182] width 480 height 364
drag, startPoint x: 208, startPoint y: 157, endPoint x: 259, endPoint y: 95, distance: 80.7
click at [241, 133] on div "A basic understanding of the concept of qualitative research is necessary to ap…" at bounding box center [323, 132] width 460 height 85
click at [268, 95] on div at bounding box center [284, 96] width 42 height 13
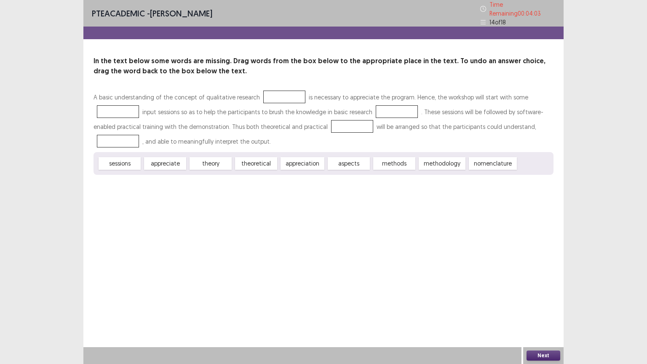
click at [266, 95] on div at bounding box center [284, 96] width 42 height 13
click at [117, 105] on div at bounding box center [118, 111] width 42 height 13
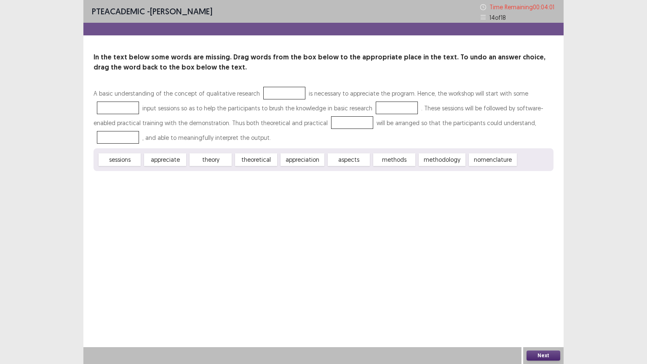
drag, startPoint x: 127, startPoint y: 101, endPoint x: 130, endPoint y: 96, distance: 6.4
click at [129, 93] on div "A basic understanding of the concept of qualitative research is necessary to ap…" at bounding box center [323, 128] width 460 height 85
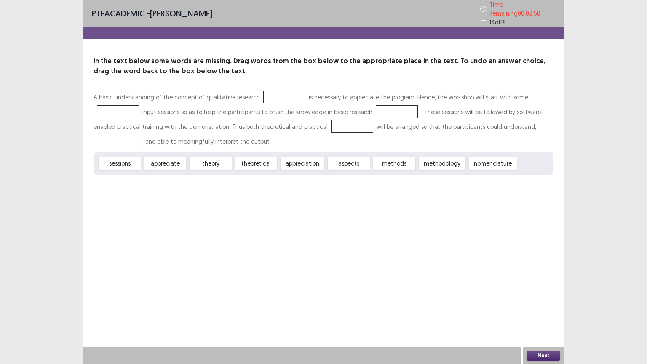
drag, startPoint x: 327, startPoint y: 44, endPoint x: 339, endPoint y: 49, distance: 13.2
click at [327, 55] on div "PTE academic - [PERSON_NAME] Time Remaining 00 : 03 : 58 14 of 18 In the text b…" at bounding box center [323, 96] width 480 height 192
drag, startPoint x: 546, startPoint y: 130, endPoint x: 508, endPoint y: 192, distance: 72.1
click at [522, 179] on div "PTE academic - [PERSON_NAME] Time Remaining 00 : 03 : 57 14 of 18 In the text b…" at bounding box center [323, 182] width 647 height 364
drag, startPoint x: 601, startPoint y: 91, endPoint x: 609, endPoint y: 86, distance: 9.1
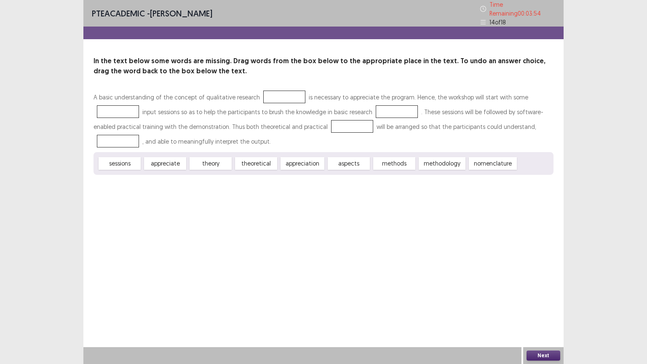
click at [601, 91] on div "PTE academic - michael oswa Time Remaining 00 : 03 : 54 14 of 18 In the text be…" at bounding box center [323, 182] width 647 height 364
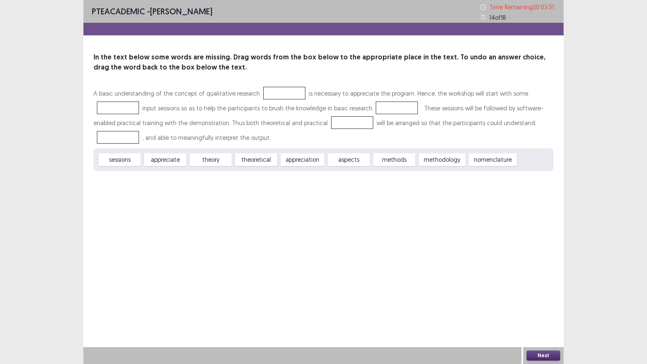
click at [263, 90] on div at bounding box center [284, 93] width 42 height 13
click at [263, 91] on div at bounding box center [284, 93] width 42 height 13
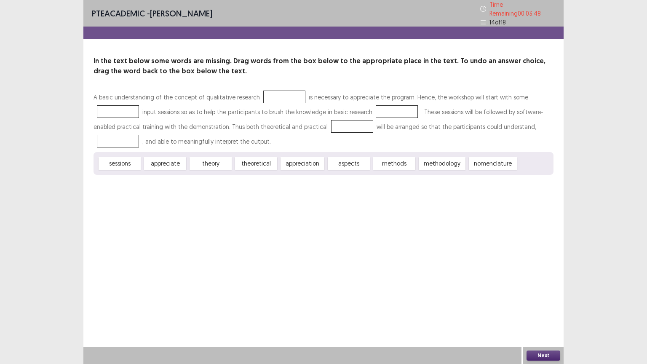
drag, startPoint x: 586, startPoint y: 57, endPoint x: 575, endPoint y: 59, distance: 11.5
drag, startPoint x: 575, startPoint y: 59, endPoint x: 566, endPoint y: 54, distance: 10.2
drag, startPoint x: 566, startPoint y: 54, endPoint x: 629, endPoint y: 102, distance: 79.9
click at [636, 108] on div "PTE academic - michael oswa Time Remaining 00 : 03 : 45 14 of 18 In the text be…" at bounding box center [323, 182] width 647 height 364
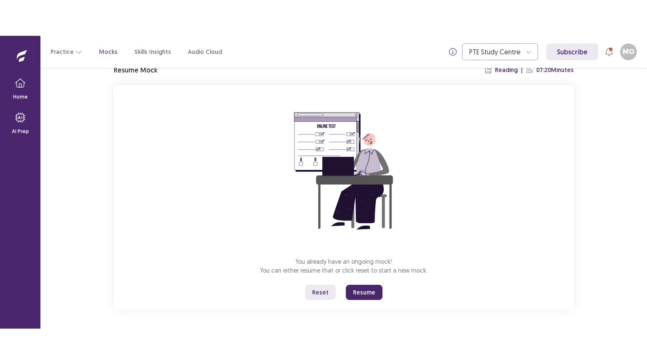
scroll to position [40, 0]
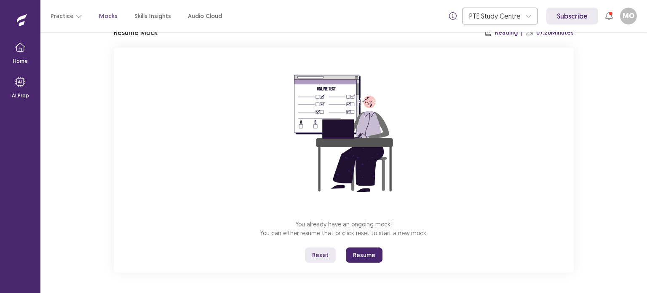
drag, startPoint x: 359, startPoint y: 256, endPoint x: 357, endPoint y: 308, distance: 51.8
click at [359, 256] on button "Resume" at bounding box center [364, 254] width 37 height 15
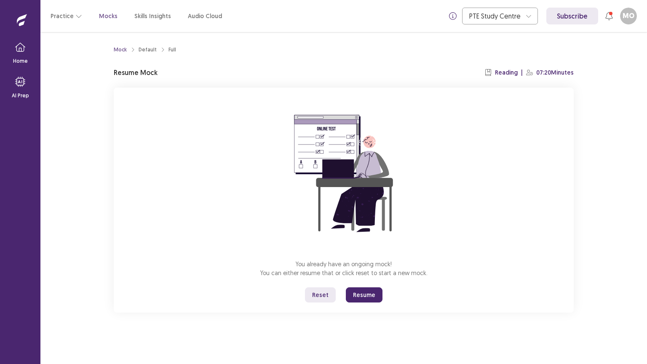
scroll to position [0, 0]
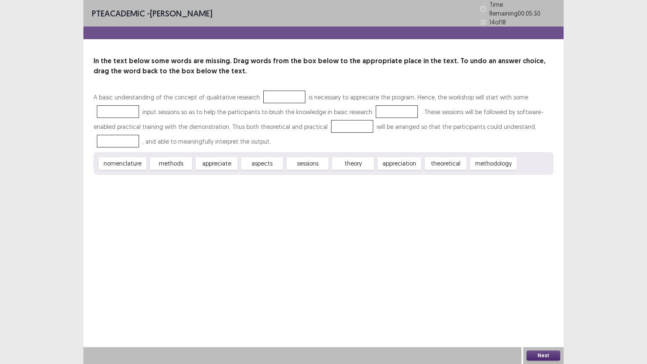
click at [263, 90] on div at bounding box center [284, 96] width 42 height 13
drag, startPoint x: 196, startPoint y: 160, endPoint x: 203, endPoint y: 151, distance: 11.7
click at [203, 151] on div "appreciate" at bounding box center [223, 154] width 46 height 14
drag, startPoint x: 264, startPoint y: 164, endPoint x: 279, endPoint y: 94, distance: 71.5
drag, startPoint x: 273, startPoint y: 90, endPoint x: 482, endPoint y: 162, distance: 221.0
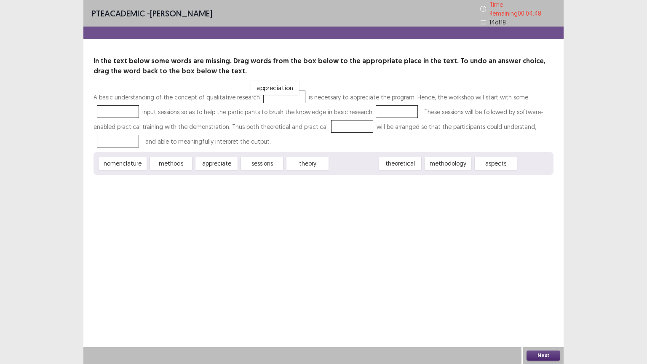
drag, startPoint x: 343, startPoint y: 162, endPoint x: 264, endPoint y: 87, distance: 109.6
drag, startPoint x: 162, startPoint y: 161, endPoint x: 117, endPoint y: 109, distance: 68.3
click at [263, 159] on div "theory" at bounding box center [262, 163] width 42 height 13
drag, startPoint x: 263, startPoint y: 159, endPoint x: 367, endPoint y: 121, distance: 111.4
click at [367, 121] on div "A basic understanding of the concept of qualitative research appreciation is ne…" at bounding box center [323, 132] width 460 height 85
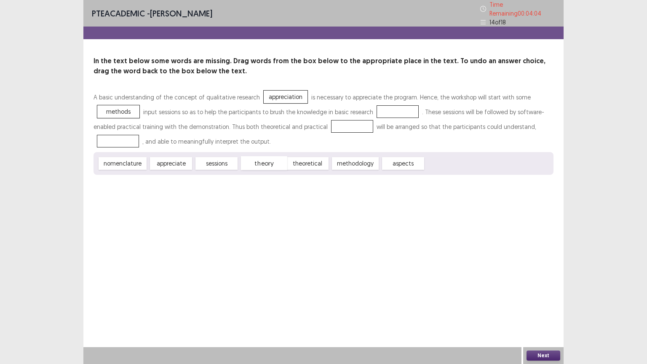
click at [260, 162] on div "theory" at bounding box center [264, 163] width 46 height 14
drag, startPoint x: 218, startPoint y: 161, endPoint x: 394, endPoint y: 108, distance: 183.8
drag, startPoint x: 304, startPoint y: 162, endPoint x: 333, endPoint y: 125, distance: 47.3
drag, startPoint x: 333, startPoint y: 123, endPoint x: 338, endPoint y: 157, distance: 33.9
drag, startPoint x: 299, startPoint y: 165, endPoint x: 326, endPoint y: 125, distance: 48.8
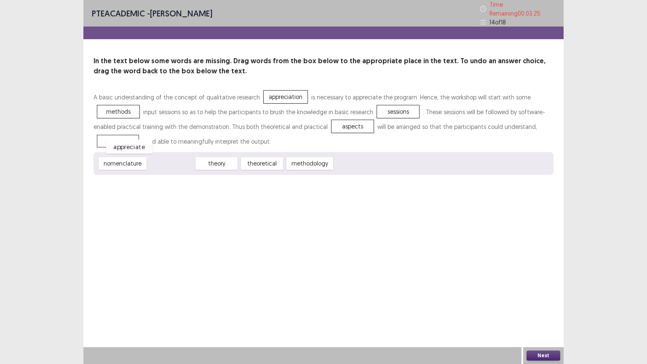
drag, startPoint x: 175, startPoint y: 158, endPoint x: 133, endPoint y: 141, distance: 45.1
click at [543, 292] on button "Next" at bounding box center [543, 355] width 34 height 10
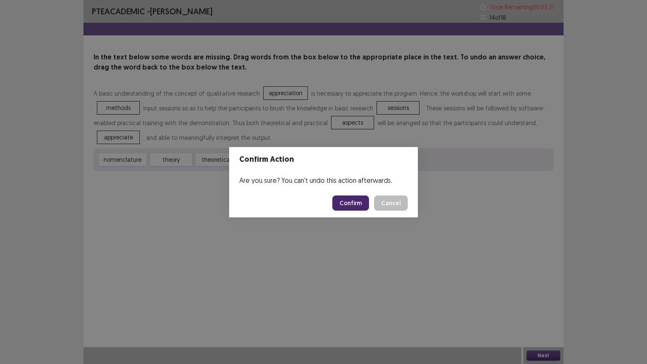
click at [347, 207] on button "Confirm" at bounding box center [350, 202] width 37 height 15
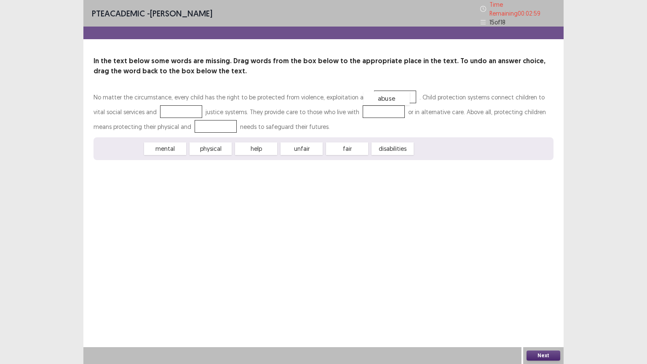
drag, startPoint x: 121, startPoint y: 148, endPoint x: 388, endPoint y: 98, distance: 271.6
drag, startPoint x: 233, startPoint y: 145, endPoint x: 197, endPoint y: 135, distance: 36.8
click at [195, 137] on div "mental physical help unfair fair disabilities" at bounding box center [323, 148] width 460 height 23
drag, startPoint x: 219, startPoint y: 147, endPoint x: 167, endPoint y: 106, distance: 66.3
drag, startPoint x: 219, startPoint y: 146, endPoint x: 364, endPoint y: 109, distance: 149.8
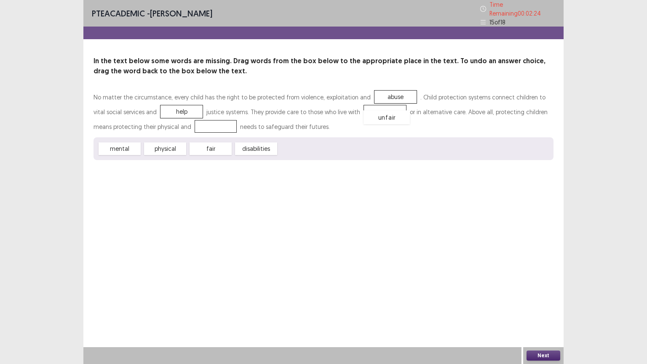
drag, startPoint x: 350, startPoint y: 108, endPoint x: 347, endPoint y: 111, distance: 4.8
click at [363, 112] on div "unfair" at bounding box center [386, 117] width 46 height 14
drag, startPoint x: 351, startPoint y: 111, endPoint x: 311, endPoint y: 149, distance: 54.5
drag, startPoint x: 117, startPoint y: 147, endPoint x: 342, endPoint y: 113, distance: 227.3
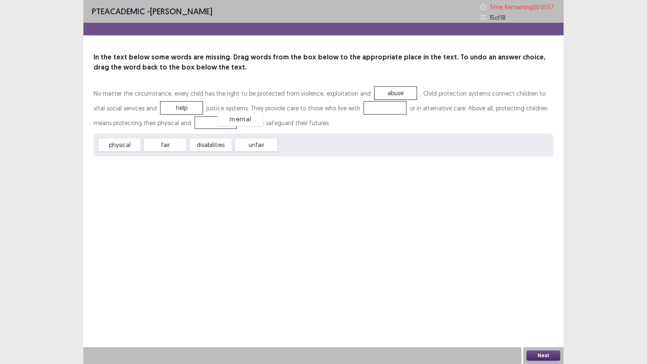
drag, startPoint x: 351, startPoint y: 108, endPoint x: 205, endPoint y: 119, distance: 146.5
drag, startPoint x: 217, startPoint y: 143, endPoint x: 357, endPoint y: 108, distance: 144.2
click at [532, 292] on button "Next" at bounding box center [543, 355] width 34 height 10
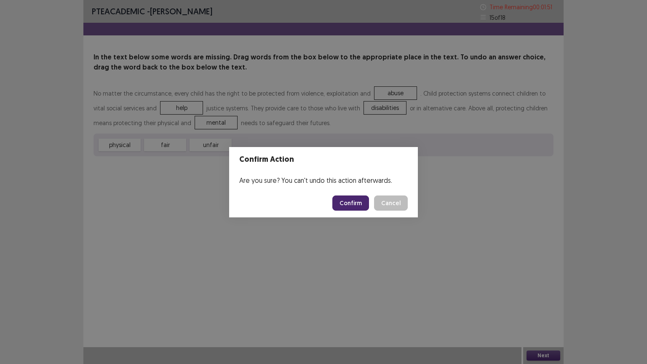
click at [342, 202] on button "Confirm" at bounding box center [350, 202] width 37 height 15
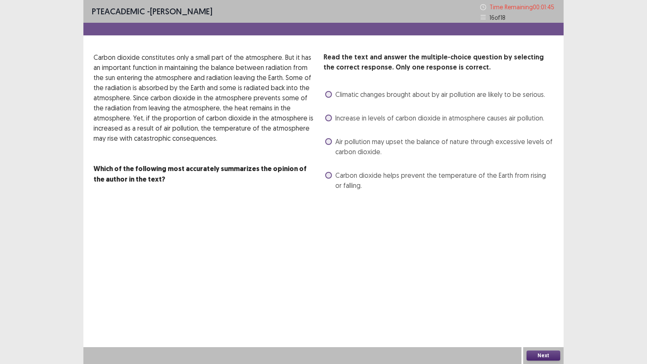
click at [328, 118] on span at bounding box center [328, 117] width 7 height 7
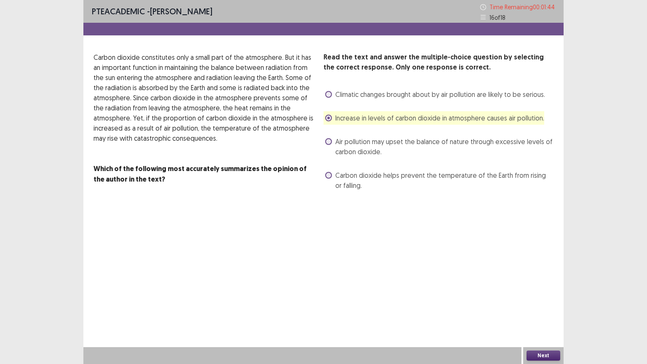
click at [538, 292] on button "Next" at bounding box center [543, 355] width 34 height 10
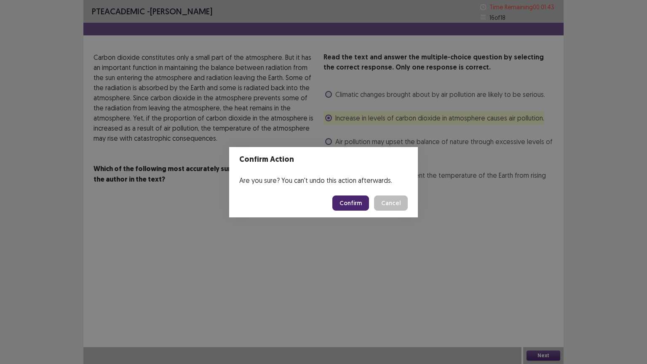
click at [343, 200] on button "Confirm" at bounding box center [350, 202] width 37 height 15
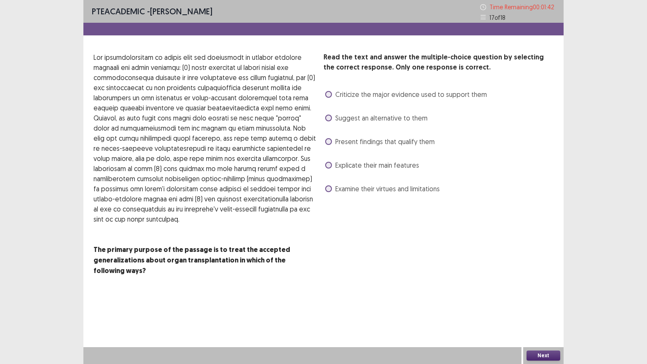
click at [328, 141] on span at bounding box center [328, 141] width 7 height 7
click at [540, 292] on button "Next" at bounding box center [543, 355] width 34 height 10
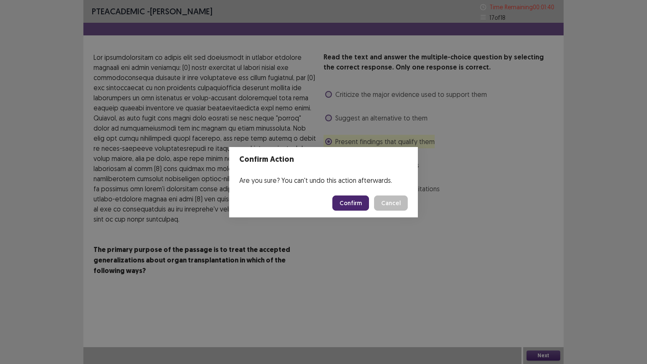
click at [352, 205] on button "Confirm" at bounding box center [350, 202] width 37 height 15
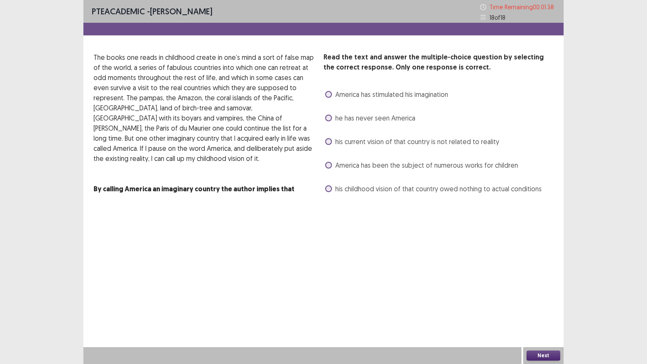
click at [328, 94] on span at bounding box center [328, 94] width 7 height 7
click at [539, 292] on button "Next" at bounding box center [543, 355] width 34 height 10
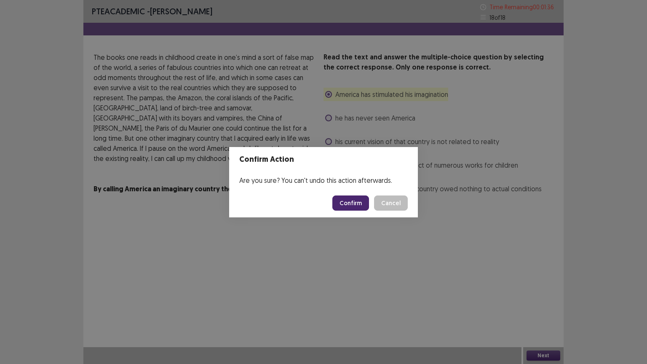
click at [353, 198] on button "Confirm" at bounding box center [350, 202] width 37 height 15
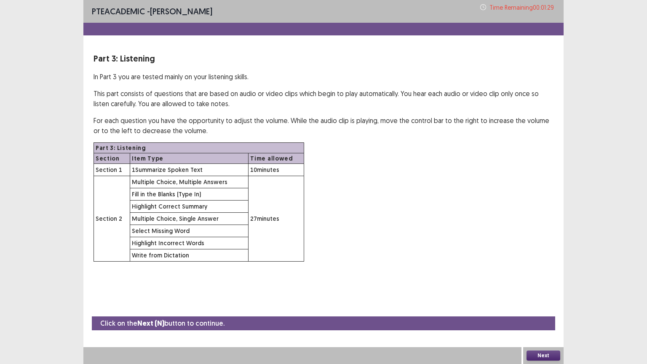
click at [539, 292] on button "Next" at bounding box center [543, 355] width 34 height 10
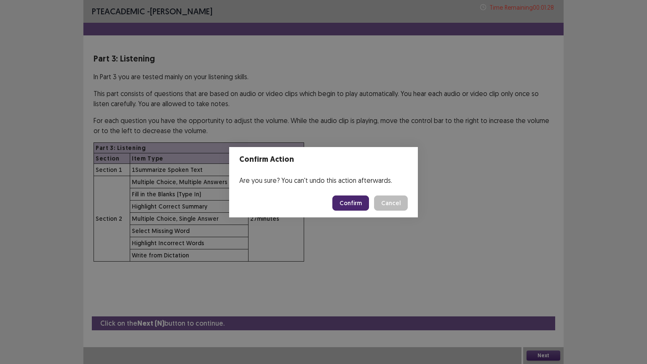
click at [351, 205] on button "Confirm" at bounding box center [350, 202] width 37 height 15
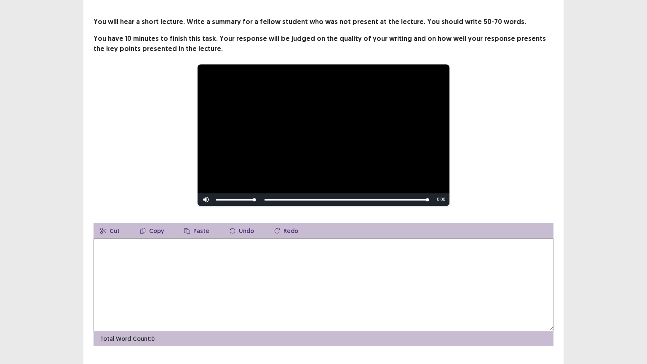
scroll to position [42, 0]
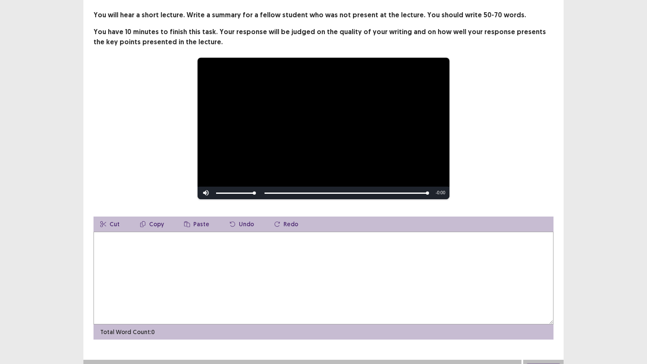
click at [105, 236] on textarea at bounding box center [323, 278] width 460 height 93
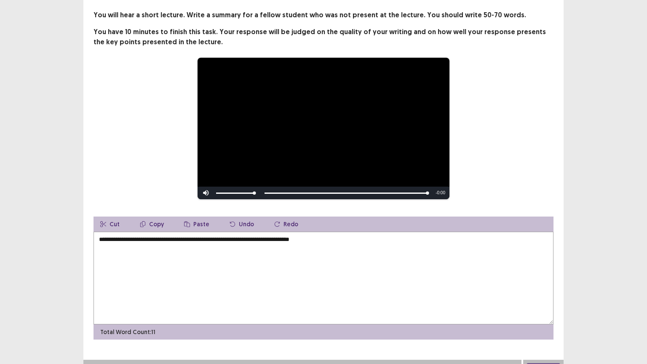
drag, startPoint x: 321, startPoint y: 238, endPoint x: 326, endPoint y: 244, distance: 8.1
click at [323, 238] on textarea "**********" at bounding box center [323, 278] width 460 height 93
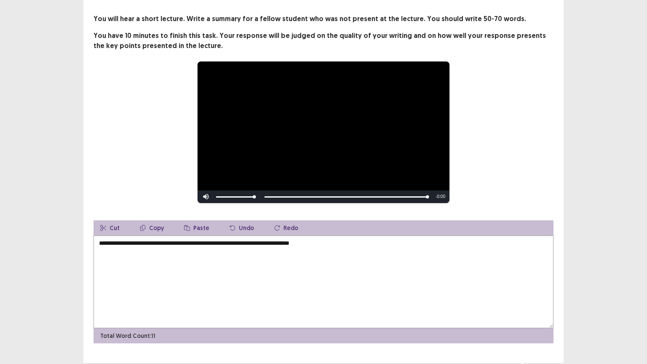
click at [354, 260] on textarea "**********" at bounding box center [323, 281] width 460 height 93
click at [330, 238] on textarea "**********" at bounding box center [323, 281] width 460 height 93
click at [328, 240] on textarea "**********" at bounding box center [323, 281] width 460 height 93
click at [347, 242] on textarea "**********" at bounding box center [323, 281] width 460 height 93
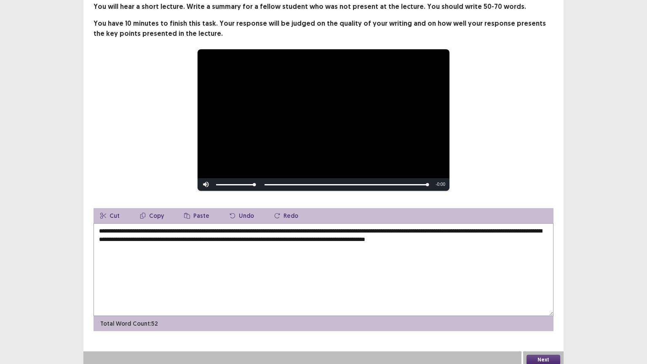
scroll to position [55, 0]
click at [345, 236] on textarea "**********" at bounding box center [323, 269] width 460 height 93
type textarea "**********"
click at [541, 292] on button "Next" at bounding box center [543, 359] width 34 height 10
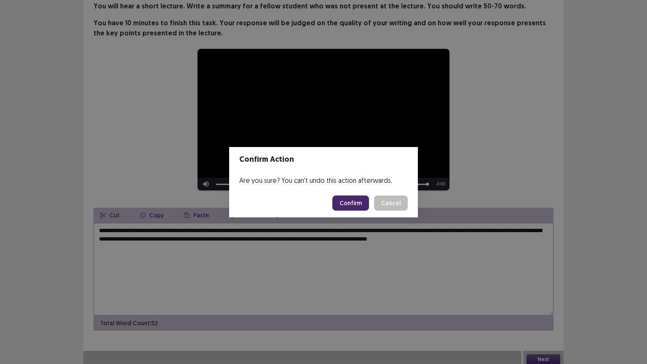
click at [349, 204] on button "Confirm" at bounding box center [350, 202] width 37 height 15
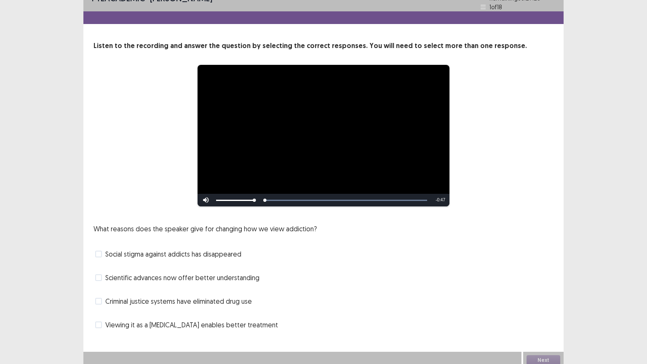
scroll to position [16, 0]
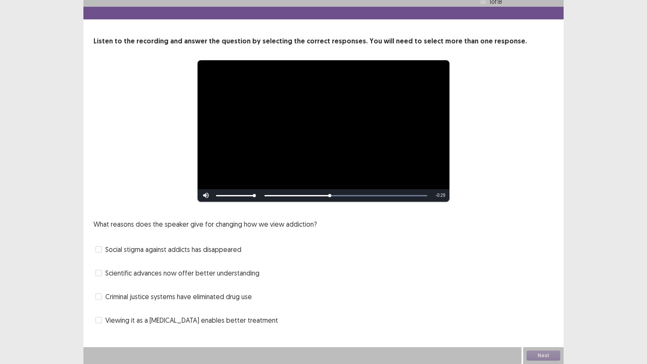
click at [98, 292] on span at bounding box center [98, 296] width 7 height 7
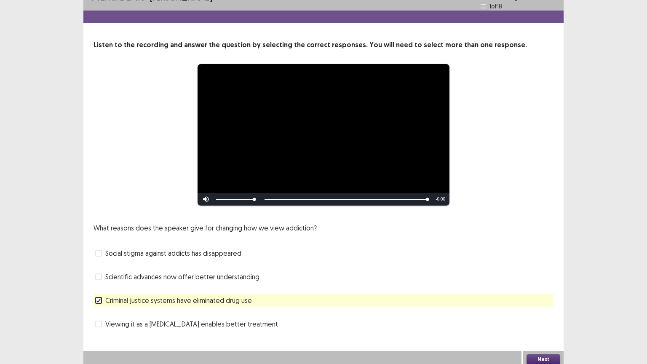
click at [543, 292] on button "Next" at bounding box center [543, 359] width 34 height 10
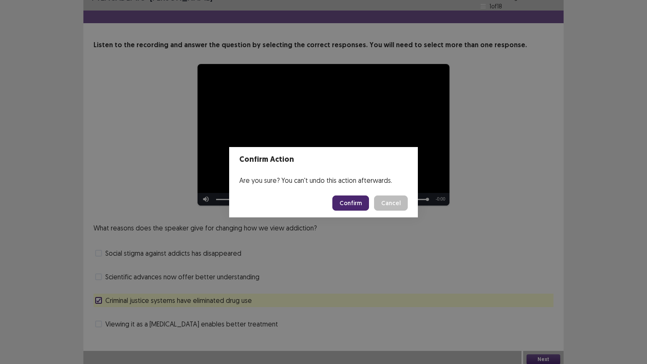
click at [351, 194] on footer "Confirm Cancel" at bounding box center [323, 203] width 189 height 29
click at [350, 202] on button "Confirm" at bounding box center [350, 202] width 37 height 15
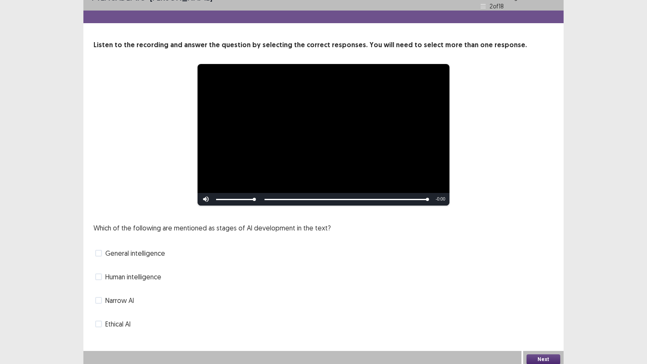
click at [97, 292] on span at bounding box center [98, 300] width 7 height 7
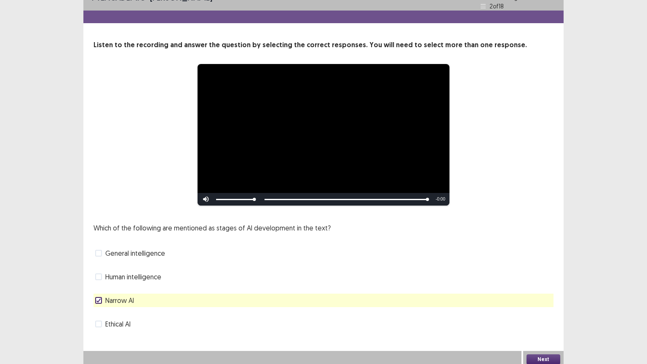
click at [97, 250] on span at bounding box center [98, 253] width 7 height 7
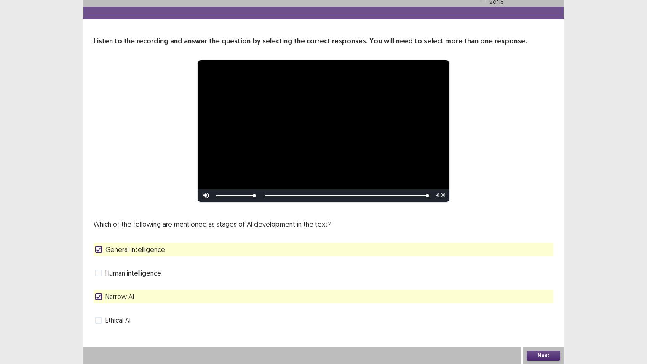
click at [96, 292] on span at bounding box center [98, 320] width 7 height 7
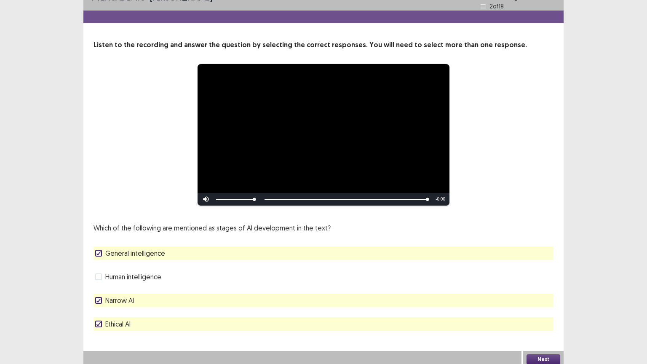
click at [538, 292] on button "Next" at bounding box center [543, 359] width 34 height 10
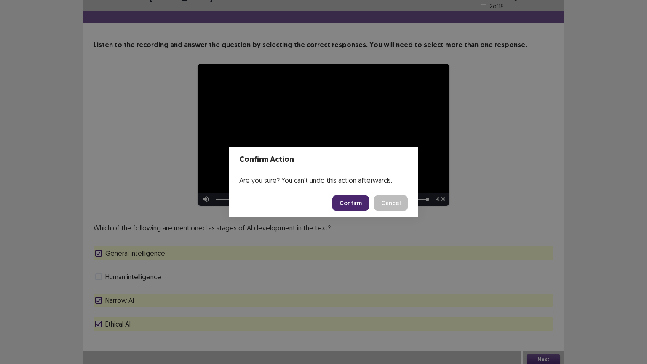
click at [347, 199] on button "Confirm" at bounding box center [350, 202] width 37 height 15
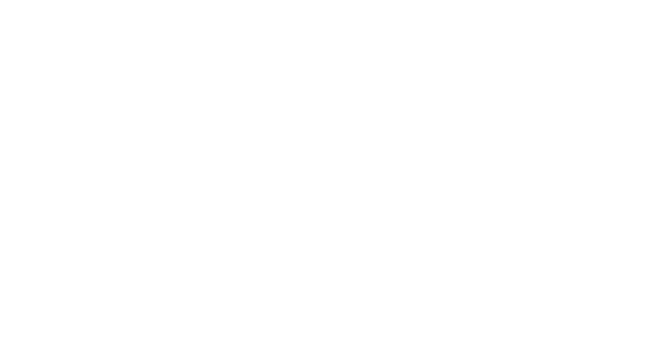
scroll to position [0, 0]
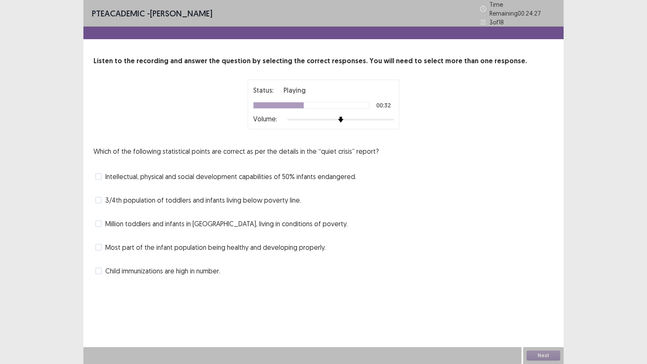
click at [102, 269] on label "Child immunizations are high in number." at bounding box center [157, 271] width 125 height 10
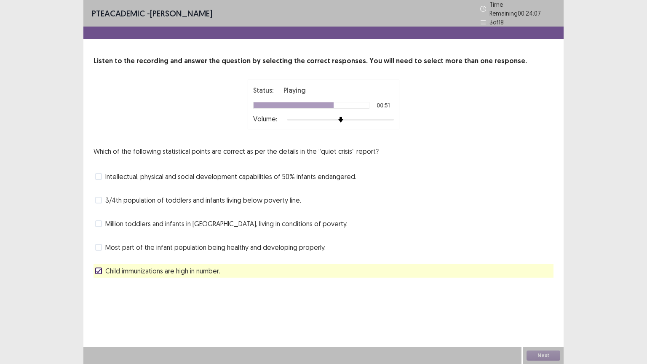
click at [93, 199] on div "3/4th population of toddlers and infants living below poverty line." at bounding box center [323, 199] width 460 height 13
click at [99, 199] on span at bounding box center [98, 200] width 7 height 7
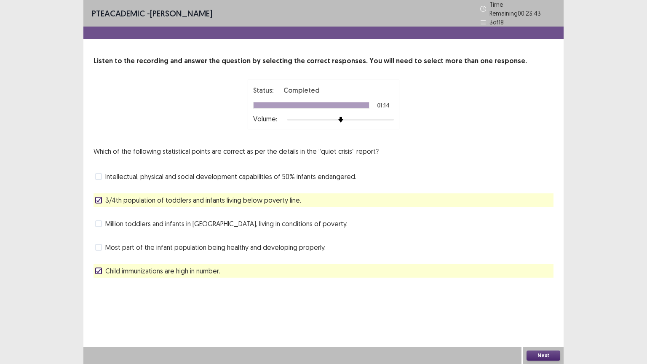
click at [543, 292] on button "Next" at bounding box center [543, 355] width 34 height 10
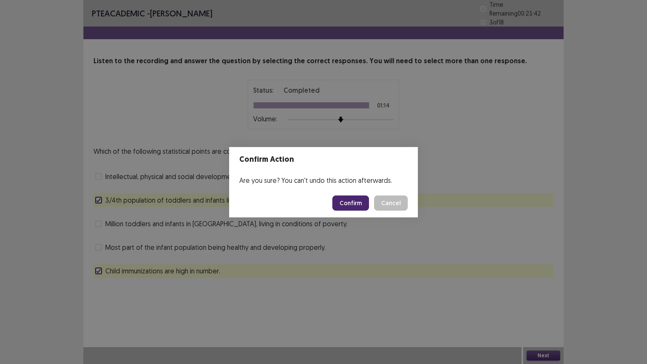
click at [354, 205] on button "Confirm" at bounding box center [350, 202] width 37 height 15
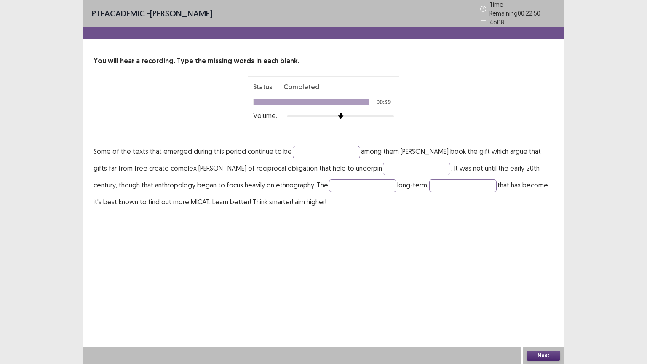
click at [309, 147] on input "text" at bounding box center [326, 152] width 67 height 13
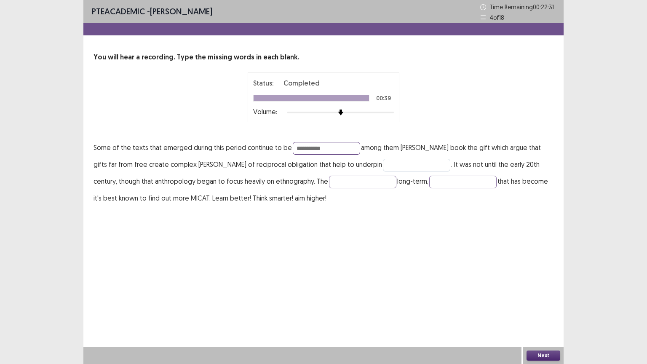
type input "**********"
click at [383, 166] on input "text" at bounding box center [416, 165] width 67 height 13
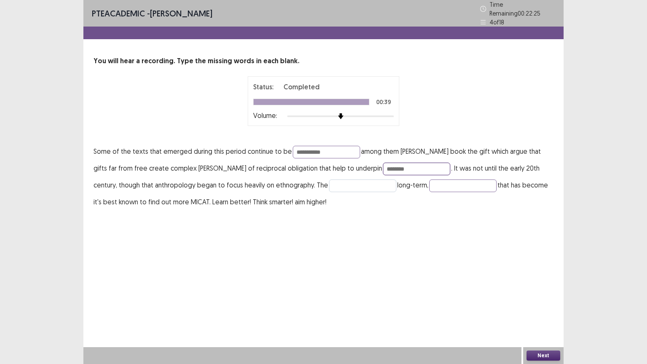
type input "********"
click at [329, 184] on input "text" at bounding box center [362, 185] width 67 height 13
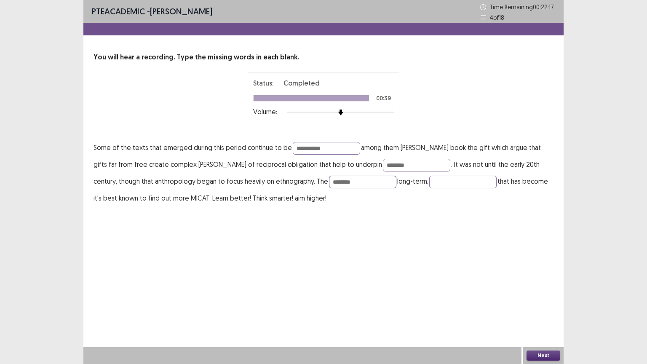
type input "********"
drag, startPoint x: 420, startPoint y: 187, endPoint x: 416, endPoint y: 181, distance: 7.5
click at [419, 186] on p "**********" at bounding box center [323, 172] width 460 height 67
click at [429, 180] on input "text" at bounding box center [462, 182] width 67 height 13
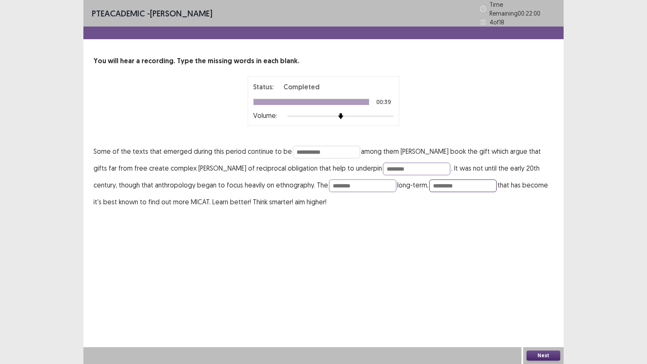
type input "*********"
click at [305, 150] on input "**********" at bounding box center [326, 152] width 67 height 13
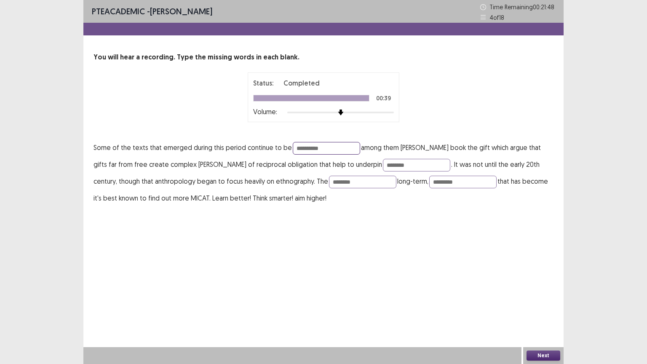
type input "**********"
click at [429, 180] on input "*********" at bounding box center [462, 182] width 67 height 13
type input "*********"
click at [541, 292] on button "Next" at bounding box center [543, 355] width 34 height 10
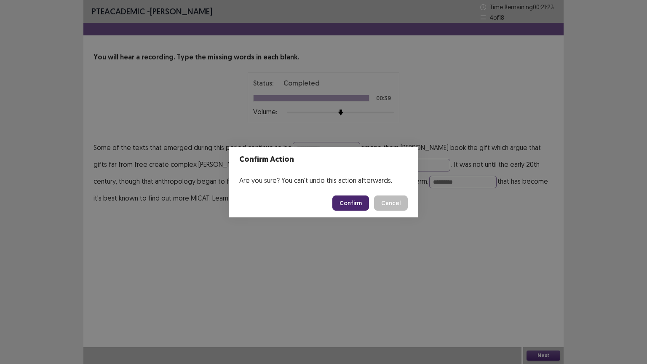
click at [350, 200] on button "Confirm" at bounding box center [350, 202] width 37 height 15
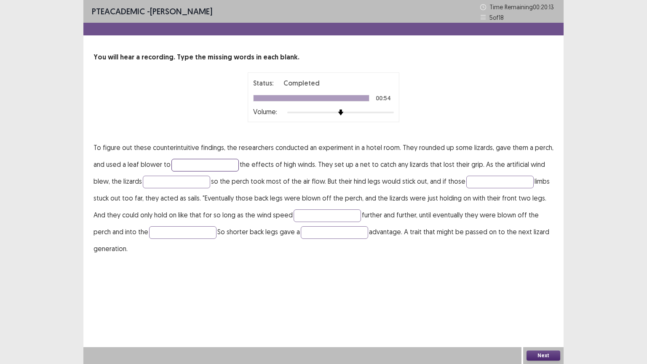
drag, startPoint x: 197, startPoint y: 165, endPoint x: 204, endPoint y: 165, distance: 7.2
click at [197, 165] on input "text" at bounding box center [204, 165] width 67 height 13
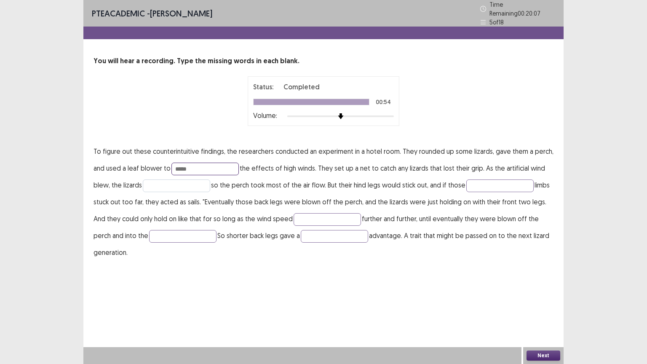
type input "*****"
click at [154, 182] on input "text" at bounding box center [176, 185] width 67 height 13
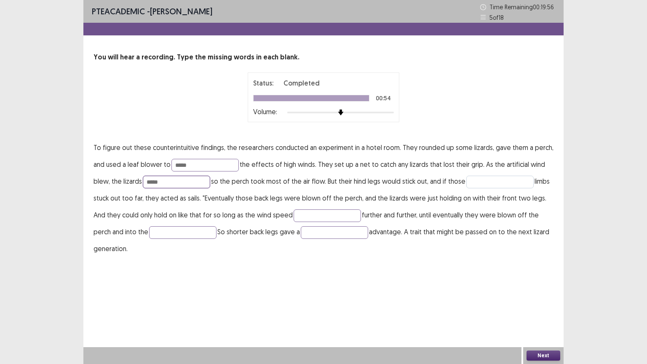
type input "*****"
click at [480, 181] on input "text" at bounding box center [499, 182] width 67 height 13
type input "****"
click at [293, 210] on input "text" at bounding box center [326, 215] width 67 height 13
type input "********"
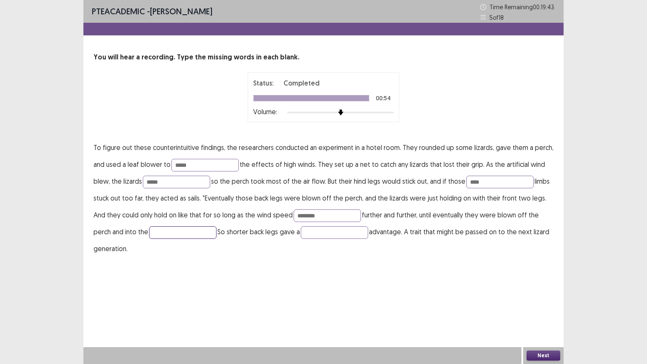
click at [149, 232] on input "text" at bounding box center [182, 232] width 67 height 13
type input "***"
click at [301, 233] on input "text" at bounding box center [334, 232] width 67 height 13
type input "*******"
click at [538, 292] on button "Next" at bounding box center [543, 355] width 34 height 10
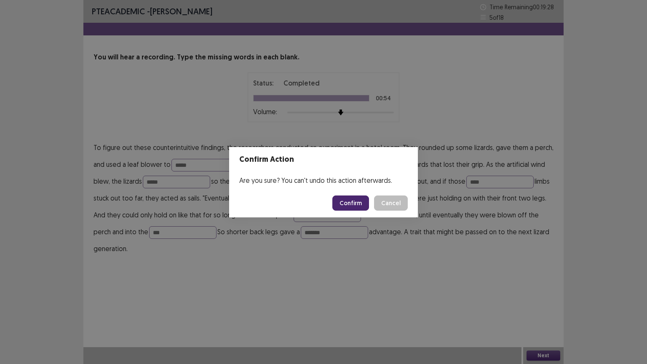
click at [356, 197] on button "Confirm" at bounding box center [350, 202] width 37 height 15
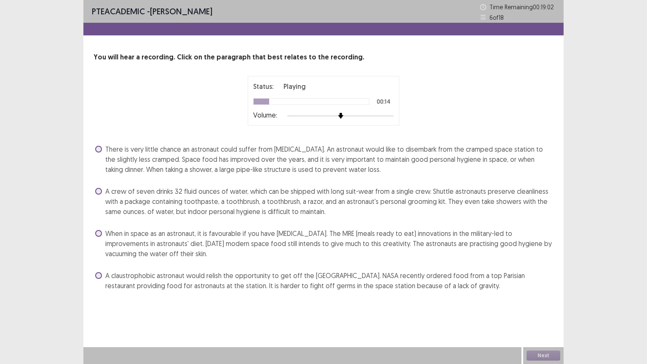
click at [97, 234] on span at bounding box center [98, 233] width 7 height 7
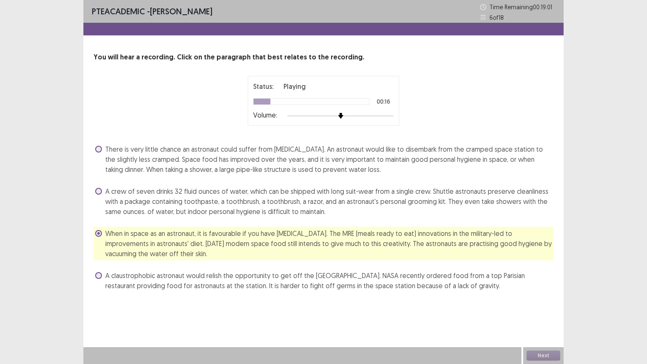
click at [534, 292] on div "Next" at bounding box center [543, 355] width 40 height 17
click at [101, 151] on span at bounding box center [98, 149] width 7 height 7
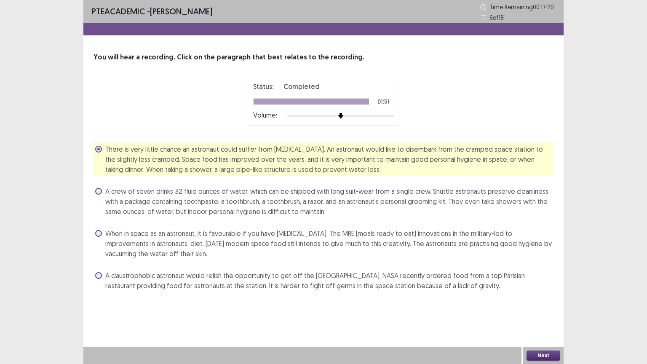
click at [543, 292] on button "Next" at bounding box center [543, 355] width 34 height 10
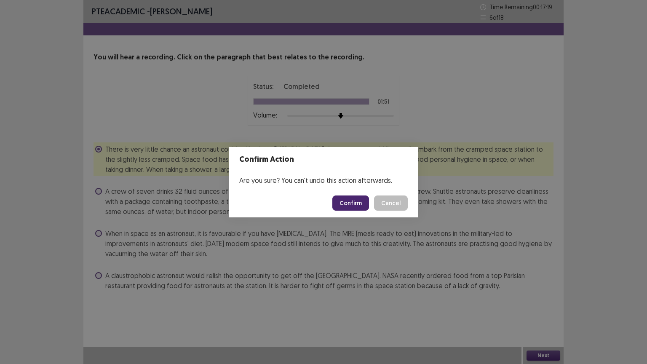
click at [354, 203] on button "Confirm" at bounding box center [350, 202] width 37 height 15
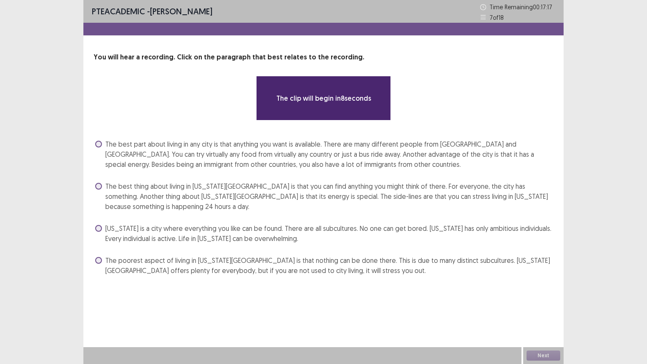
click at [93, 184] on div "The best thing about living in New York City is that you can find anything you …" at bounding box center [323, 196] width 460 height 34
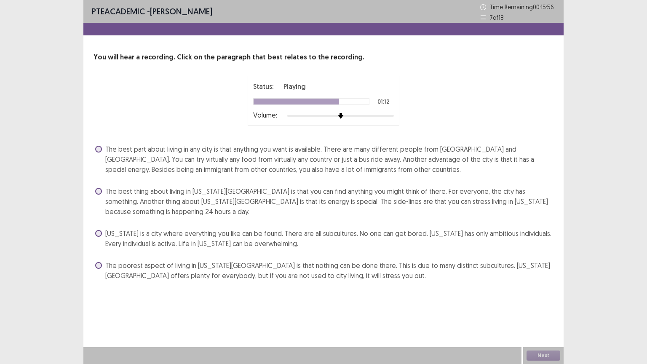
click at [96, 232] on span at bounding box center [98, 233] width 7 height 7
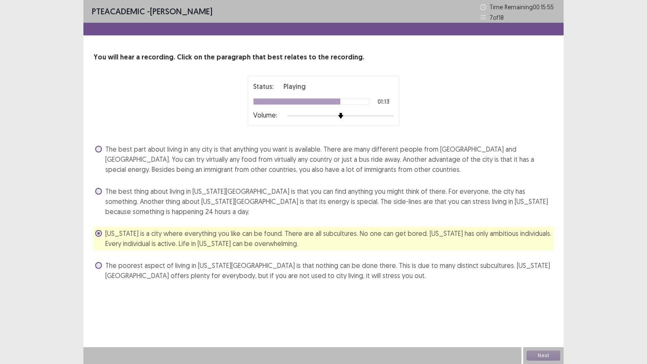
click at [96, 232] on span at bounding box center [98, 233] width 7 height 7
click at [544, 292] on button "Next" at bounding box center [543, 355] width 34 height 10
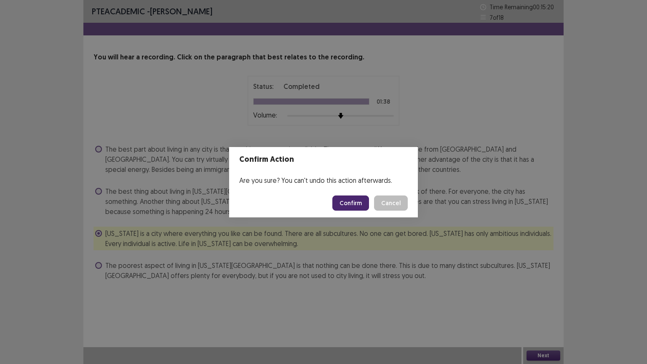
click at [346, 182] on div "Are you sure? You can't undo this action afterwards." at bounding box center [323, 180] width 189 height 17
click at [356, 203] on button "Confirm" at bounding box center [350, 202] width 37 height 15
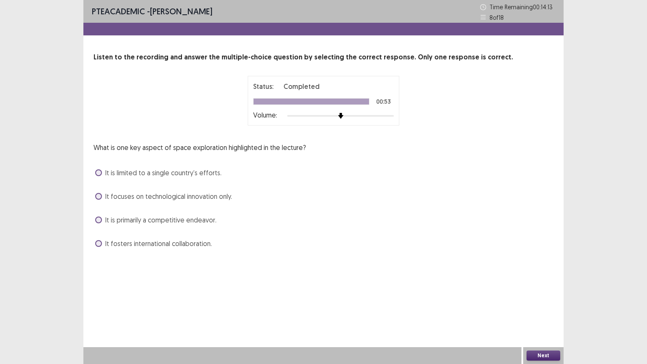
drag, startPoint x: 96, startPoint y: 197, endPoint x: 100, endPoint y: 222, distance: 25.2
click at [96, 198] on span at bounding box center [98, 196] width 7 height 7
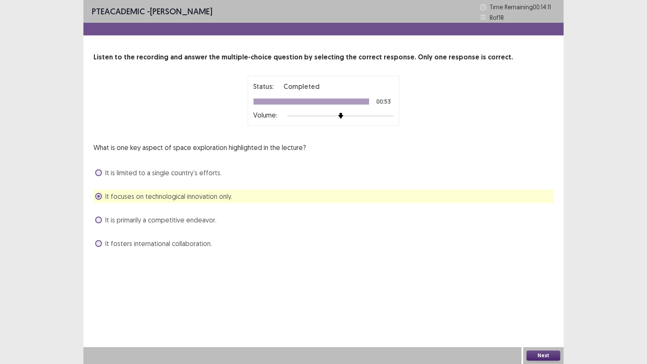
click at [539, 292] on button "Next" at bounding box center [543, 355] width 34 height 10
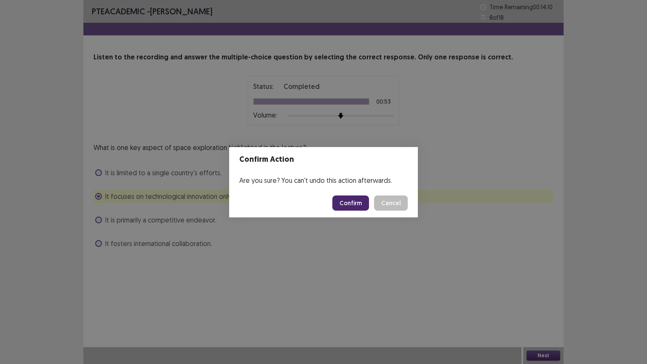
click at [349, 203] on button "Confirm" at bounding box center [350, 202] width 37 height 15
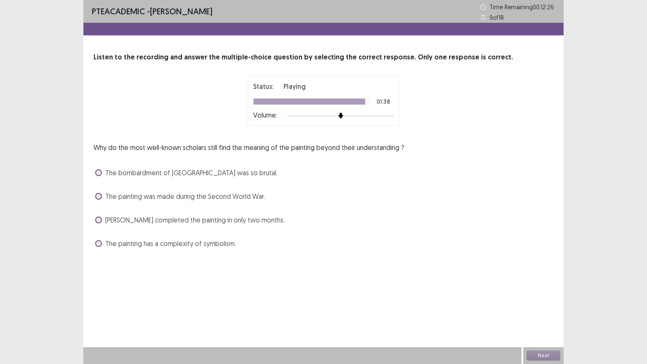
click at [98, 242] on span at bounding box center [98, 243] width 7 height 7
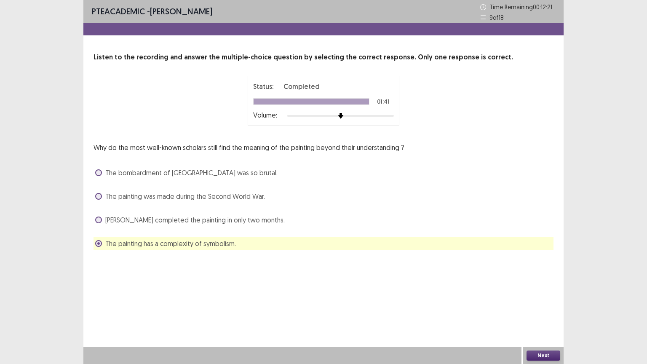
click at [537, 292] on button "Next" at bounding box center [543, 355] width 34 height 10
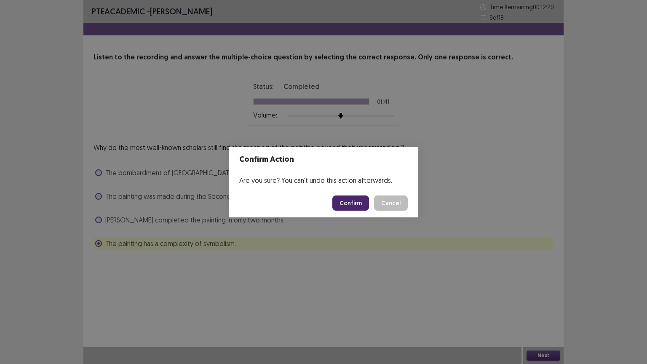
click at [346, 205] on button "Confirm" at bounding box center [350, 202] width 37 height 15
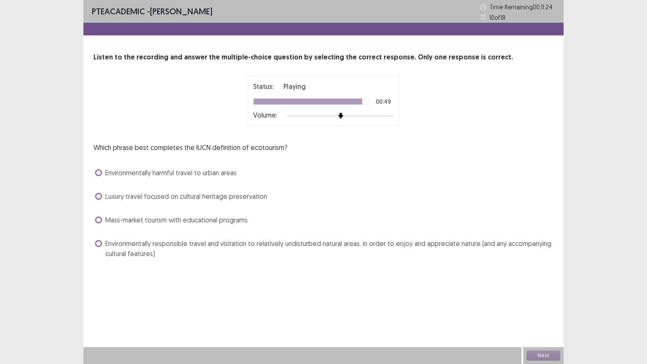
click at [99, 200] on label "Luxury travel focused on cultural heritage preservation" at bounding box center [181, 196] width 172 height 10
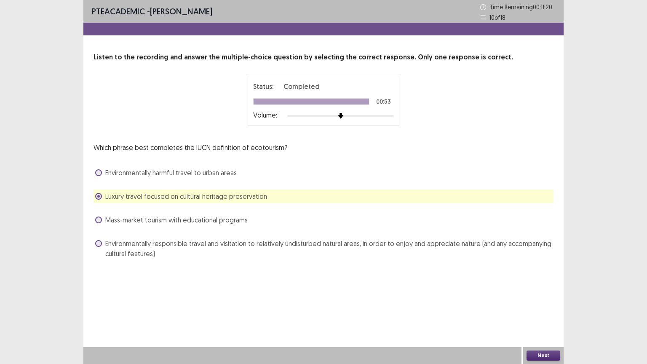
click at [542, 292] on button "Next" at bounding box center [543, 355] width 34 height 10
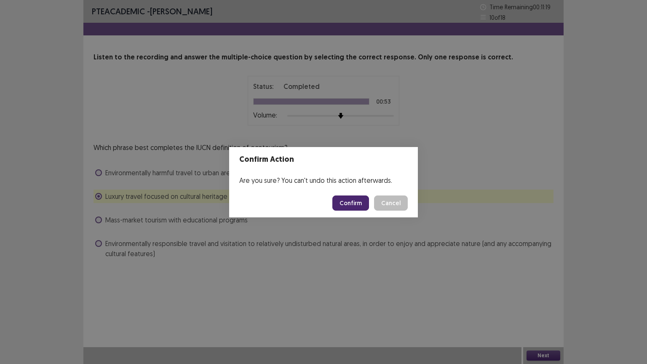
click at [346, 200] on button "Confirm" at bounding box center [350, 202] width 37 height 15
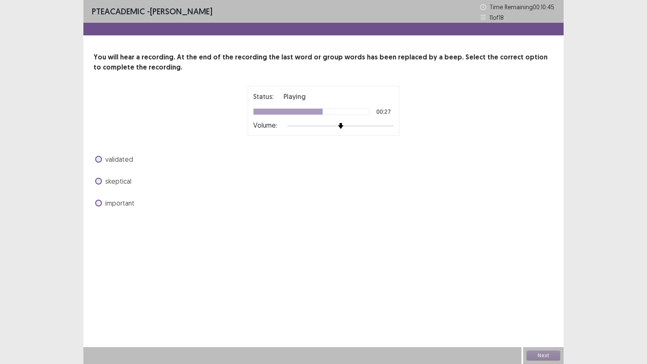
click at [94, 155] on div "validated" at bounding box center [323, 158] width 460 height 13
click at [99, 158] on span at bounding box center [98, 159] width 7 height 7
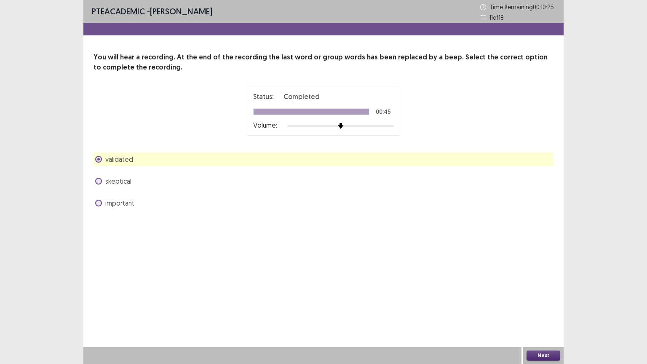
click at [536, 292] on button "Next" at bounding box center [543, 355] width 34 height 10
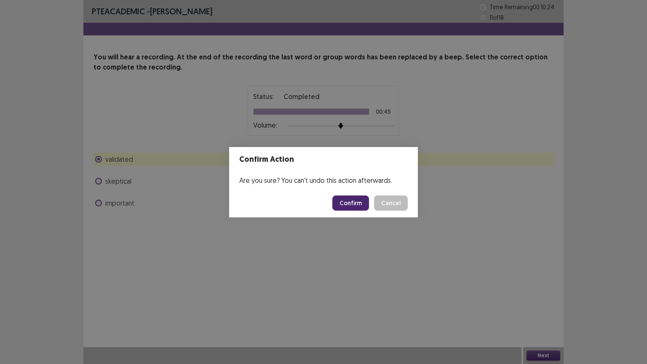
click at [347, 201] on button "Confirm" at bounding box center [350, 202] width 37 height 15
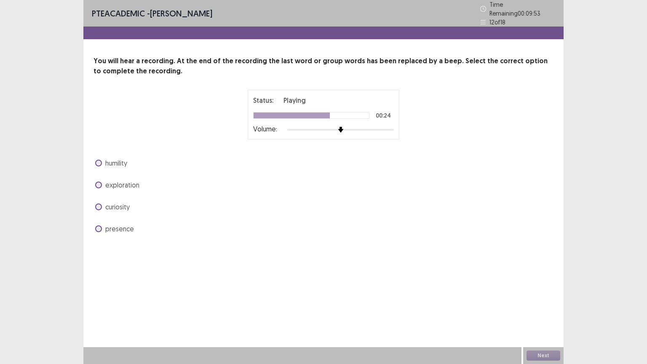
click at [97, 181] on span at bounding box center [98, 184] width 7 height 7
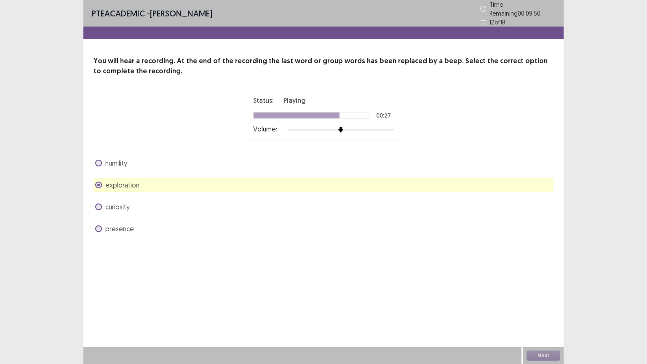
click at [100, 203] on span at bounding box center [98, 206] width 7 height 7
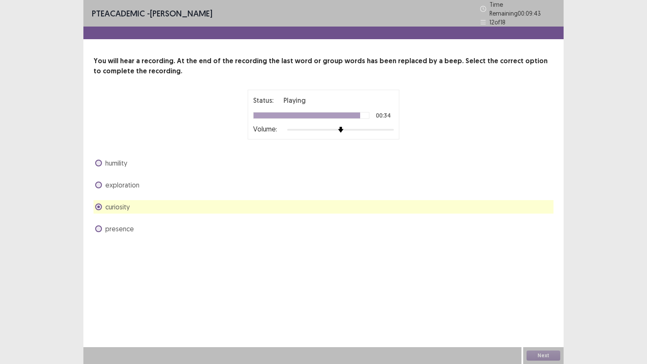
click at [99, 181] on span at bounding box center [98, 184] width 7 height 7
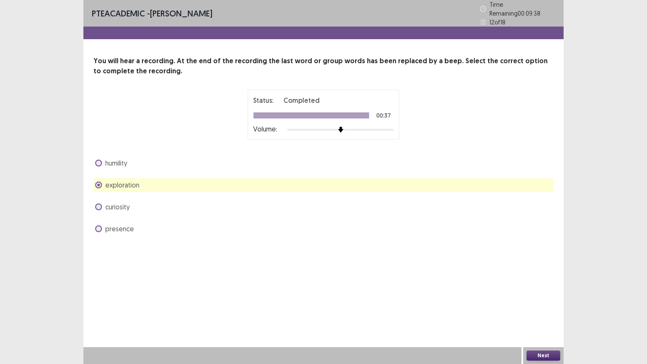
click at [543, 292] on button "Next" at bounding box center [543, 355] width 34 height 10
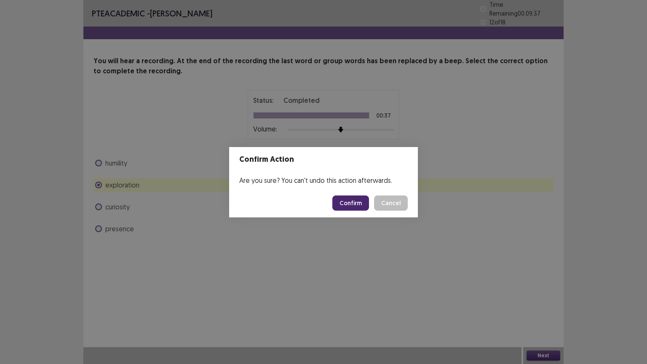
click at [351, 204] on button "Confirm" at bounding box center [350, 202] width 37 height 15
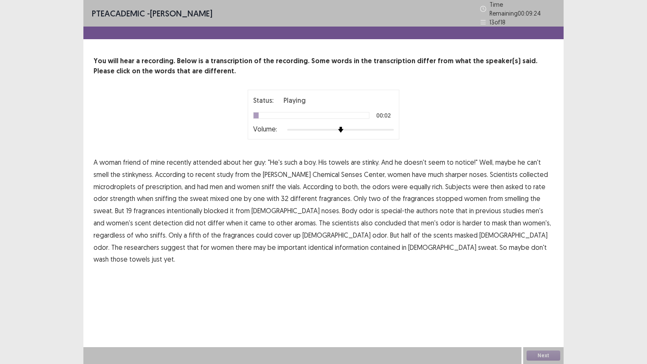
click at [209, 160] on span "attended" at bounding box center [207, 162] width 29 height 10
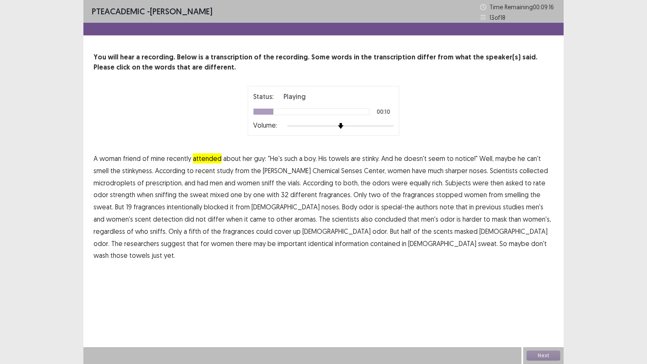
drag, startPoint x: 224, startPoint y: 170, endPoint x: 263, endPoint y: 173, distance: 39.3
click at [224, 170] on span "study" at bounding box center [225, 170] width 16 height 10
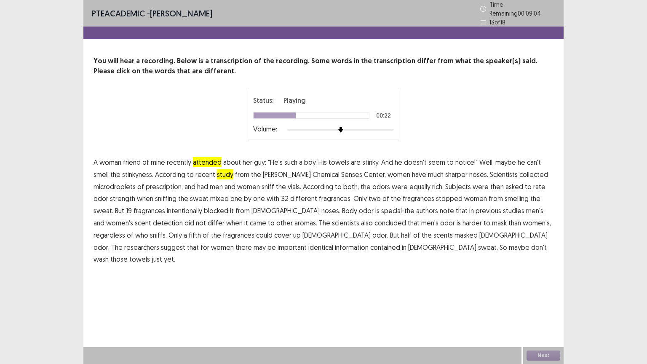
click at [452, 181] on span "Subjects" at bounding box center [458, 186] width 26 height 10
click at [167, 209] on span "intentionally" at bounding box center [184, 210] width 35 height 10
drag, startPoint x: 254, startPoint y: 221, endPoint x: 281, endPoint y: 221, distance: 27.4
click at [332, 221] on span "scientists" at bounding box center [345, 223] width 27 height 10
click at [308, 242] on span "identical" at bounding box center [320, 247] width 25 height 10
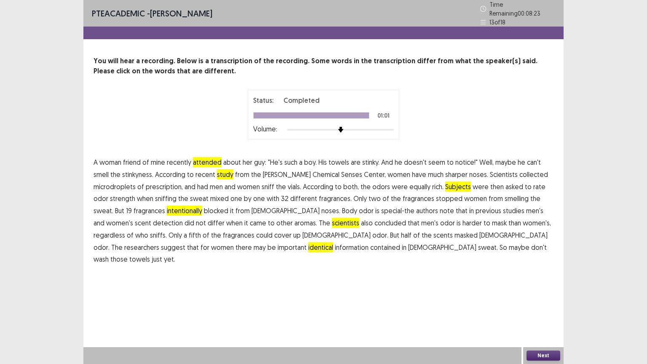
click at [535, 292] on button "Next" at bounding box center [543, 355] width 34 height 10
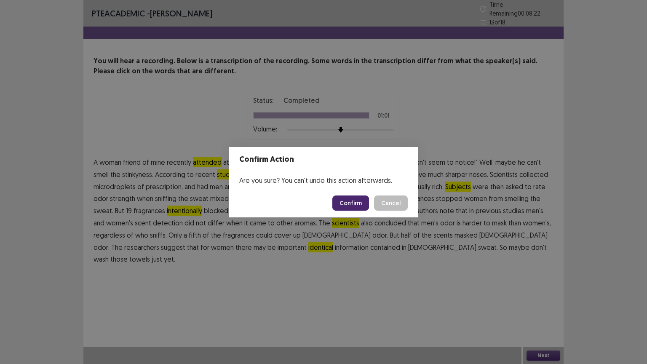
click at [349, 205] on button "Confirm" at bounding box center [350, 202] width 37 height 15
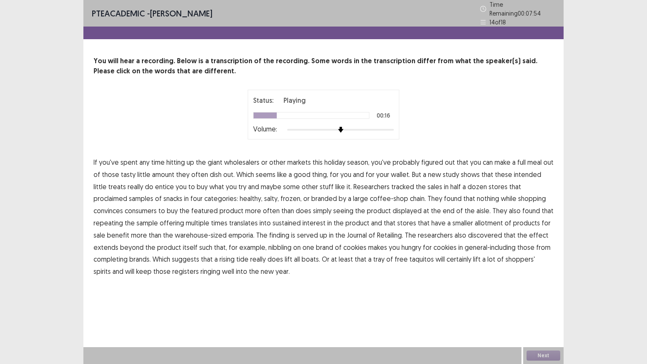
click at [517, 172] on span "intended" at bounding box center [527, 174] width 27 height 10
click at [127, 193] on span "proclaimed" at bounding box center [110, 198] width 34 height 10
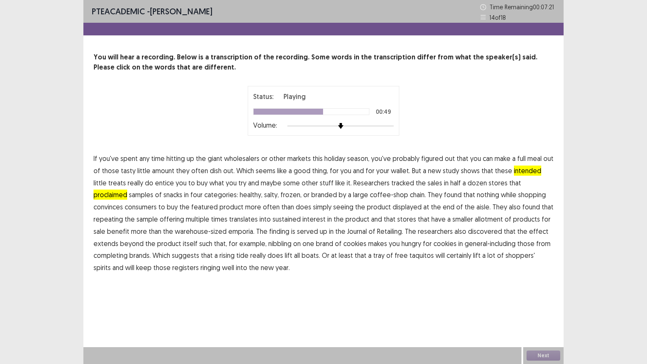
click at [474, 221] on span "allotment" at bounding box center [488, 219] width 28 height 10
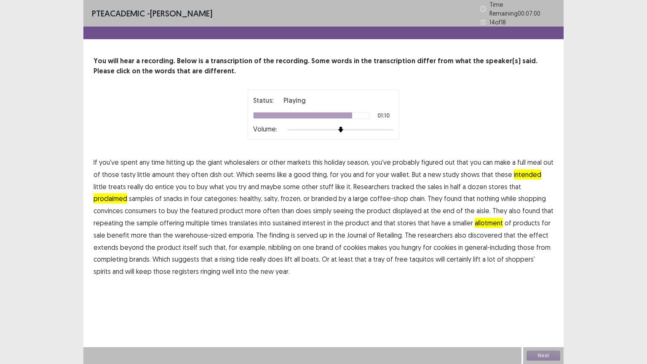
click at [128, 254] on span "completing" at bounding box center [110, 259] width 34 height 10
click at [537, 292] on button "Next" at bounding box center [543, 355] width 34 height 10
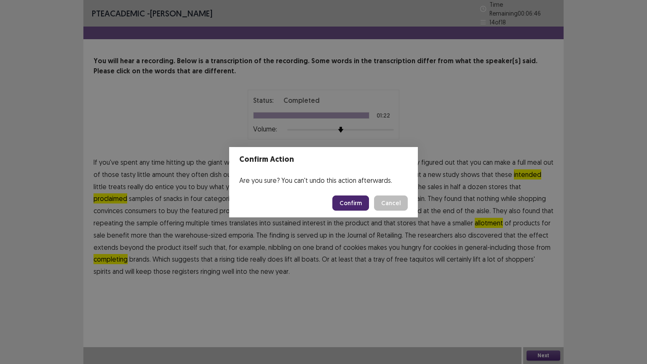
click at [354, 205] on button "Confirm" at bounding box center [350, 202] width 37 height 15
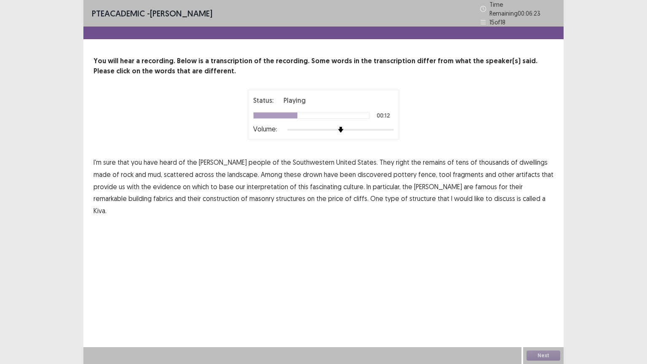
click at [303, 173] on span "drown" at bounding box center [312, 174] width 19 height 10
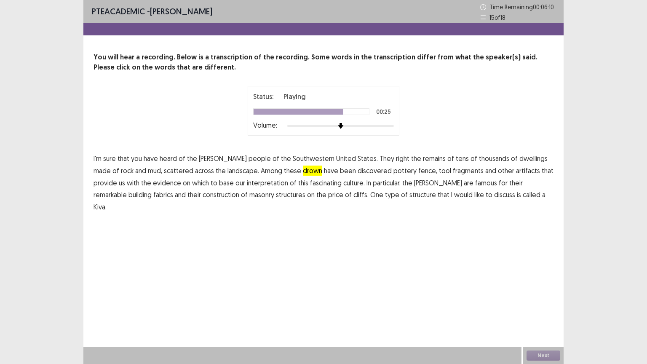
click at [173, 189] on span "fabrics" at bounding box center [163, 194] width 20 height 10
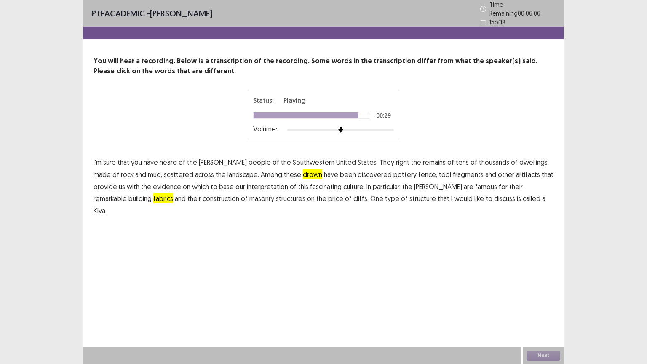
click at [328, 197] on span "price" at bounding box center [335, 198] width 15 height 10
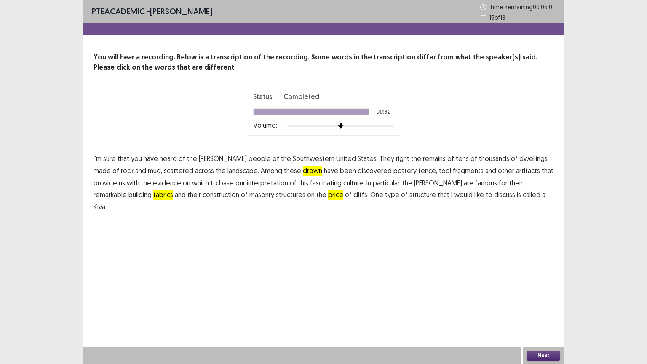
click at [540, 292] on button "Next" at bounding box center [543, 355] width 34 height 10
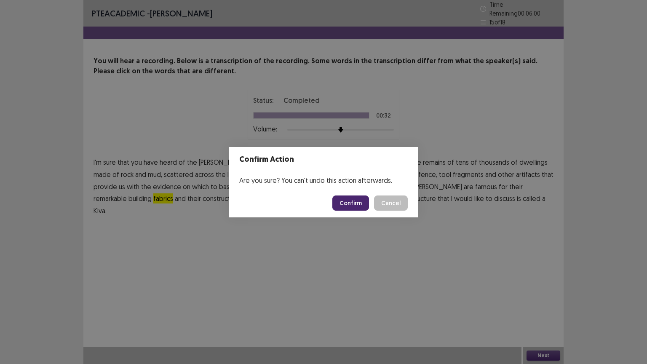
click at [352, 207] on button "Confirm" at bounding box center [350, 202] width 37 height 15
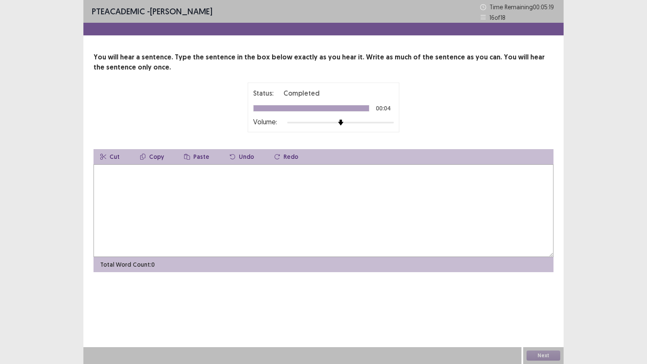
drag, startPoint x: 153, startPoint y: 178, endPoint x: 147, endPoint y: 178, distance: 5.9
click at [151, 178] on textarea at bounding box center [323, 210] width 460 height 93
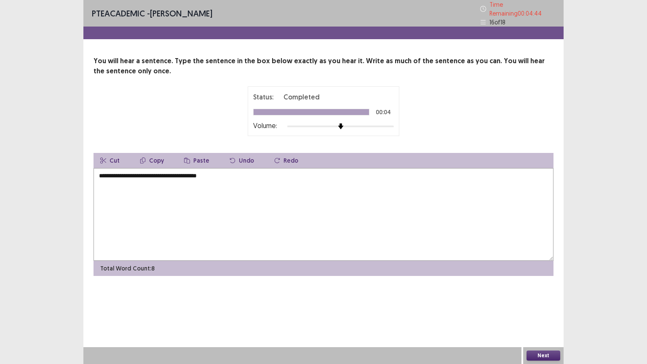
type textarea "**********"
click at [544, 292] on button "Next" at bounding box center [543, 355] width 34 height 10
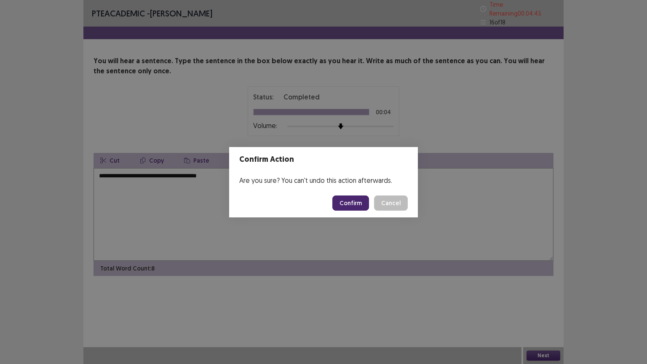
click at [347, 202] on button "Confirm" at bounding box center [350, 202] width 37 height 15
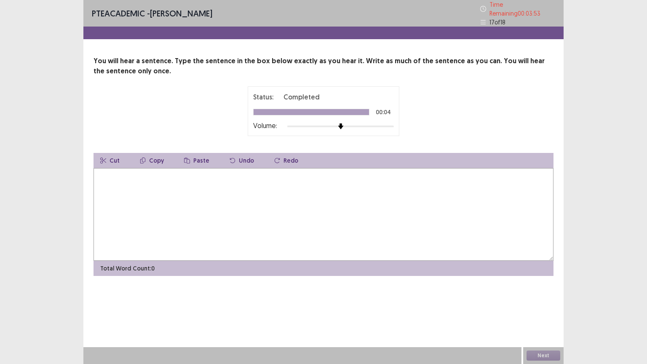
drag, startPoint x: 99, startPoint y: 187, endPoint x: 110, endPoint y: 182, distance: 12.2
click at [101, 187] on textarea at bounding box center [323, 214] width 460 height 93
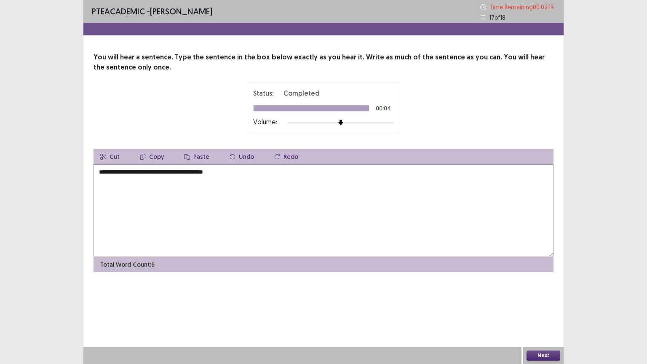
type textarea "**********"
click at [545, 292] on button "Next" at bounding box center [543, 355] width 34 height 10
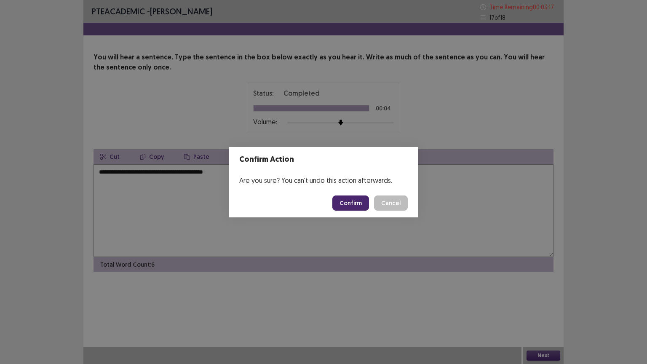
click at [353, 203] on button "Confirm" at bounding box center [350, 202] width 37 height 15
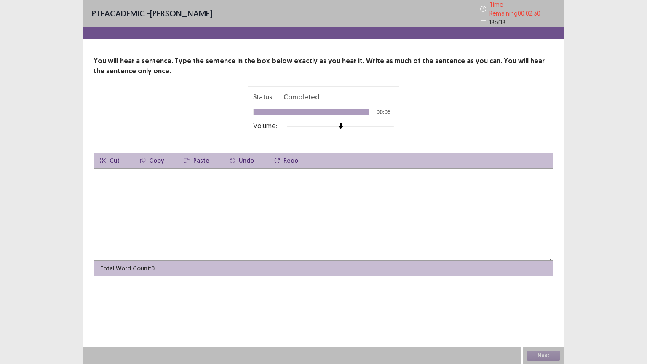
click at [151, 189] on textarea at bounding box center [323, 214] width 460 height 93
type textarea "**********"
click at [547, 292] on button "Next" at bounding box center [543, 355] width 34 height 10
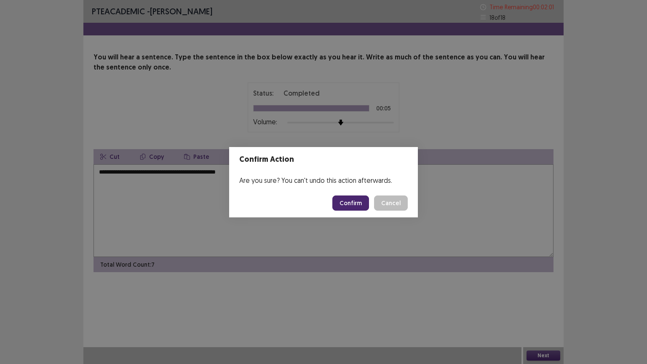
click at [355, 202] on button "Confirm" at bounding box center [350, 202] width 37 height 15
